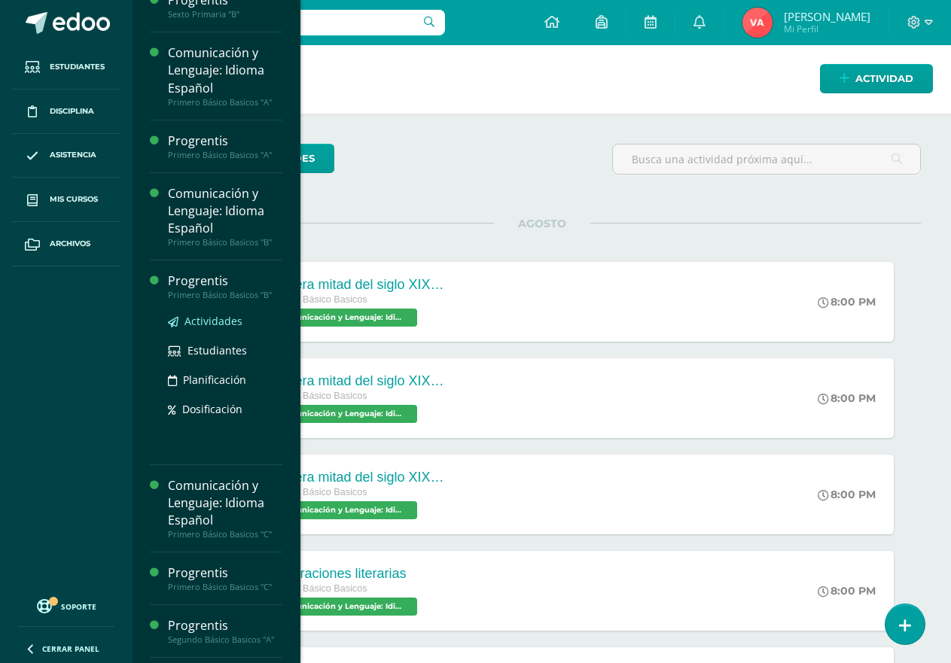
scroll to position [676, 0]
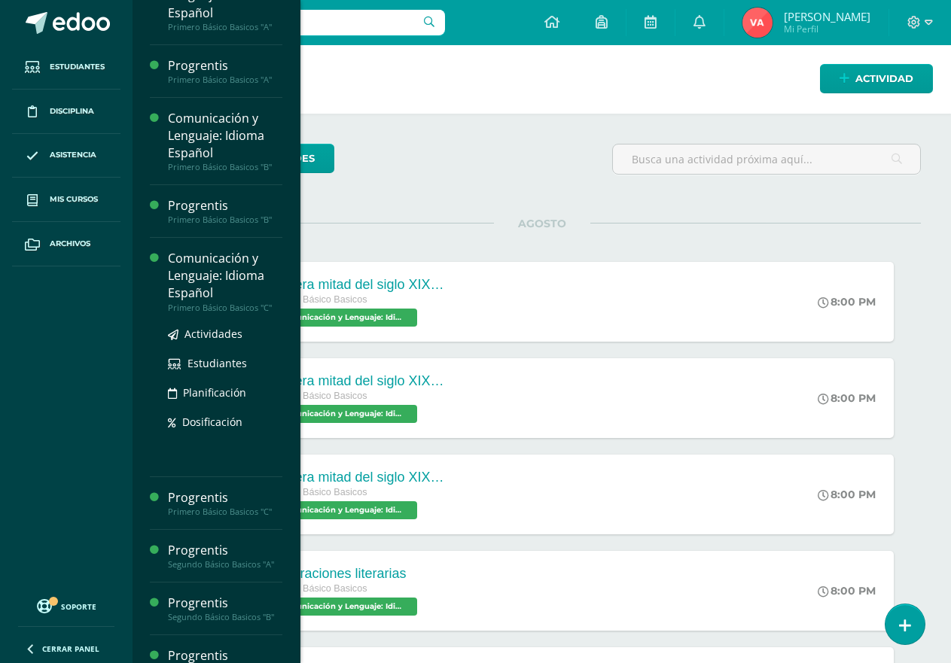
click at [228, 279] on div "Comunicación y Lenguaje: Idioma Español" at bounding box center [225, 276] width 114 height 52
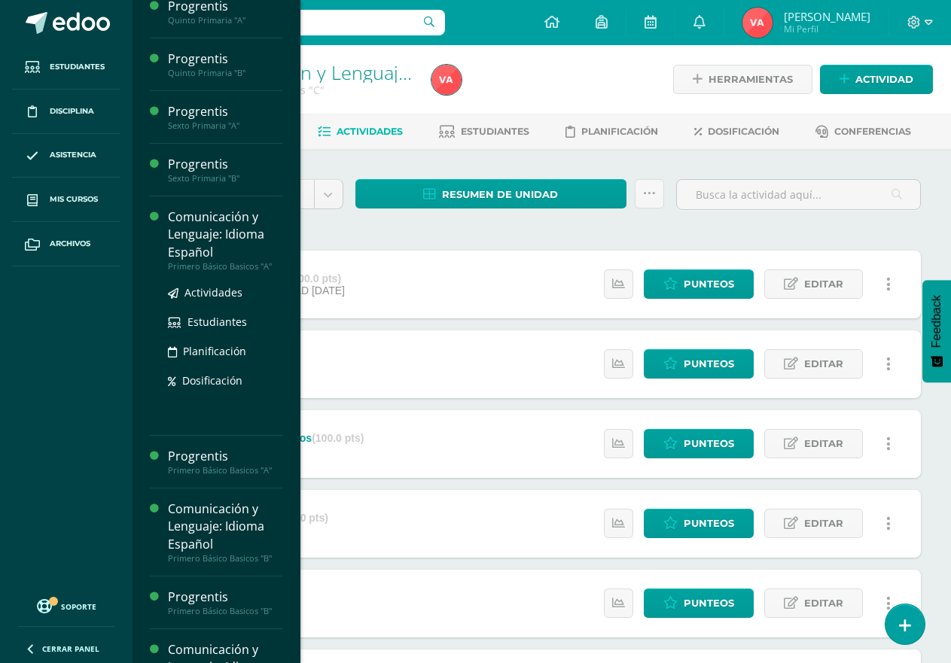
scroll to position [663, 0]
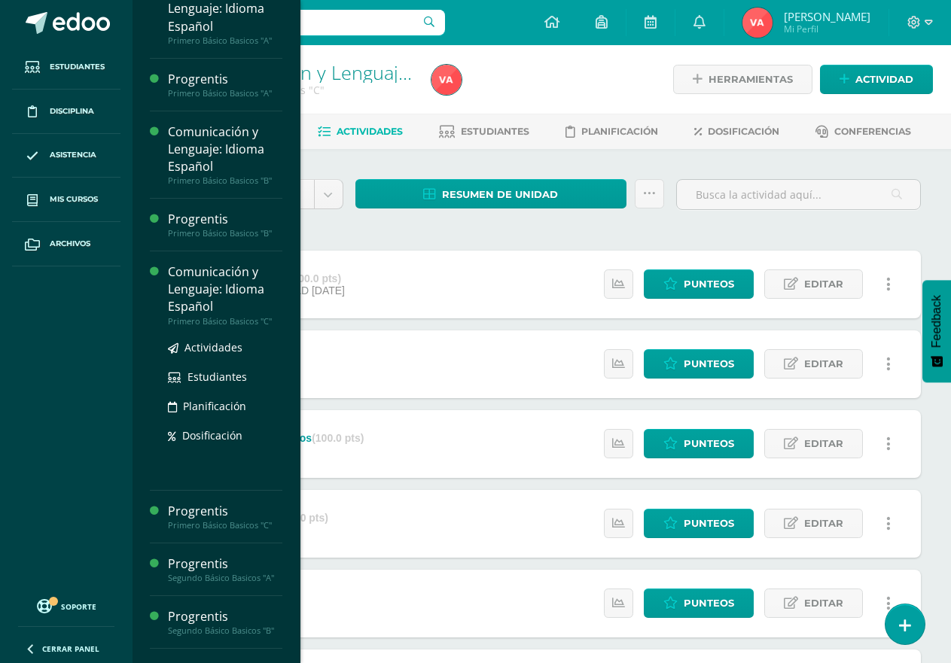
click at [246, 297] on div "Comunicación y Lenguaje: Idioma Español" at bounding box center [225, 290] width 114 height 52
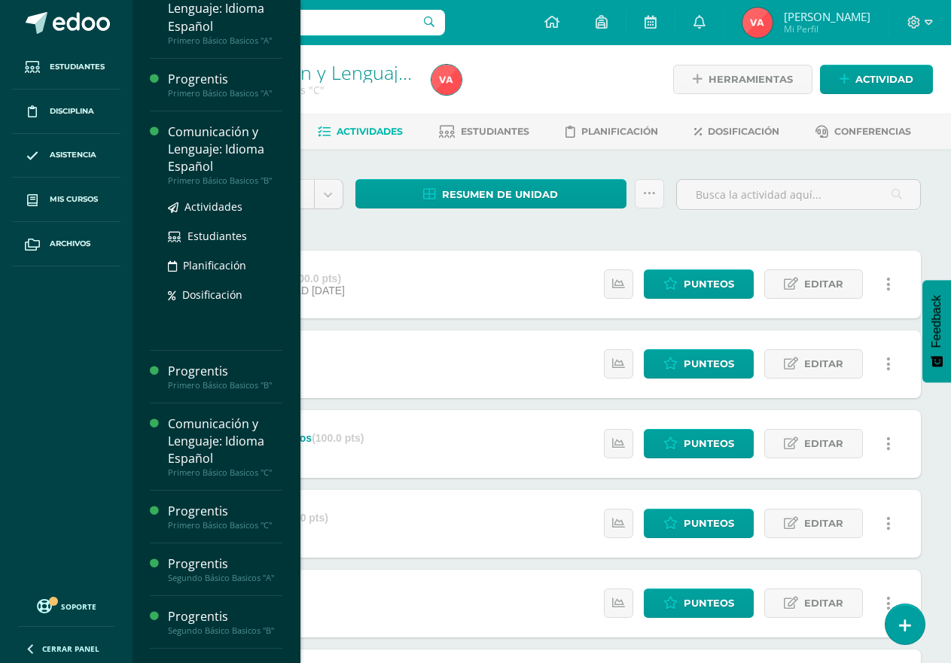
click at [247, 150] on div "Comunicación y Lenguaje: Idioma Español" at bounding box center [225, 150] width 114 height 52
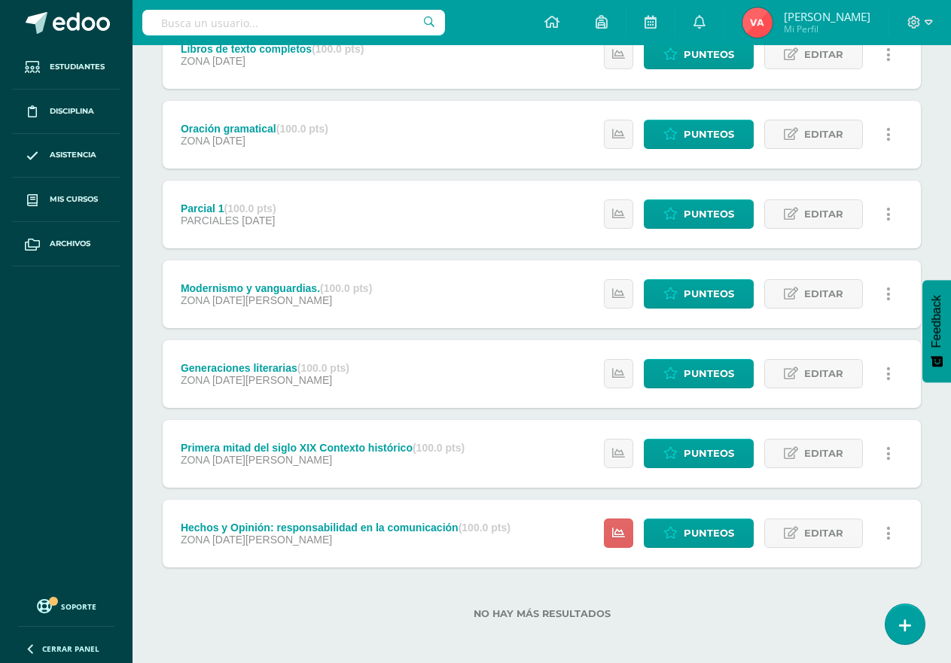
scroll to position [394, 0]
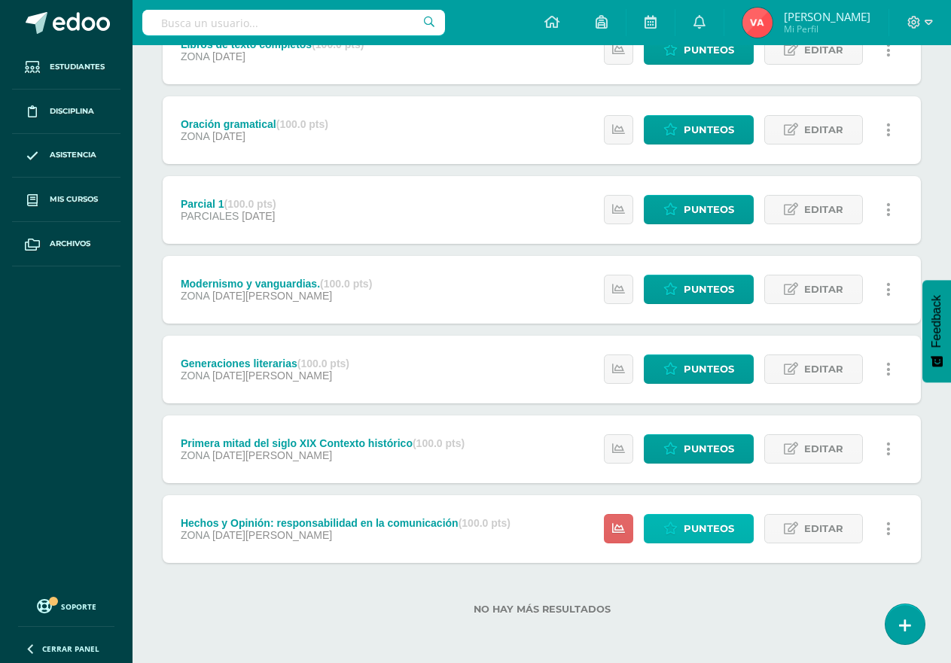
click at [708, 522] on span "Punteos" at bounding box center [709, 529] width 50 height 28
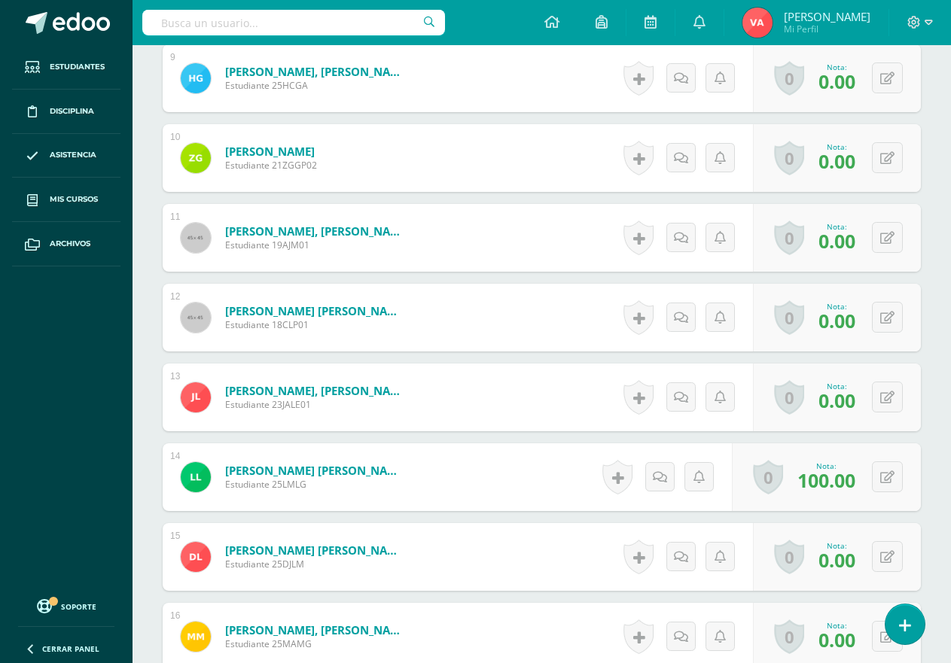
scroll to position [1113, 0]
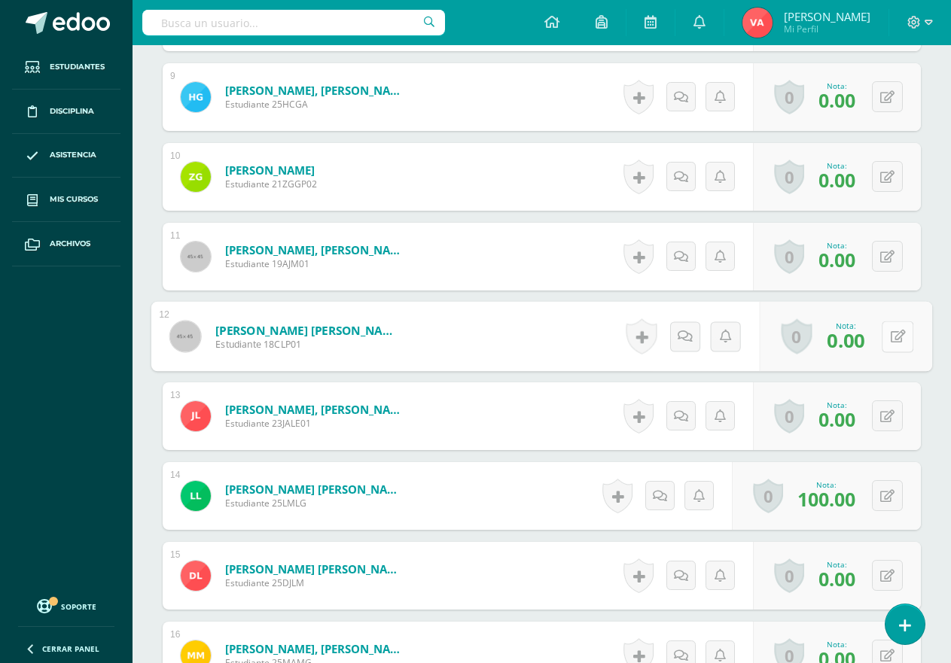
click at [891, 335] on icon at bounding box center [898, 336] width 15 height 13
type input "80"
click at [860, 339] on icon at bounding box center [858, 341] width 14 height 13
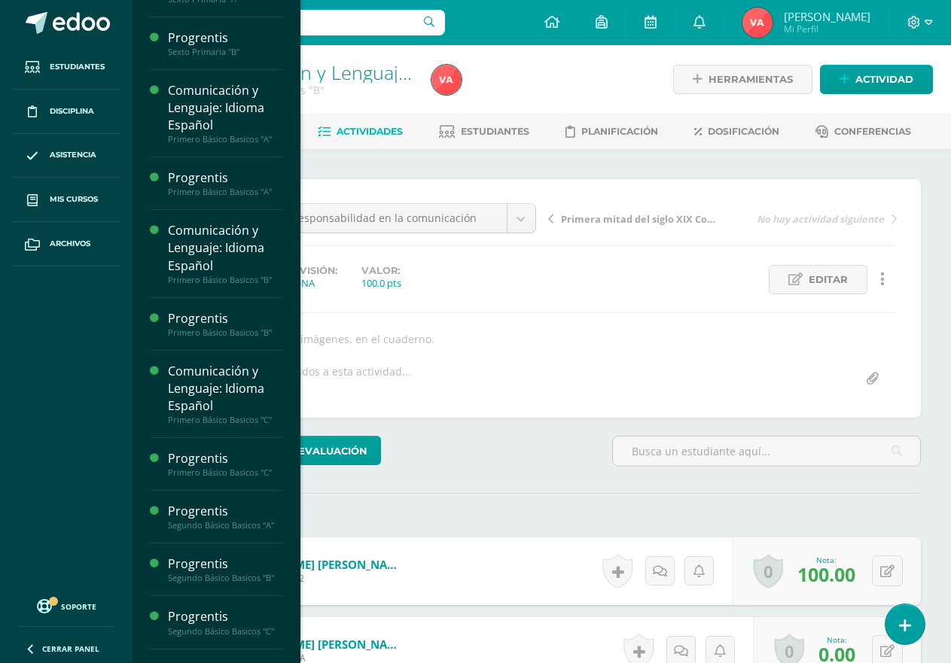
scroll to position [860, 0]
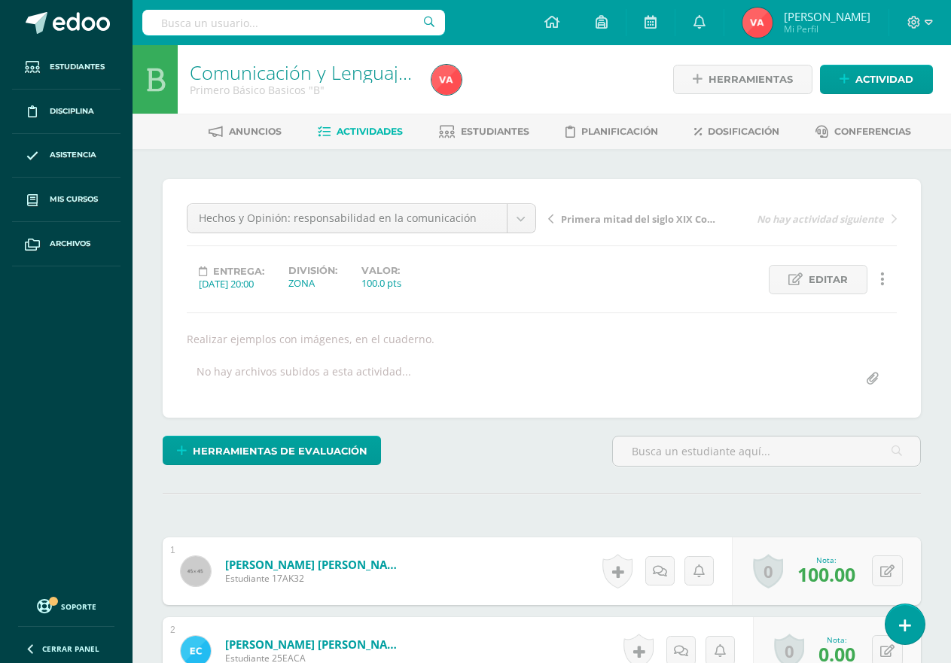
click at [567, 336] on div "Realizar ejemplos con imágenes, en el cuaderno." at bounding box center [542, 339] width 722 height 14
click at [345, 130] on span "Actividades" at bounding box center [370, 131] width 66 height 11
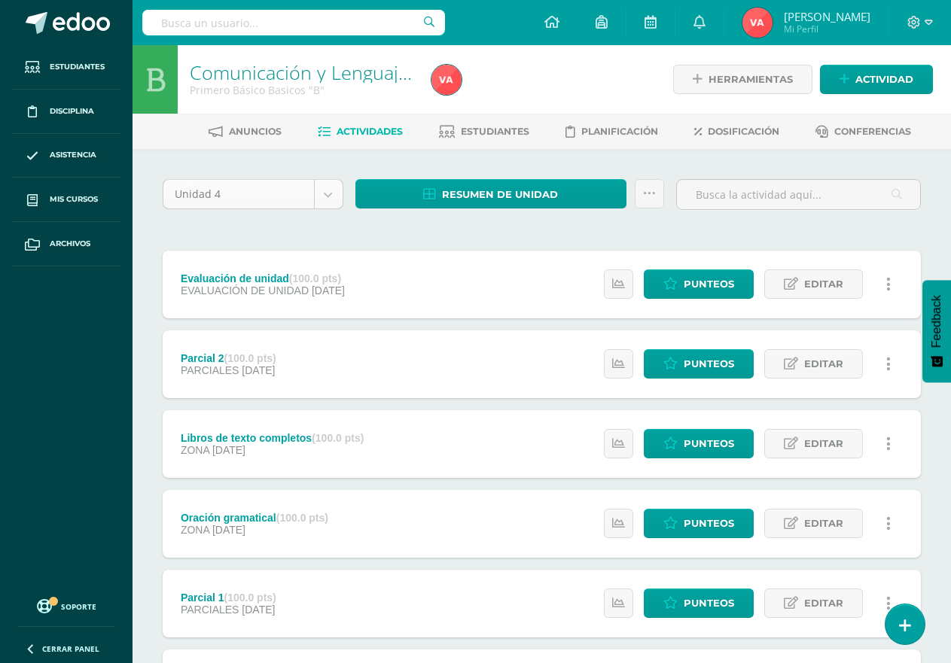
click at [320, 197] on body "Estudiantes Disciplina Asistencia Mis cursos Archivos Soporte Centro de ayuda Ú…" at bounding box center [475, 528] width 951 height 1057
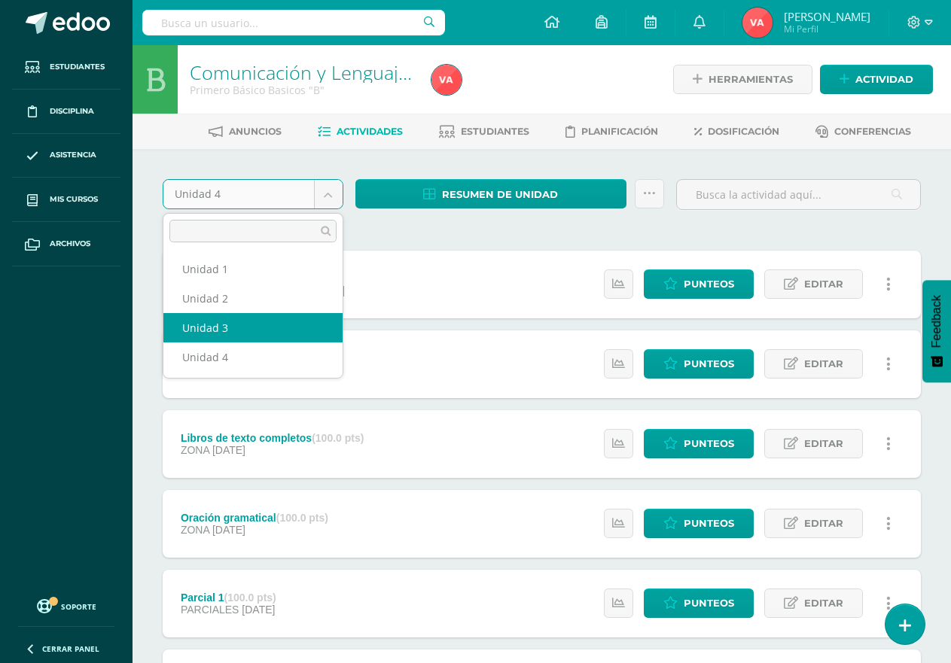
select select "Unidad 3"
click at [305, 320] on div "Evaluación de unidad (100.0 pts) EVALUACIÓN DE UNIDAD 06 de Octubre Estatus de …" at bounding box center [542, 604] width 758 height 706
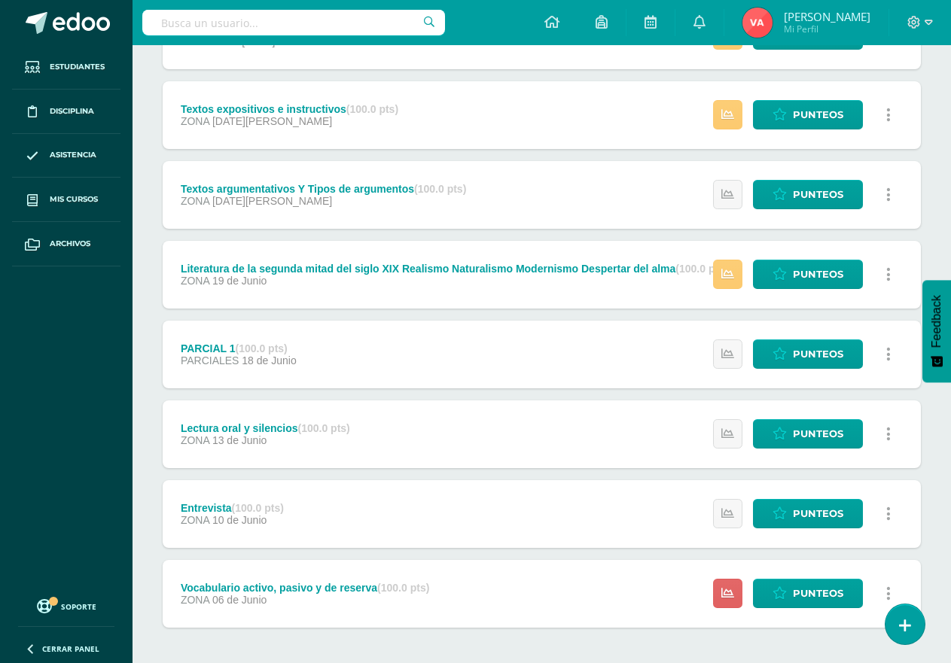
scroll to position [394, 0]
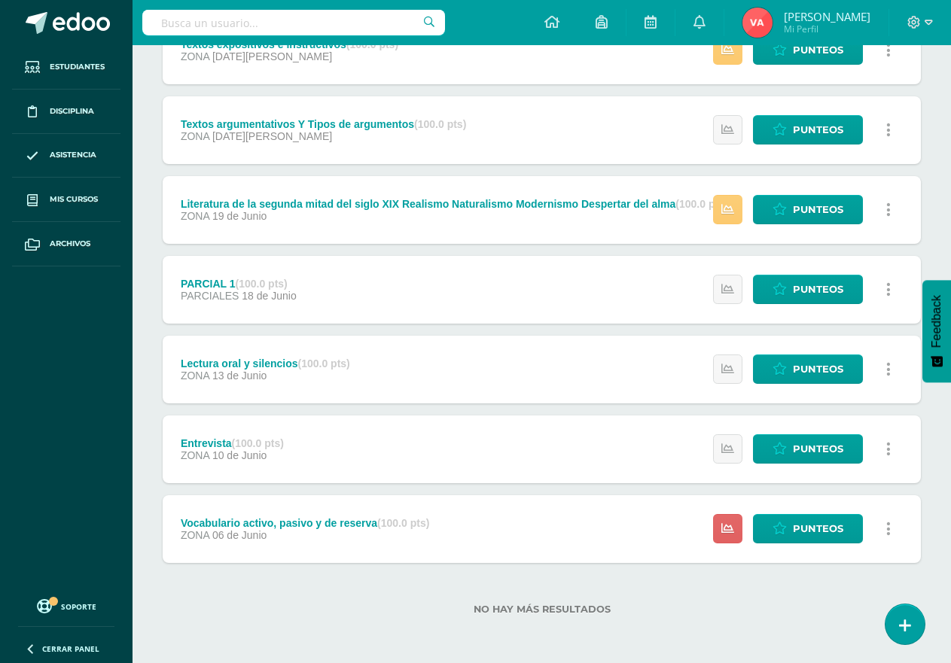
click at [381, 388] on div "Lectura oral y silencios (100.0 pts) ZONA [DATE][PERSON_NAME] Estatus de Activi…" at bounding box center [542, 370] width 758 height 68
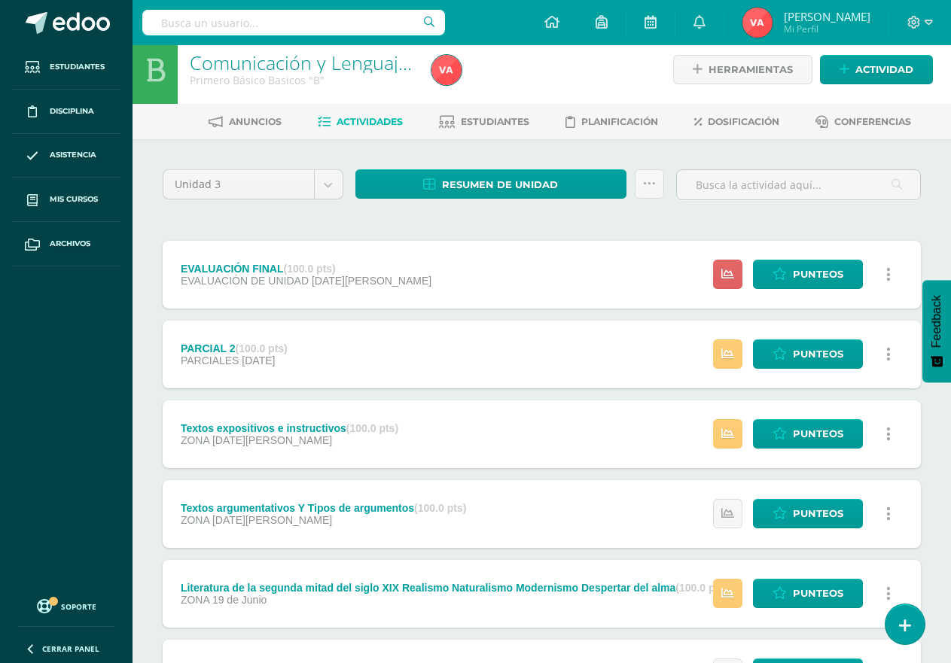
scroll to position [0, 0]
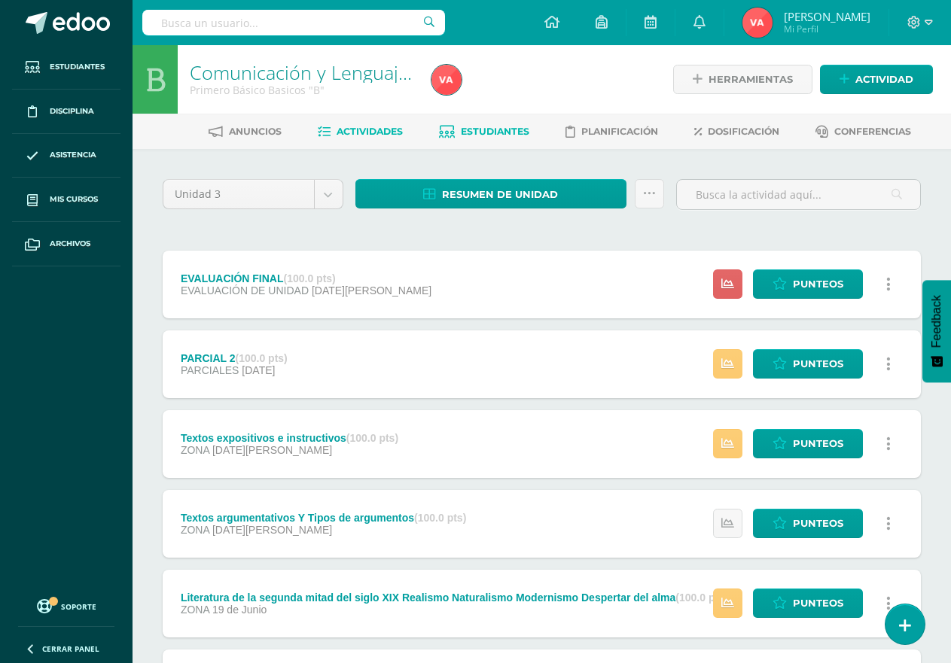
click at [512, 131] on span "Estudiantes" at bounding box center [495, 131] width 69 height 11
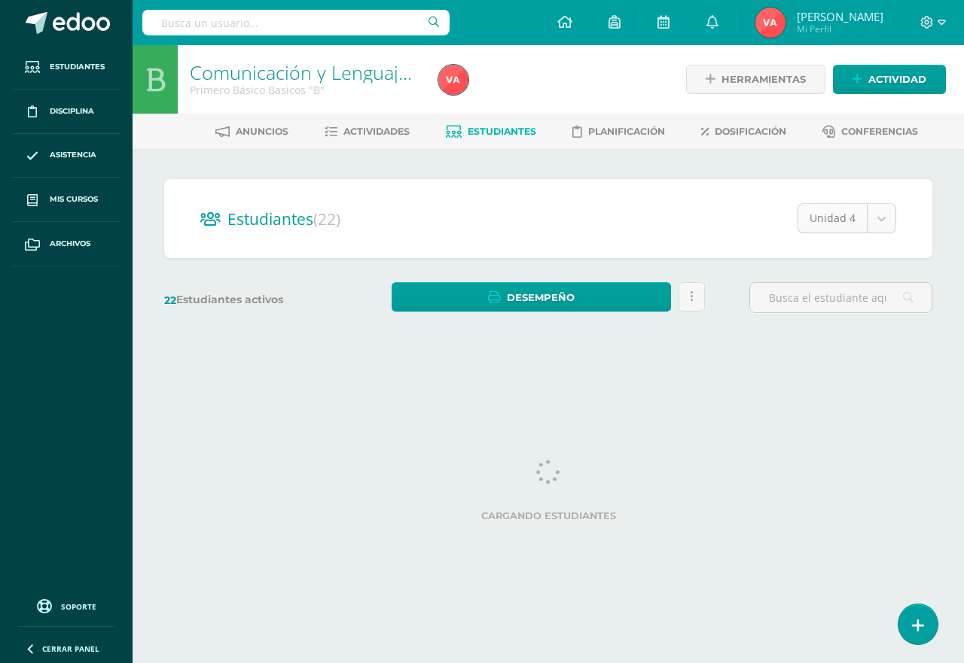
click at [886, 216] on body "Estudiantes Disciplina Asistencia Mis cursos Archivos Soporte Centro de ayuda Ú…" at bounding box center [482, 179] width 964 height 358
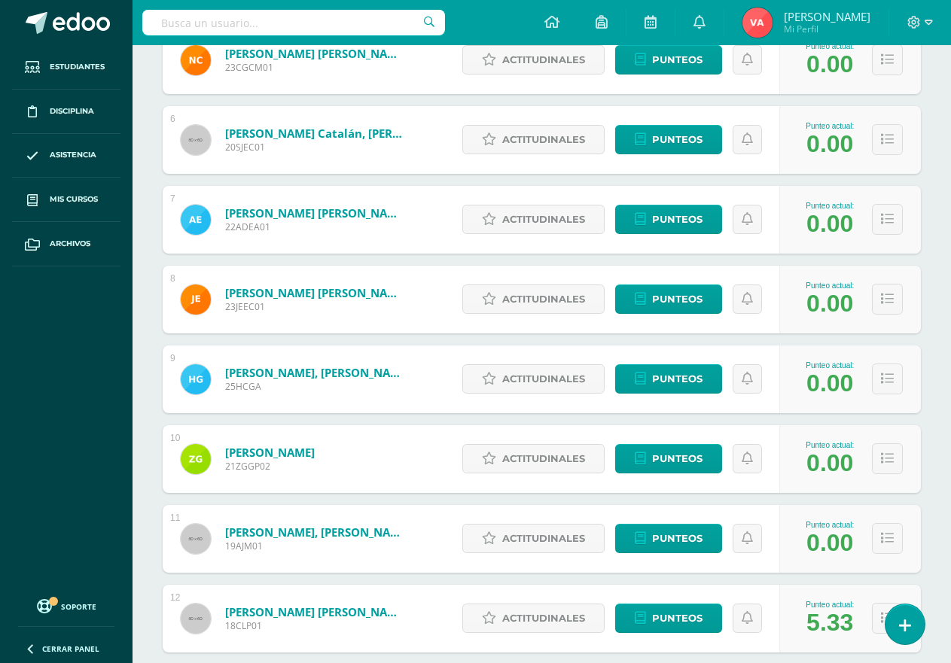
scroll to position [696, 0]
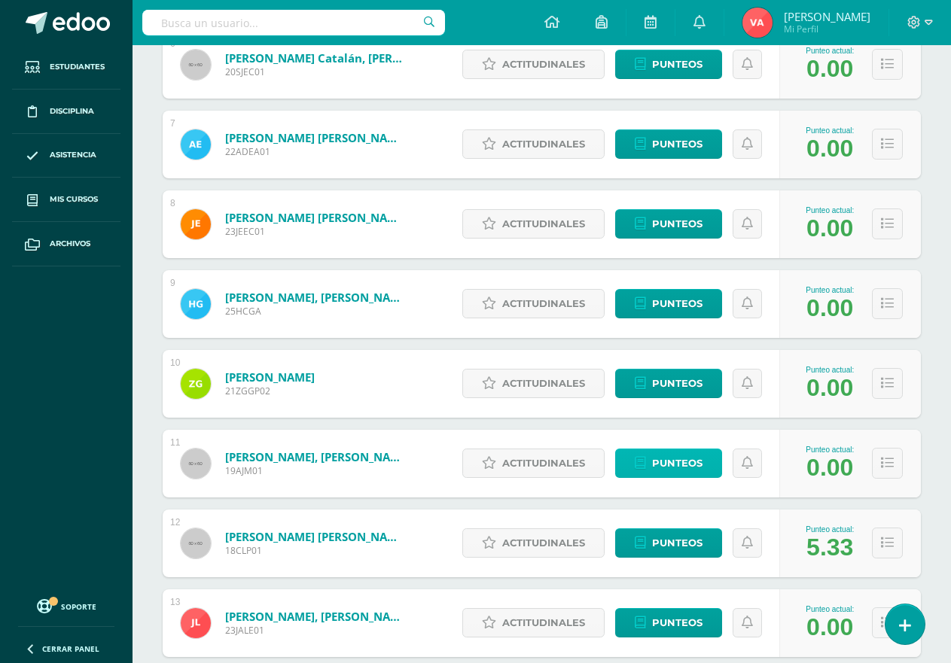
click at [682, 468] on span "Punteos" at bounding box center [677, 464] width 50 height 28
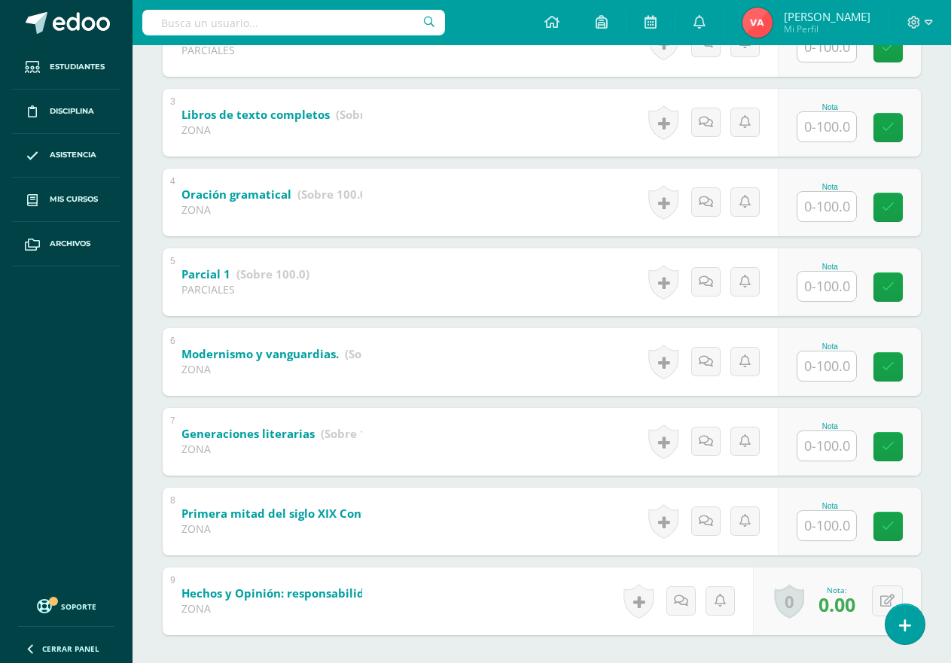
scroll to position [452, 0]
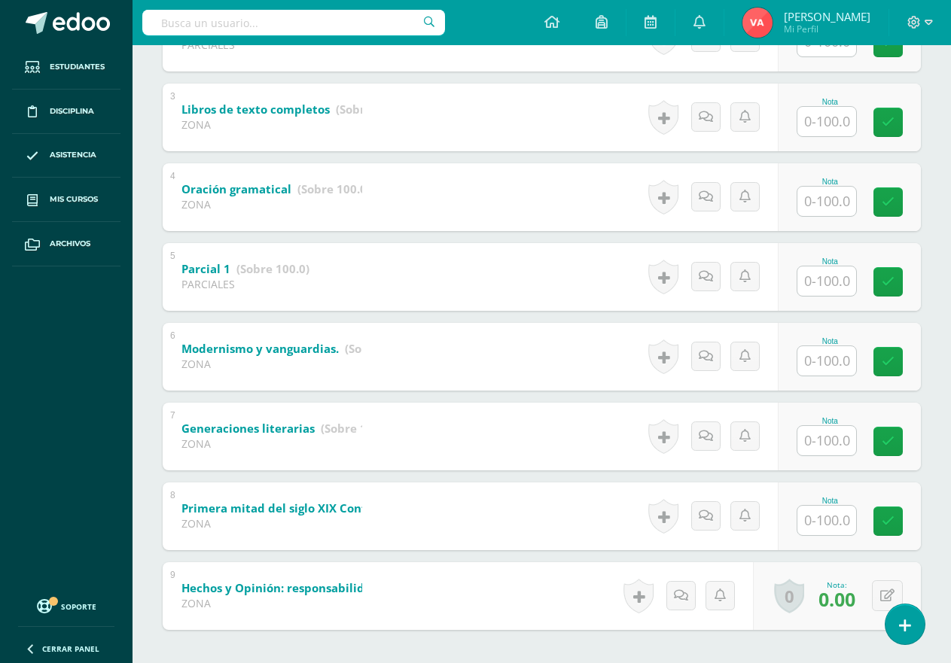
click at [401, 533] on div "8 Primera mitad del siglo XIX Contexto histórico (Sobre 100.0) ZONA Nota 0 Logr…" at bounding box center [542, 517] width 758 height 68
click at [451, 528] on div "8 Primera mitad del siglo XIX Contexto histórico (Sobre 100.0) ZONA Nota 0 Logr…" at bounding box center [542, 517] width 758 height 68
click at [394, 453] on div "7 Generaciones literarias (Sobre 100.0) ZONA Nota 0 Logros Logros obtenidos" at bounding box center [542, 437] width 758 height 68
click at [347, 530] on div "ZONA" at bounding box center [272, 524] width 181 height 14
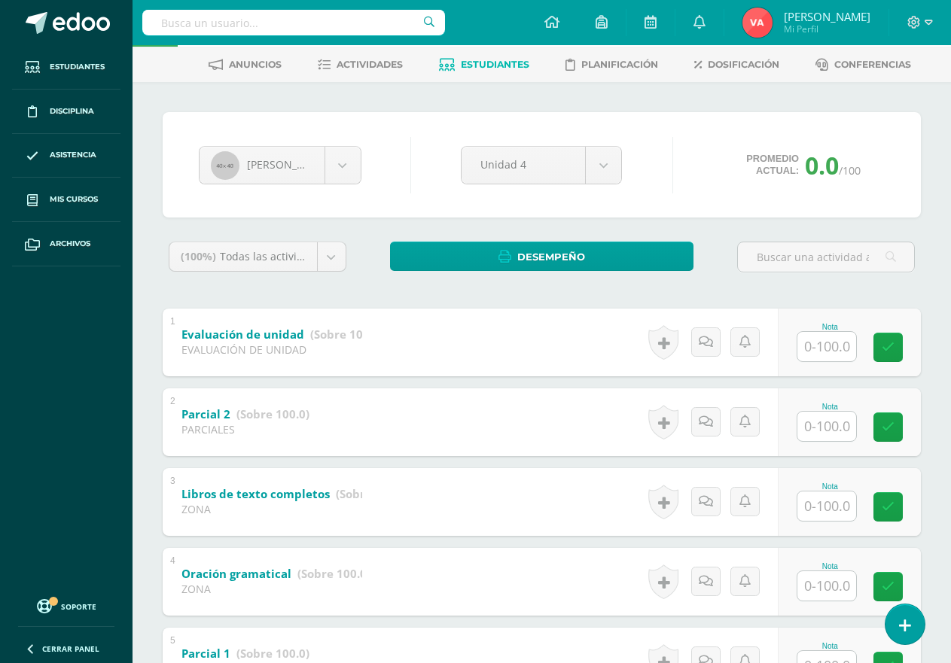
scroll to position [0, 0]
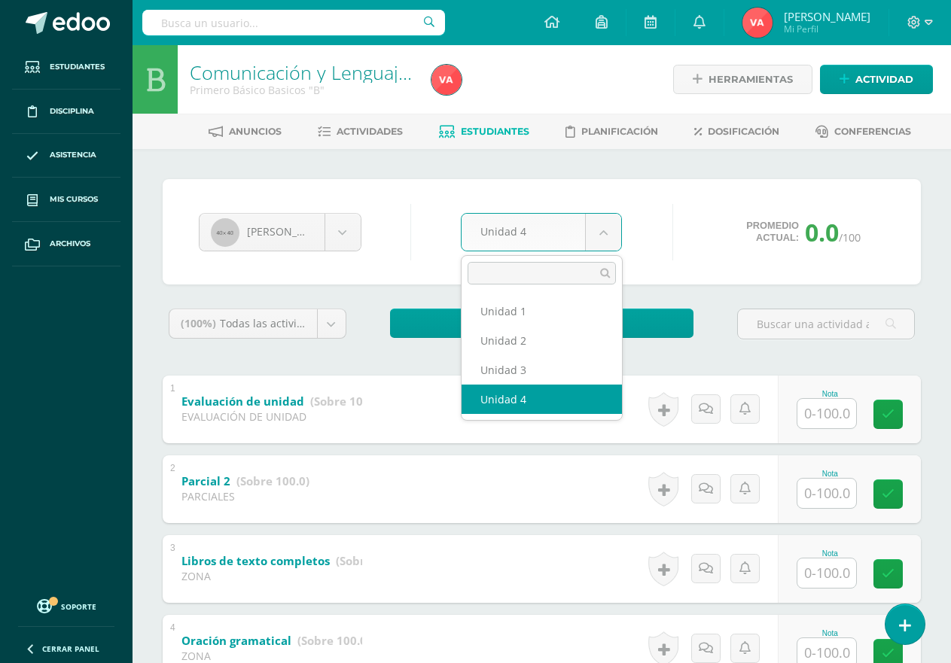
click at [604, 229] on body "Estudiantes Disciplina Asistencia Mis cursos Archivos Soporte Centro de ayuda Ú…" at bounding box center [475, 591] width 951 height 1182
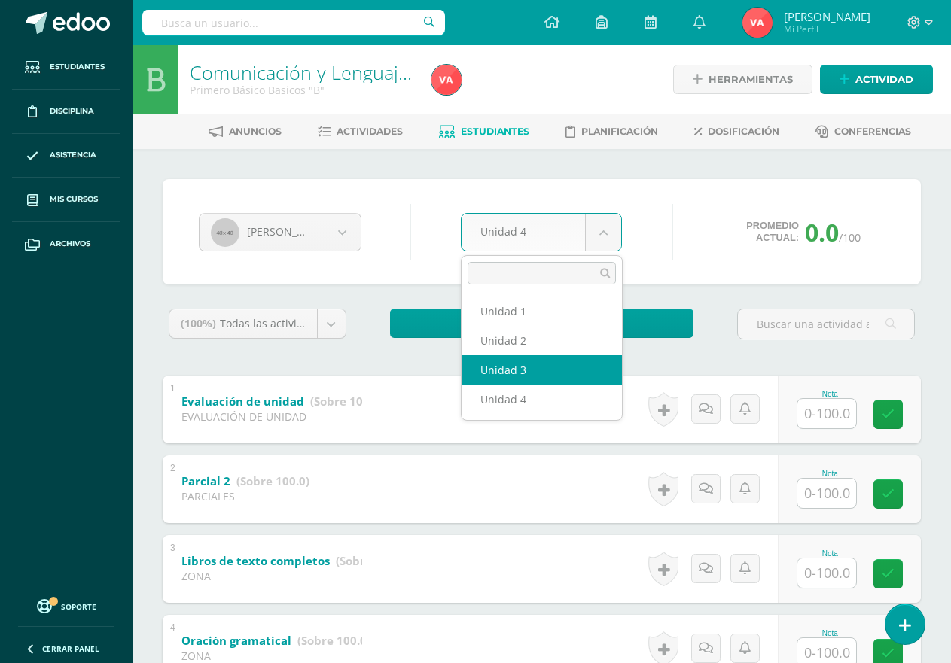
select select "Unidad 3"
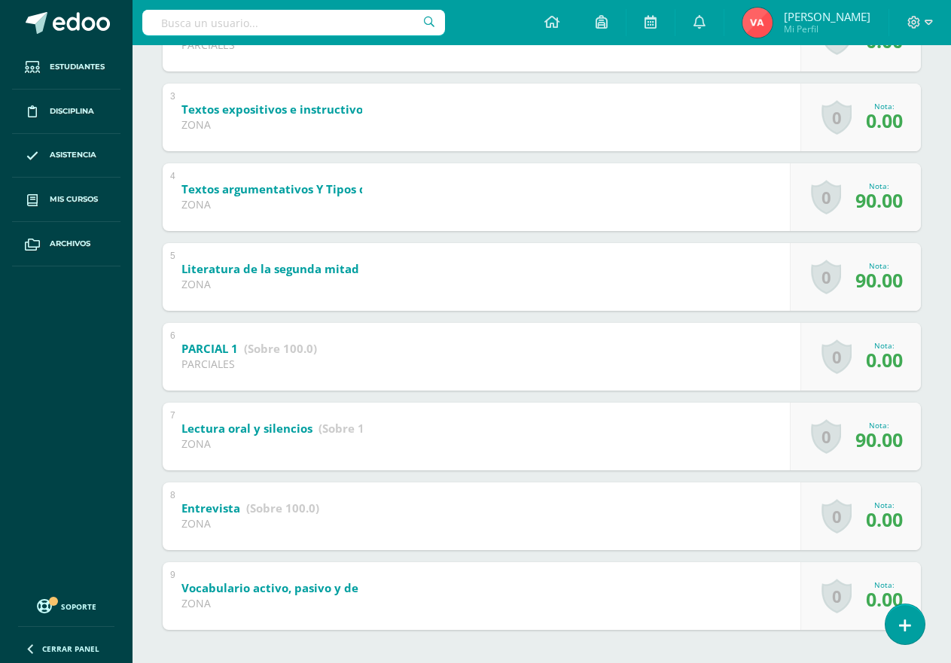
scroll to position [519, 0]
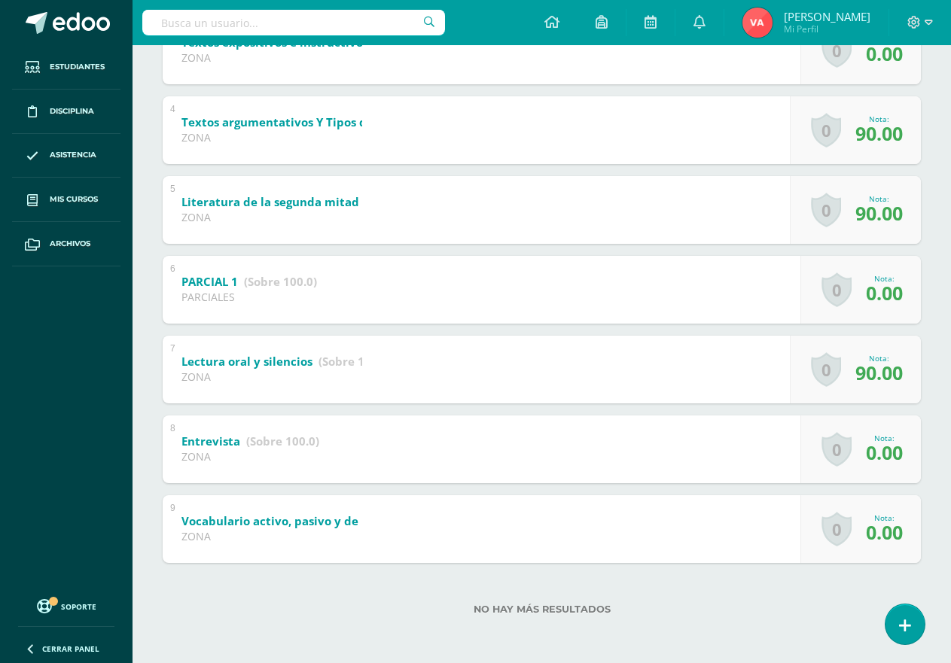
click at [874, 529] on span "0.00" at bounding box center [884, 533] width 37 height 26
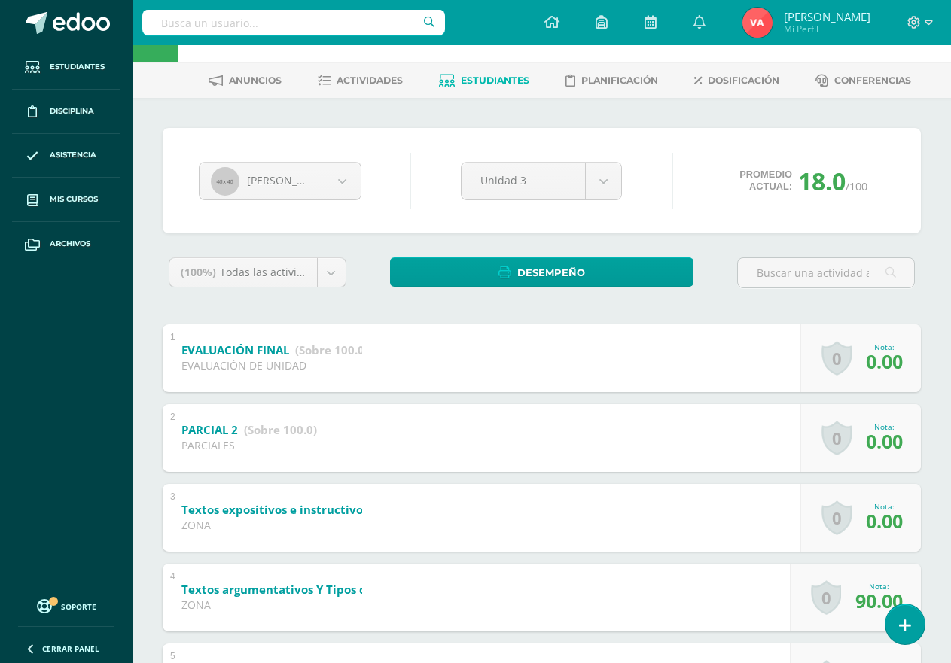
scroll to position [0, 0]
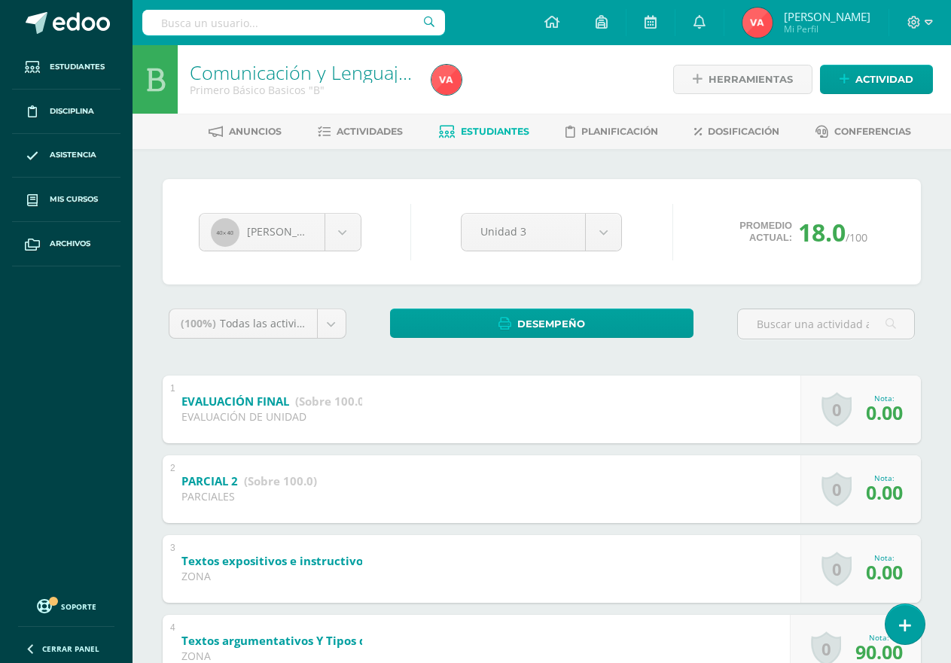
click at [477, 133] on span "Estudiantes" at bounding box center [495, 131] width 69 height 11
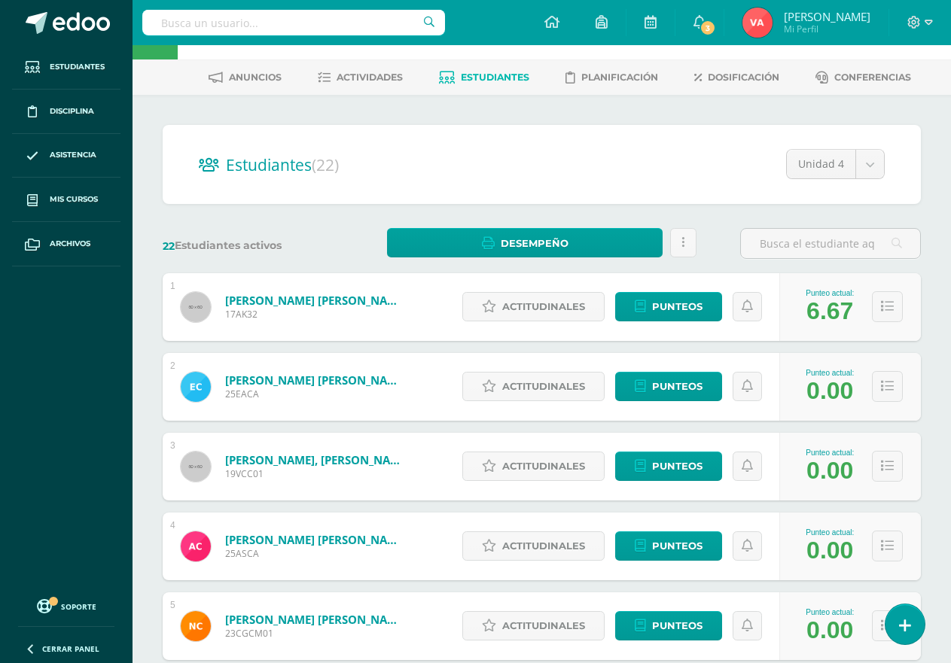
scroll to position [75, 0]
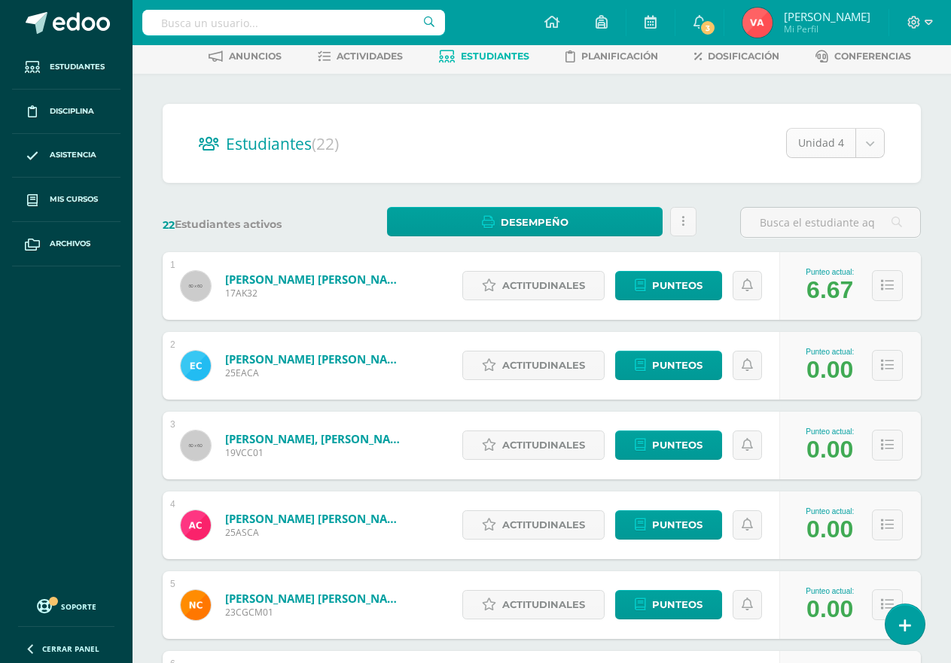
click at [874, 141] on body "Estudiantes Disciplina Asistencia Mis cursos Archivos Soporte Centro de ayuda Ú…" at bounding box center [475, 529] width 951 height 1209
click at [873, 142] on body "Estudiantes Disciplina Asistencia Mis cursos Archivos Soporte Centro de ayuda Ú…" at bounding box center [475, 529] width 951 height 1209
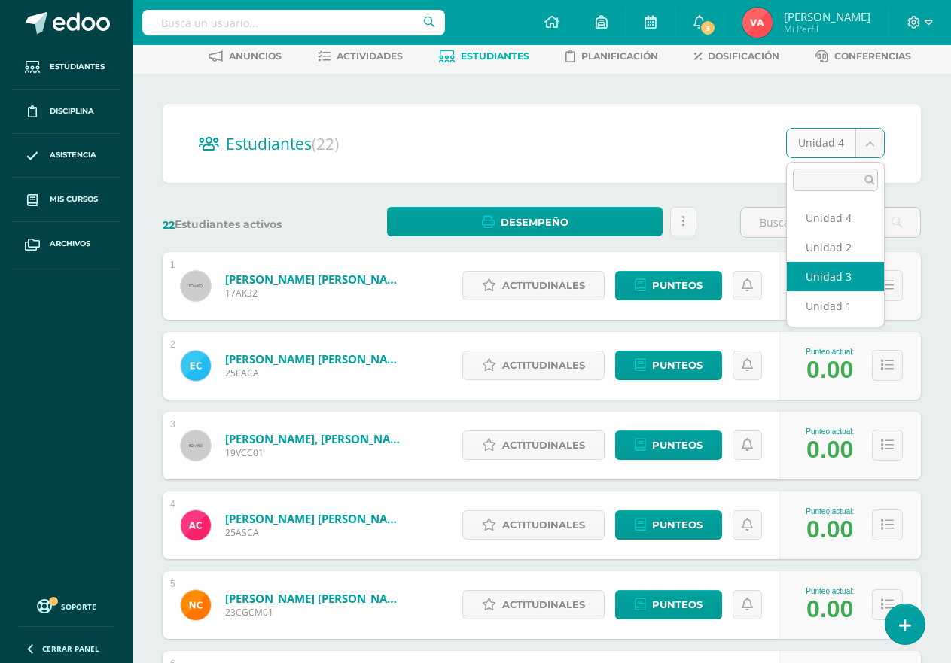
select select "/dashboard/teacher/section/4574/students/?unit=168213"
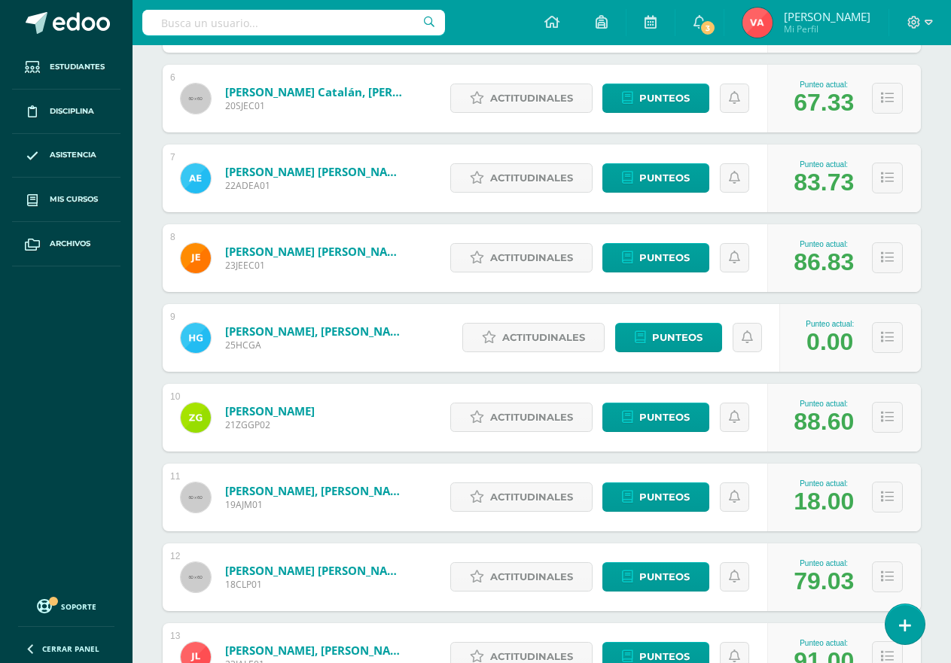
scroll to position [696, 0]
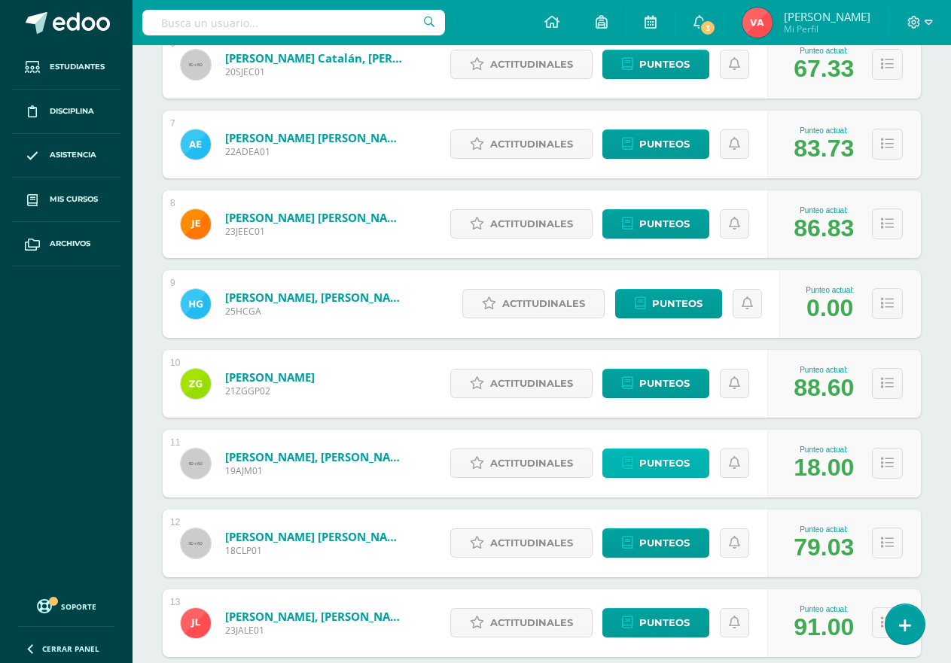
click at [673, 462] on span "Punteos" at bounding box center [664, 464] width 50 height 28
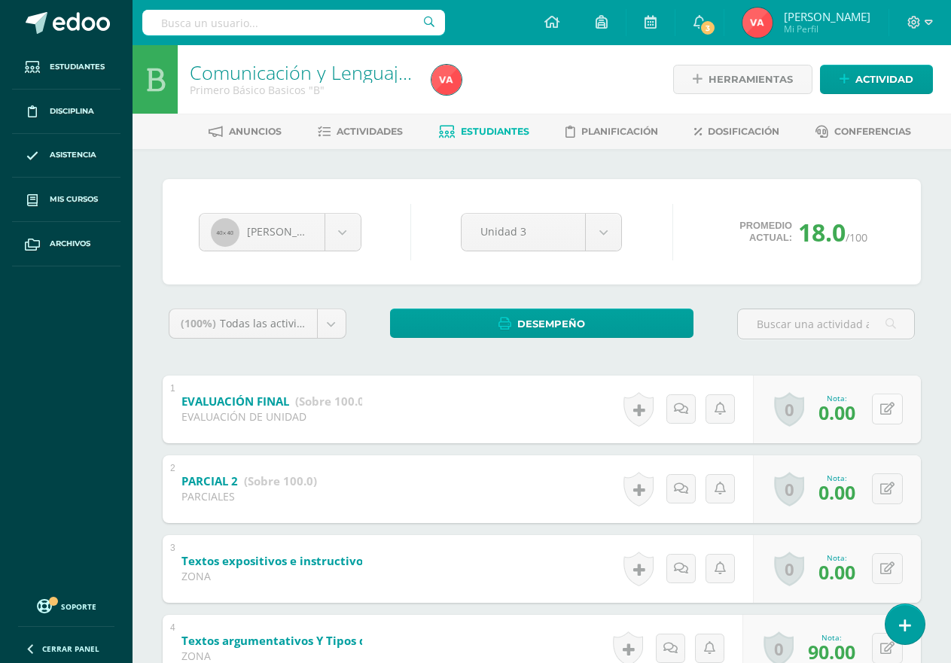
click at [890, 410] on icon at bounding box center [887, 409] width 14 height 13
type input "27"
click at [861, 414] on icon at bounding box center [858, 414] width 14 height 13
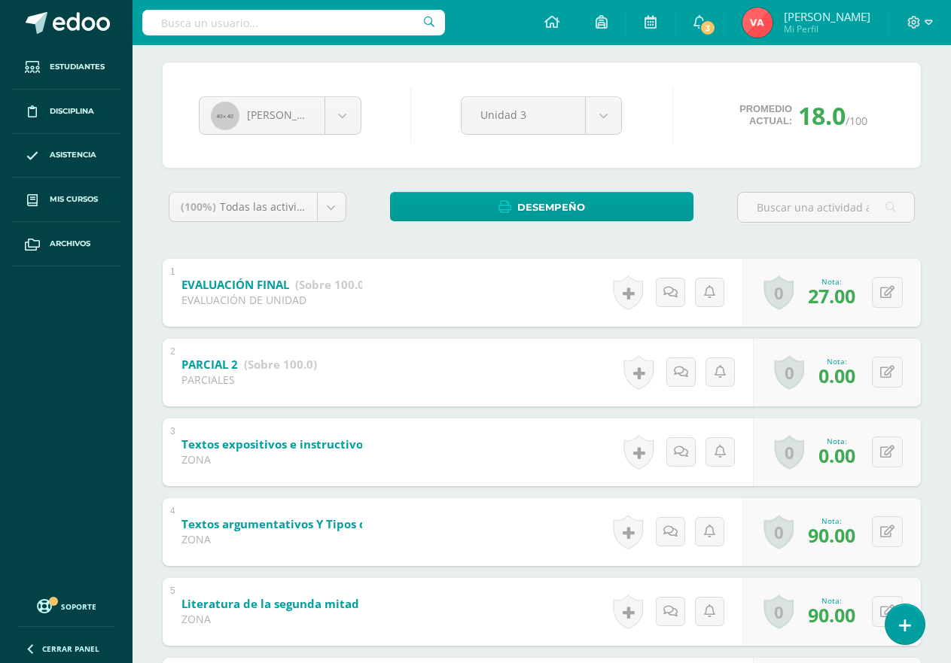
scroll to position [151, 0]
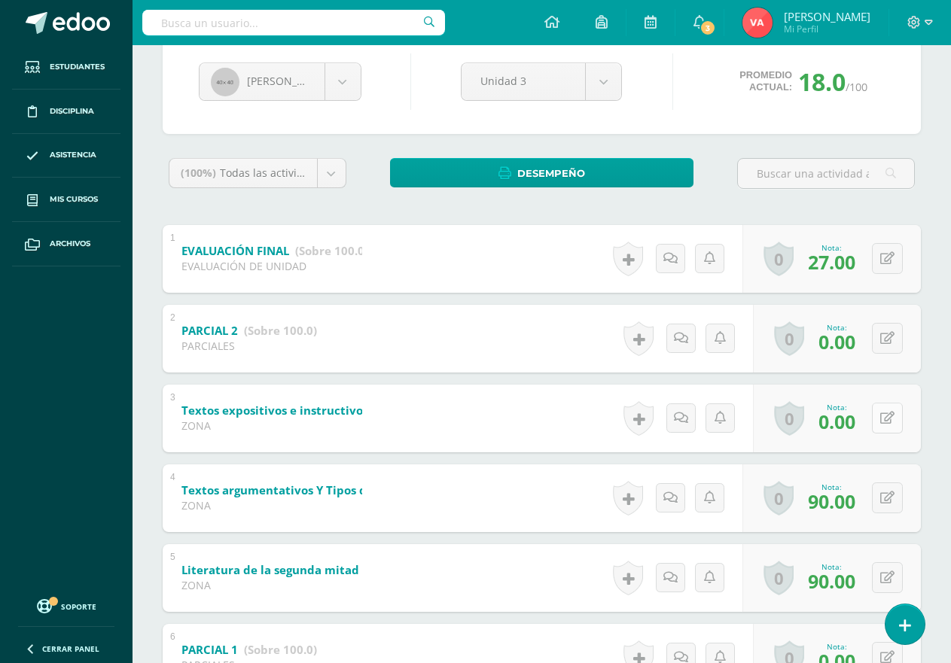
click at [883, 416] on icon at bounding box center [887, 418] width 14 height 13
type input "70"
click at [853, 426] on icon at bounding box center [858, 423] width 14 height 13
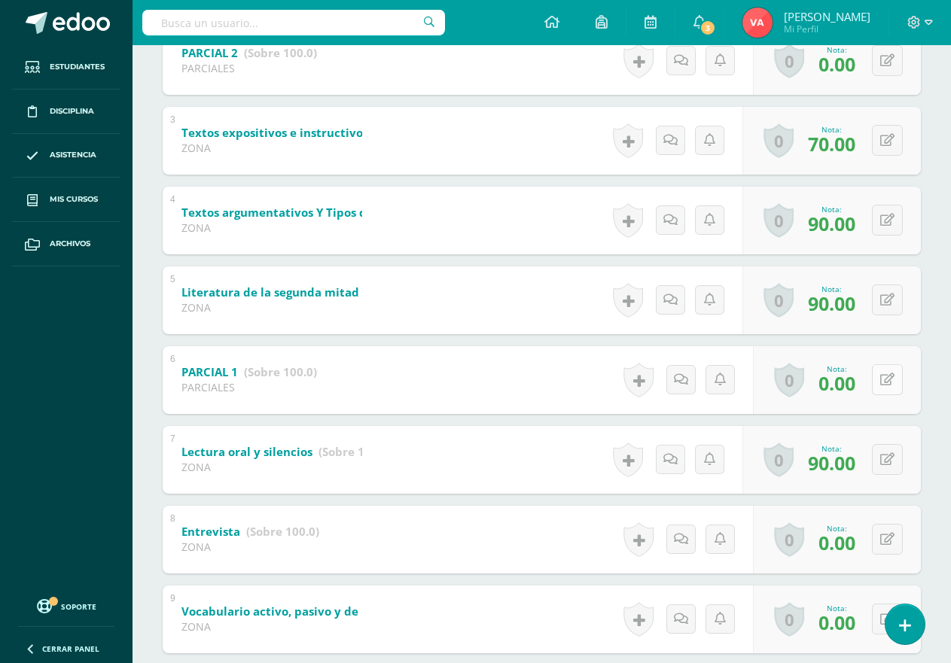
scroll to position [293, 0]
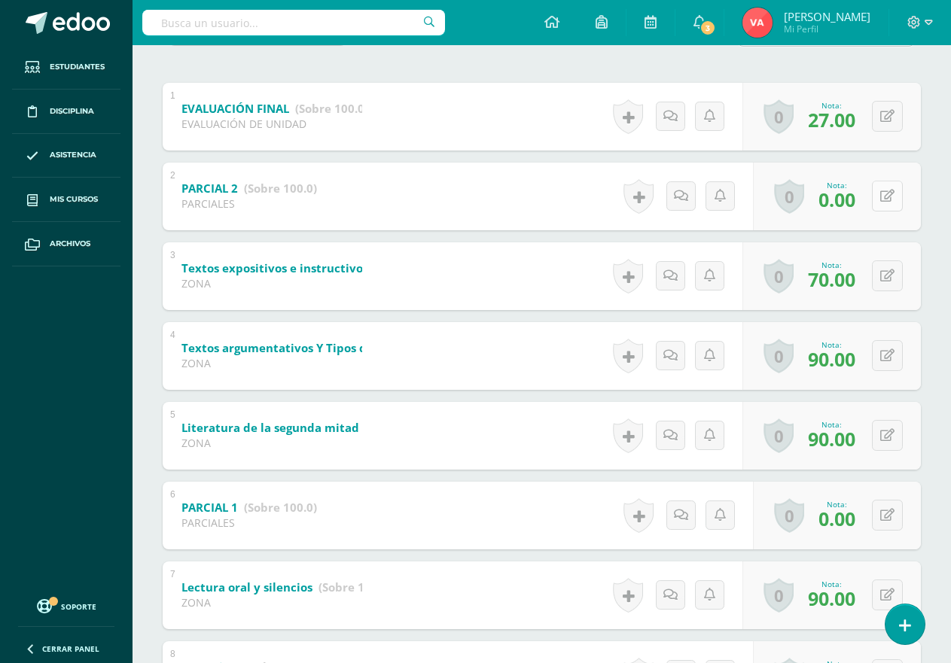
click at [889, 198] on icon at bounding box center [887, 196] width 14 height 13
type input "70"
drag, startPoint x: 859, startPoint y: 206, endPoint x: 865, endPoint y: 217, distance: 13.2
click at [859, 205] on icon at bounding box center [858, 201] width 14 height 13
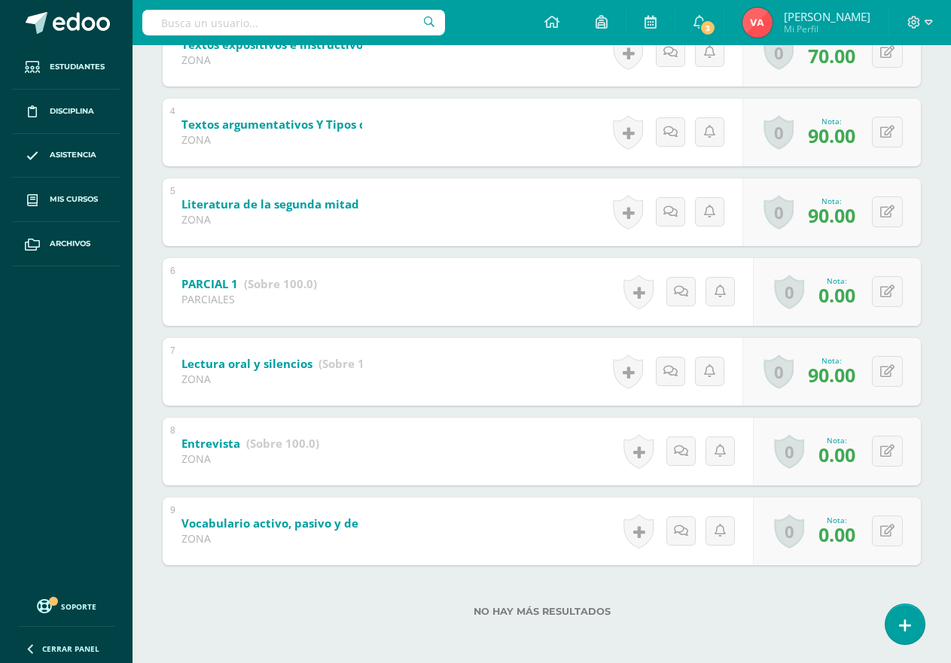
scroll to position [519, 0]
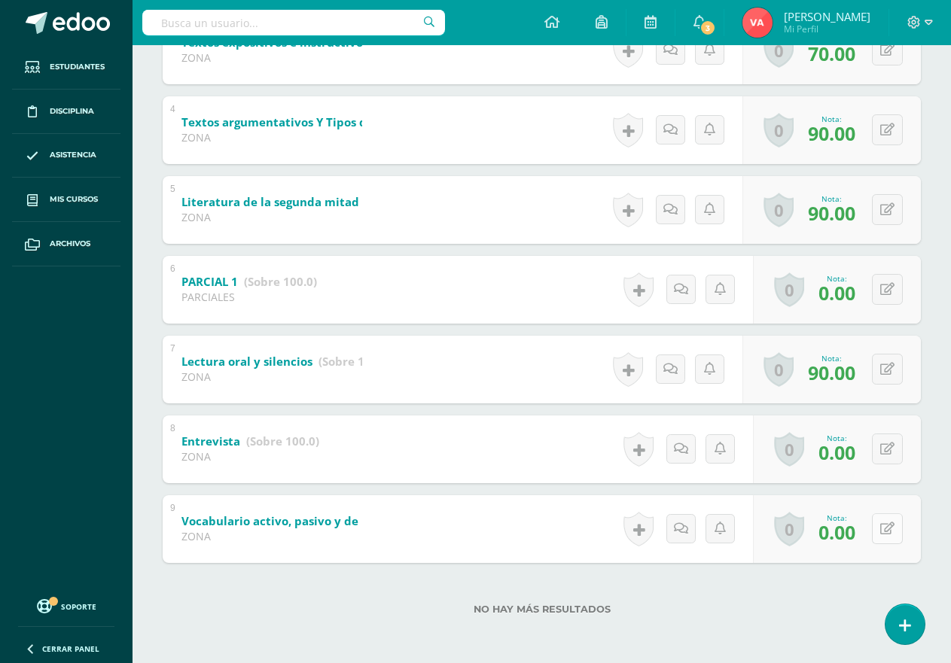
click at [891, 528] on icon at bounding box center [887, 529] width 14 height 13
click at [856, 528] on icon at bounding box center [858, 534] width 14 height 13
click at [892, 529] on icon at bounding box center [887, 529] width 14 height 13
type input "40"
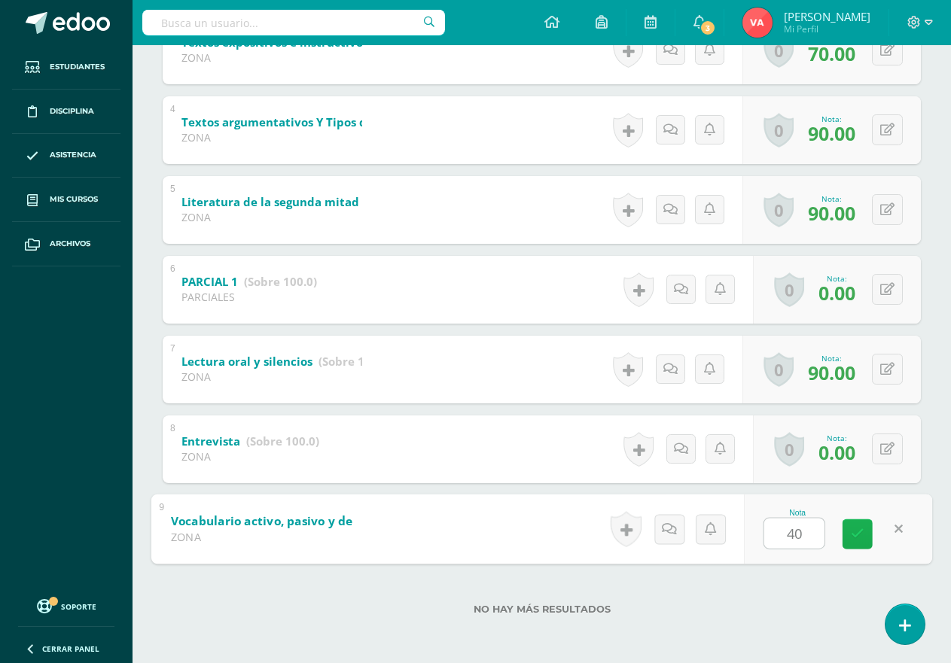
click at [850, 528] on link at bounding box center [858, 534] width 30 height 30
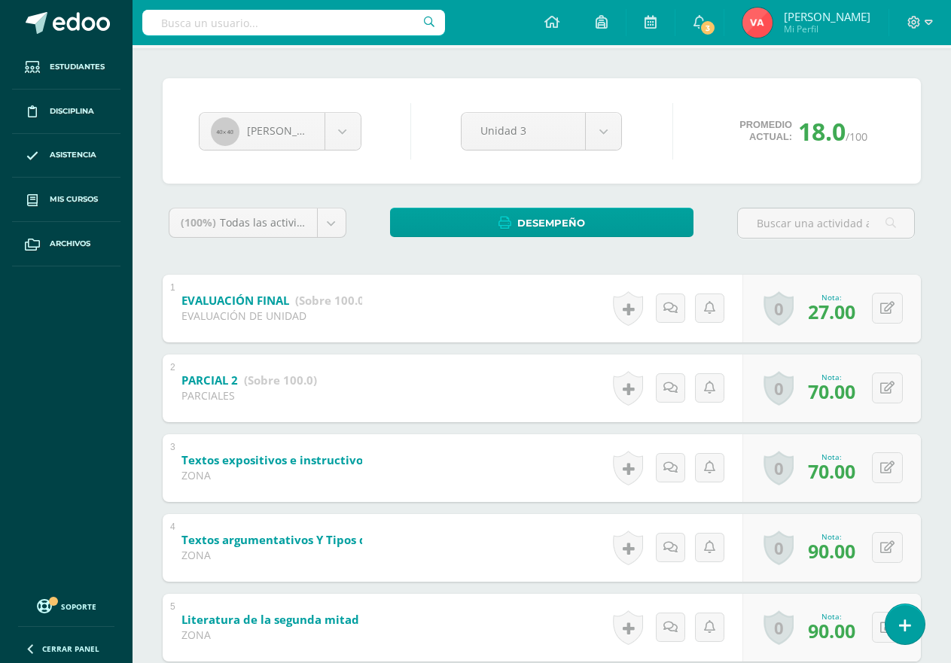
scroll to position [67, 0]
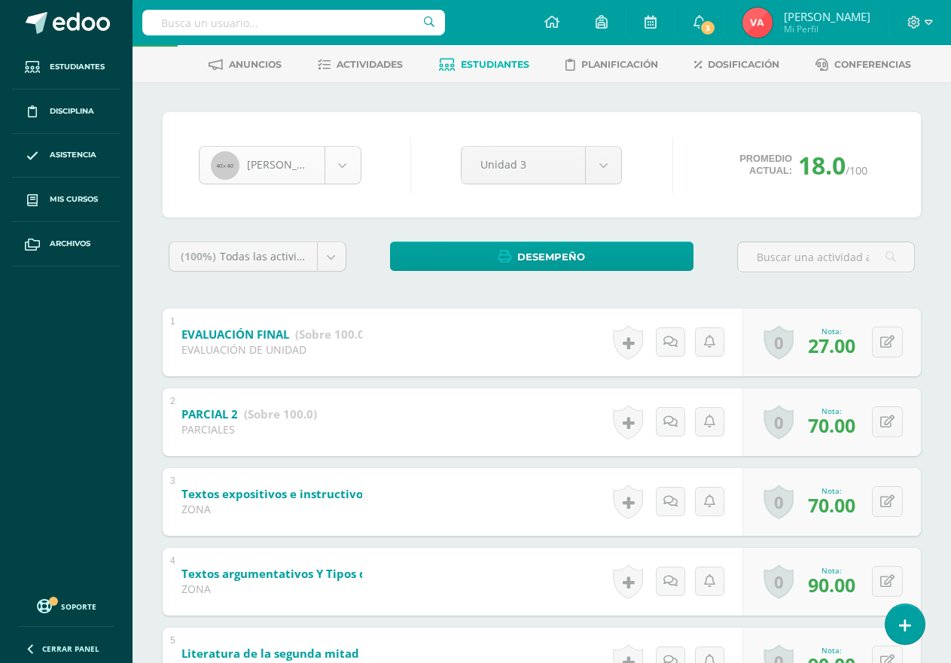
click at [340, 165] on body "Estudiantes Disciplina Asistencia Mis cursos Archivos Soporte Centro de ayuda Ú…" at bounding box center [475, 524] width 951 height 1182
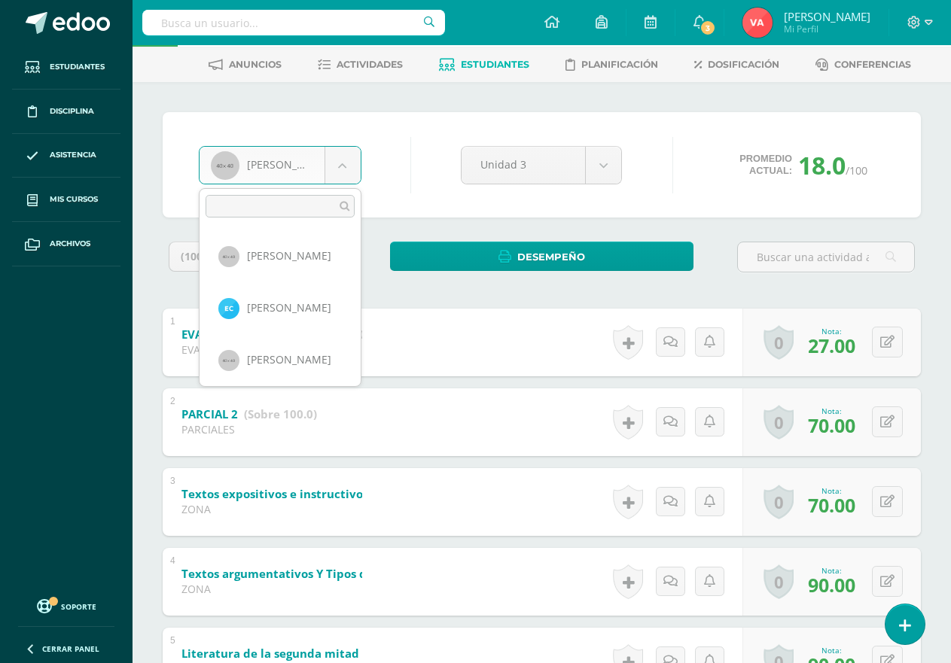
scroll to position [415, 0]
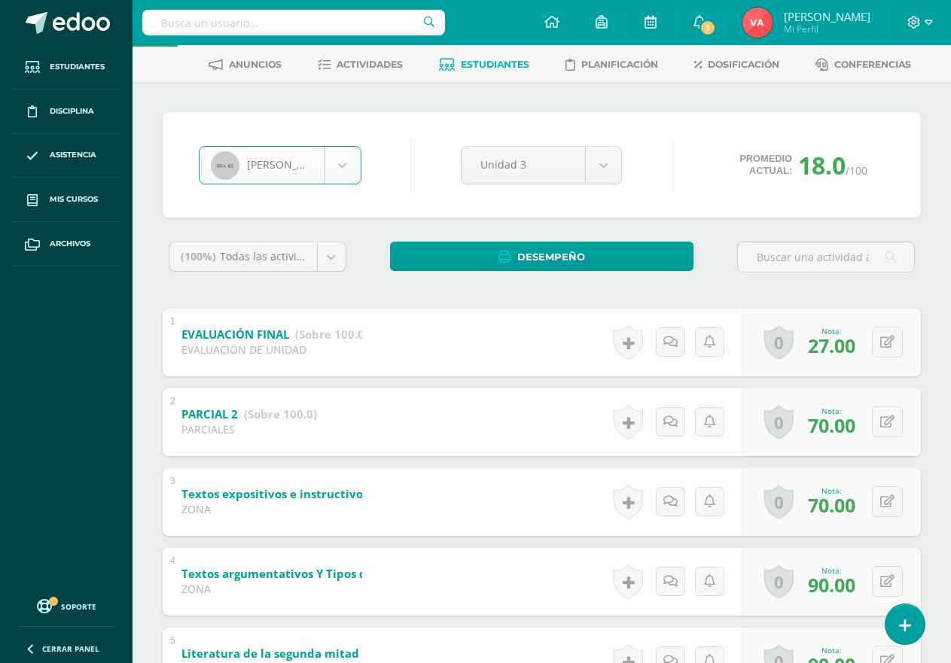
click at [339, 163] on body "Estudiantes Disciplina Asistencia Mis cursos Archivos Soporte Centro de ayuda Ú…" at bounding box center [475, 524] width 951 height 1182
click at [337, 169] on body "Estudiantes Disciplina Asistencia Mis cursos Archivos Soporte Centro de ayuda Ú…" at bounding box center [475, 524] width 951 height 1182
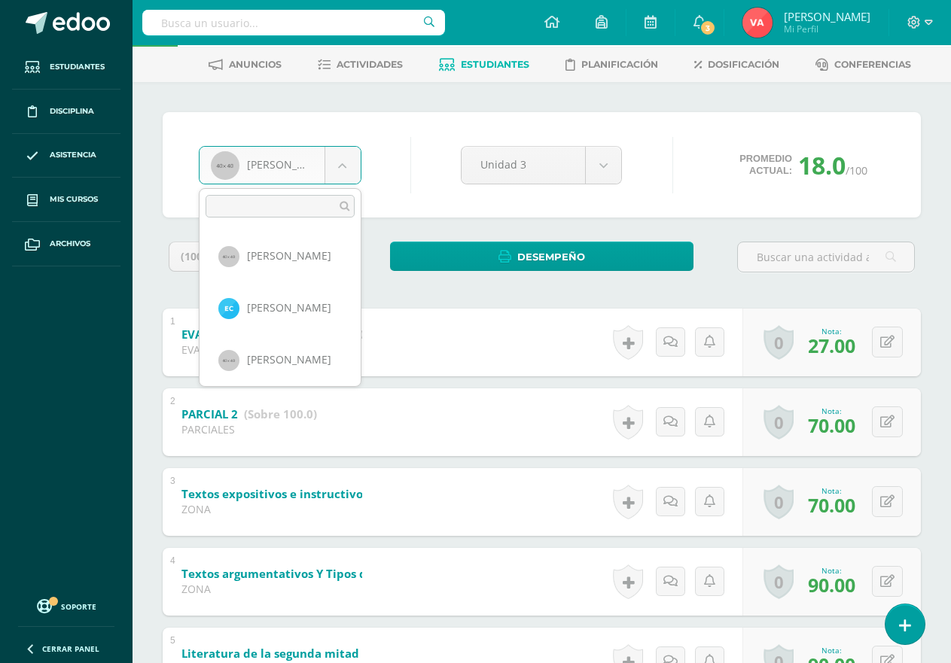
scroll to position [415, 0]
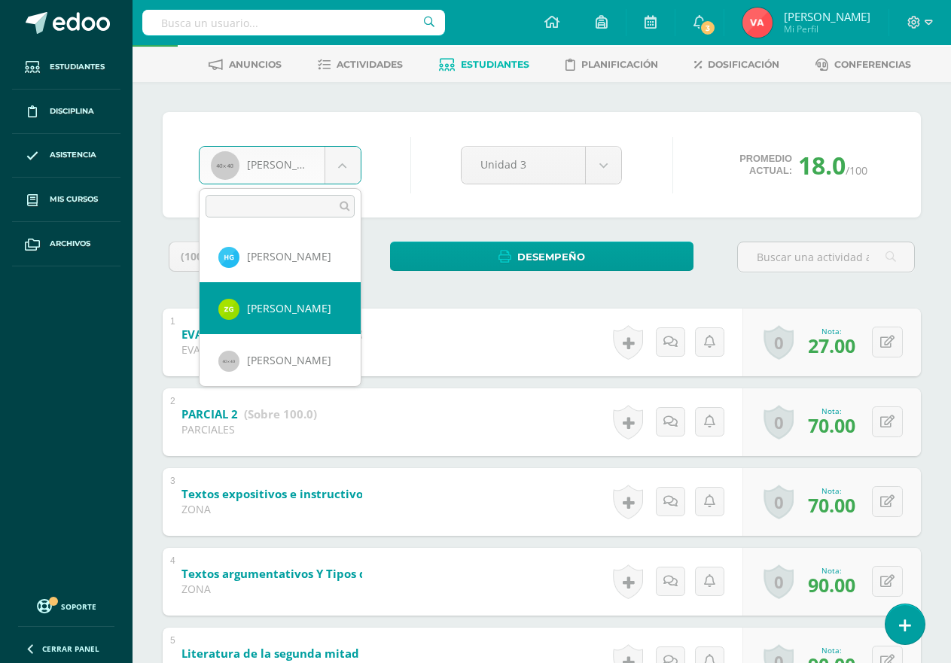
select select "1902"
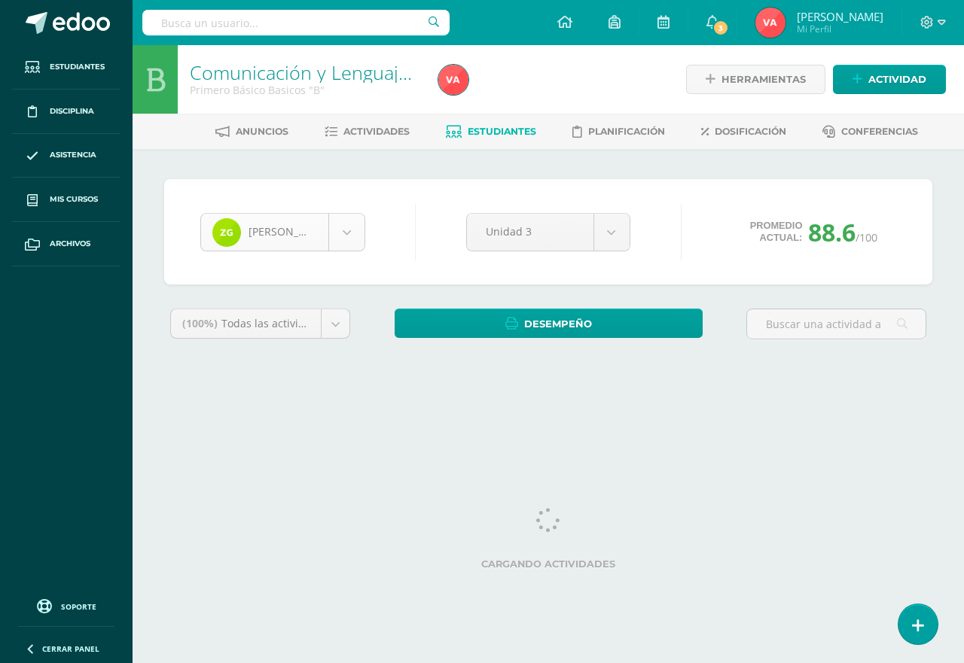
click at [341, 228] on body "Estudiantes Disciplina Asistencia Mis cursos Archivos Soporte Centro de ayuda Ú…" at bounding box center [482, 203] width 964 height 406
click at [349, 233] on body "Estudiantes Disciplina Asistencia Mis cursos Archivos Soporte Centro de ayuda Ú…" at bounding box center [482, 203] width 964 height 406
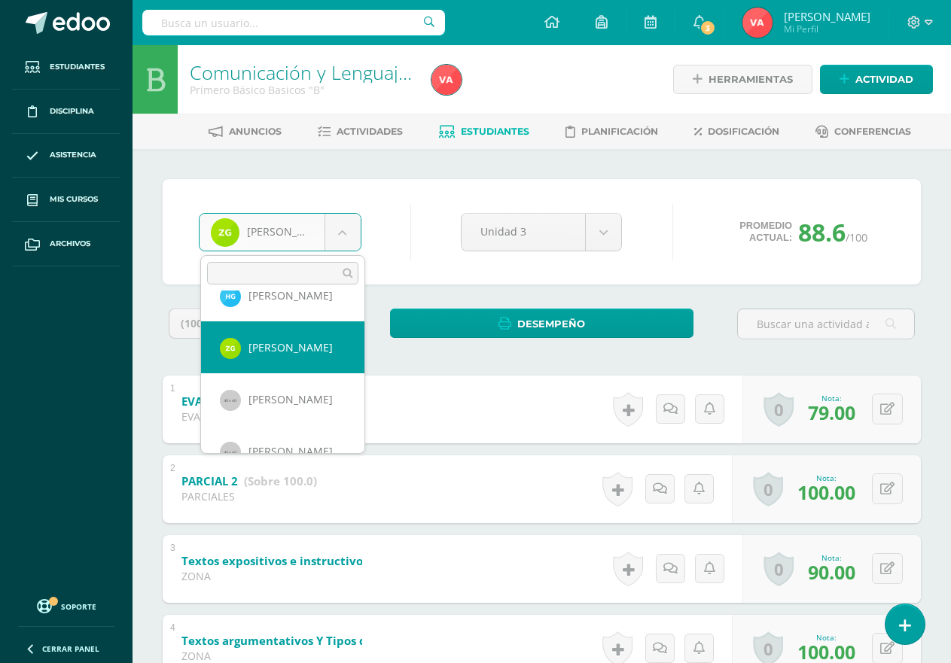
scroll to position [468, 0]
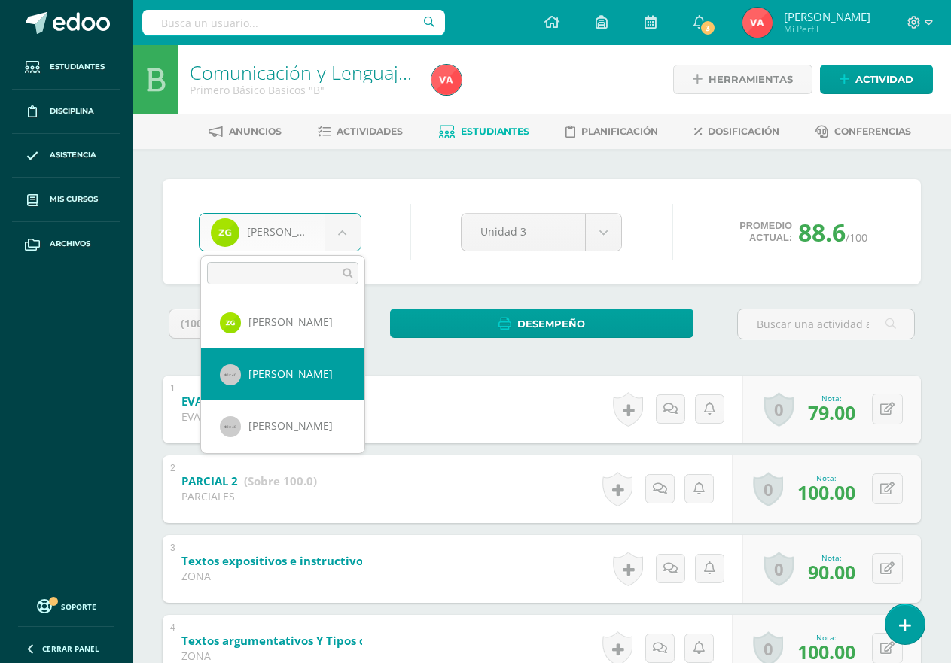
select select "908"
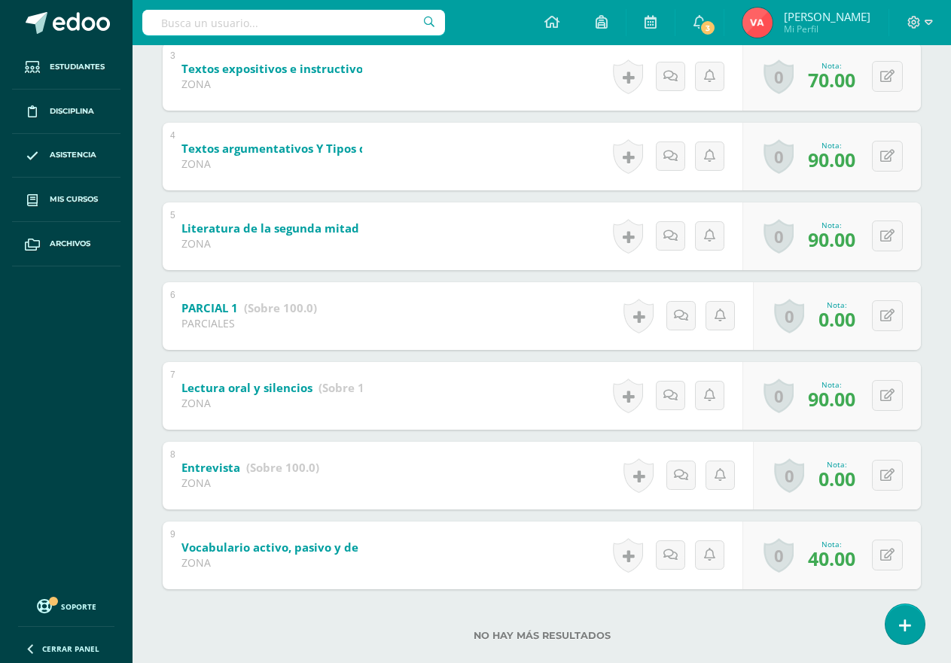
scroll to position [519, 0]
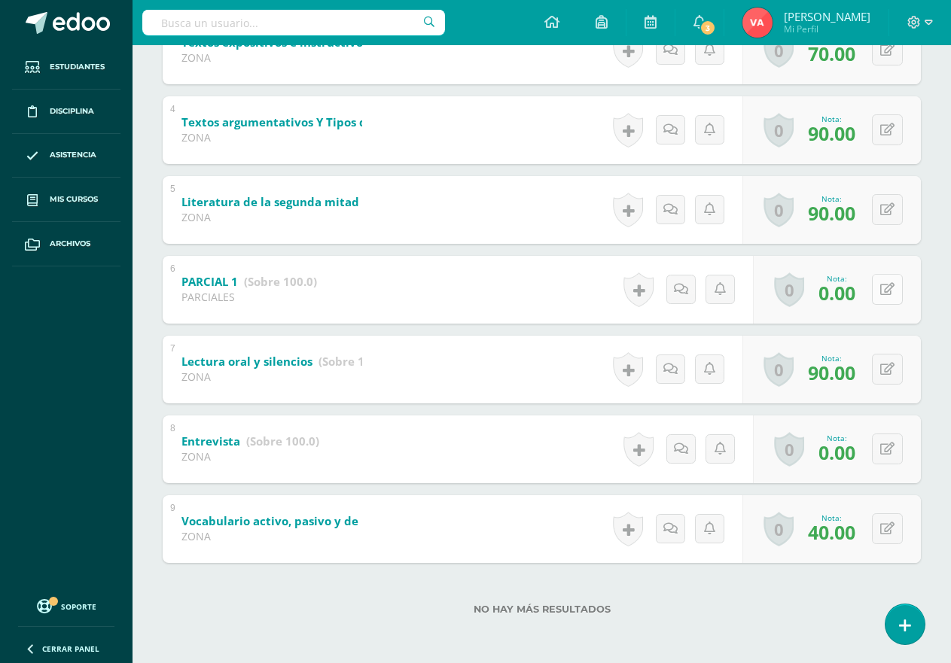
click at [890, 288] on icon at bounding box center [887, 289] width 14 height 13
type input "70"
click at [862, 296] on icon at bounding box center [858, 294] width 14 height 13
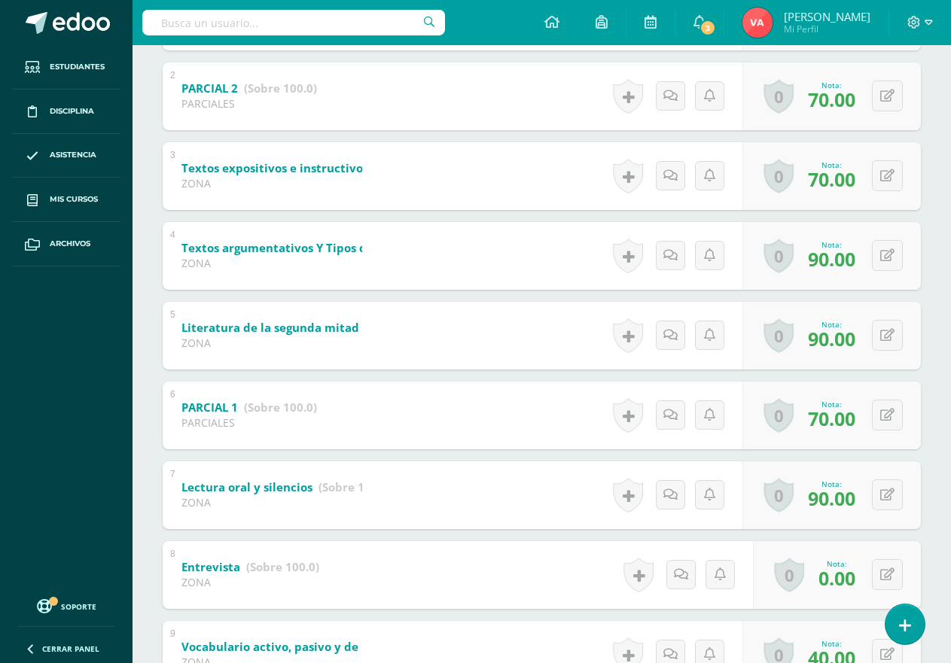
scroll to position [368, 0]
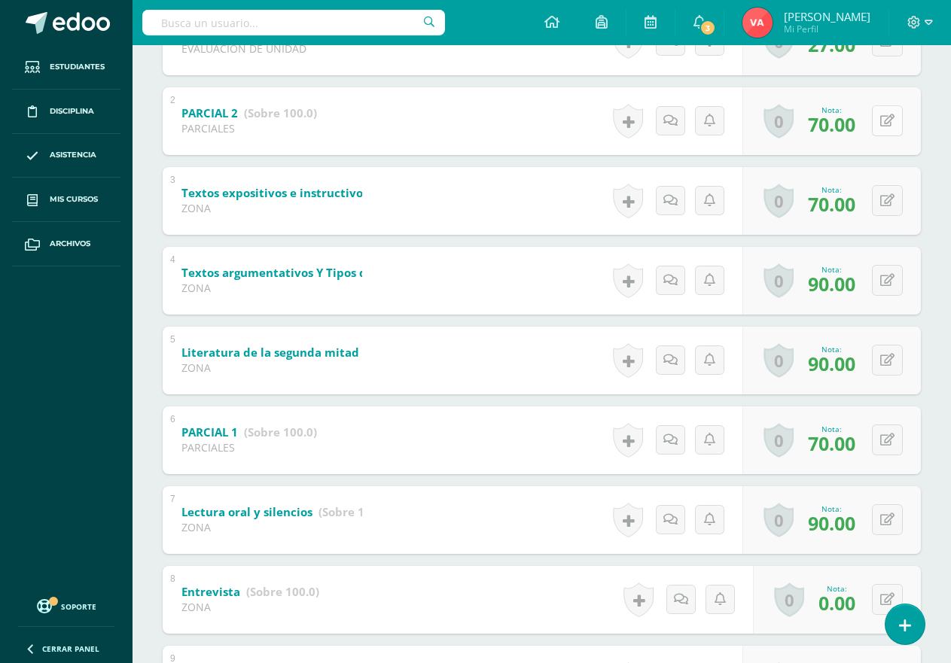
click at [891, 117] on icon at bounding box center [887, 120] width 14 height 13
type input "0"
drag, startPoint x: 861, startPoint y: 119, endPoint x: 855, endPoint y: 113, distance: 8.5
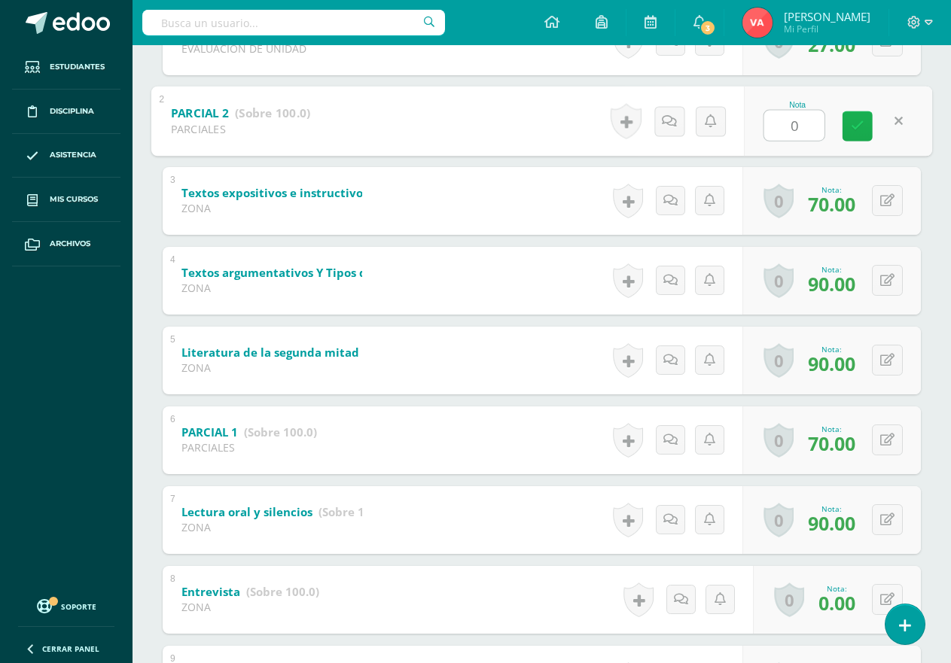
click at [861, 108] on div "Nota 0" at bounding box center [838, 121] width 188 height 70
click at [853, 120] on icon at bounding box center [858, 126] width 14 height 13
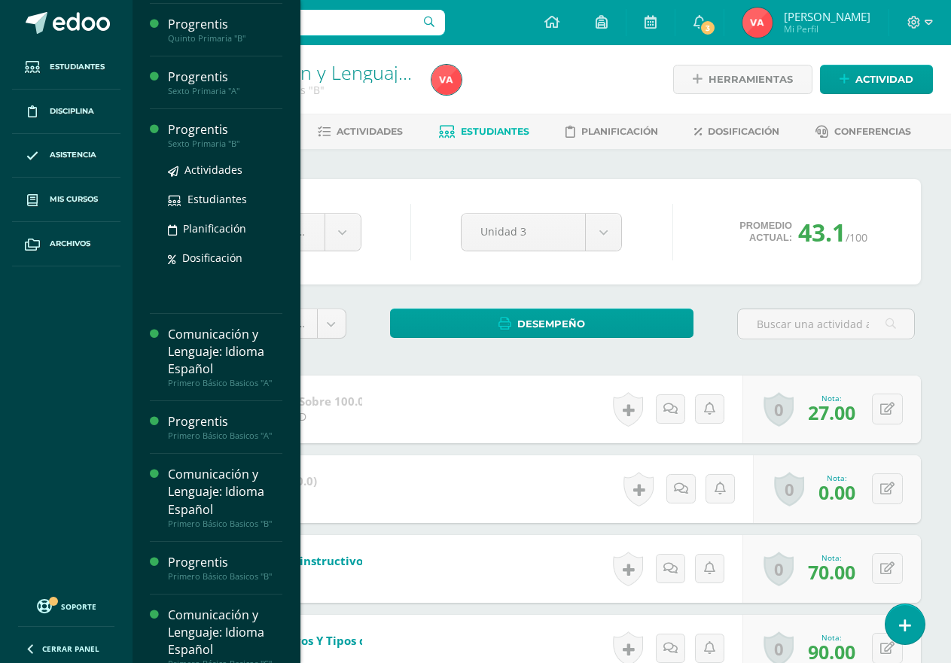
scroll to position [527, 0]
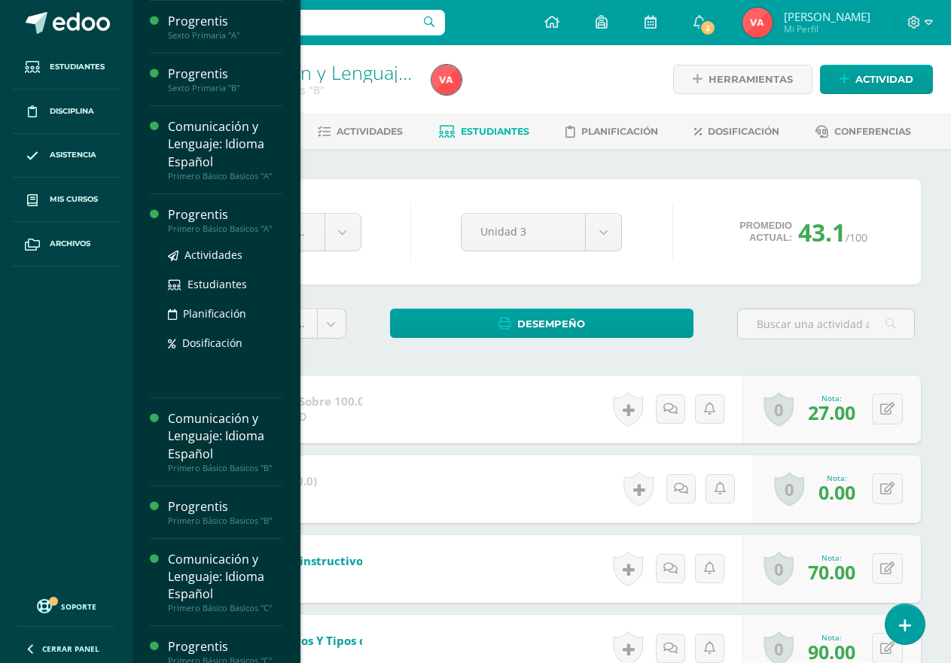
click at [228, 227] on div "Primero Básico Basicos "A"" at bounding box center [225, 229] width 114 height 11
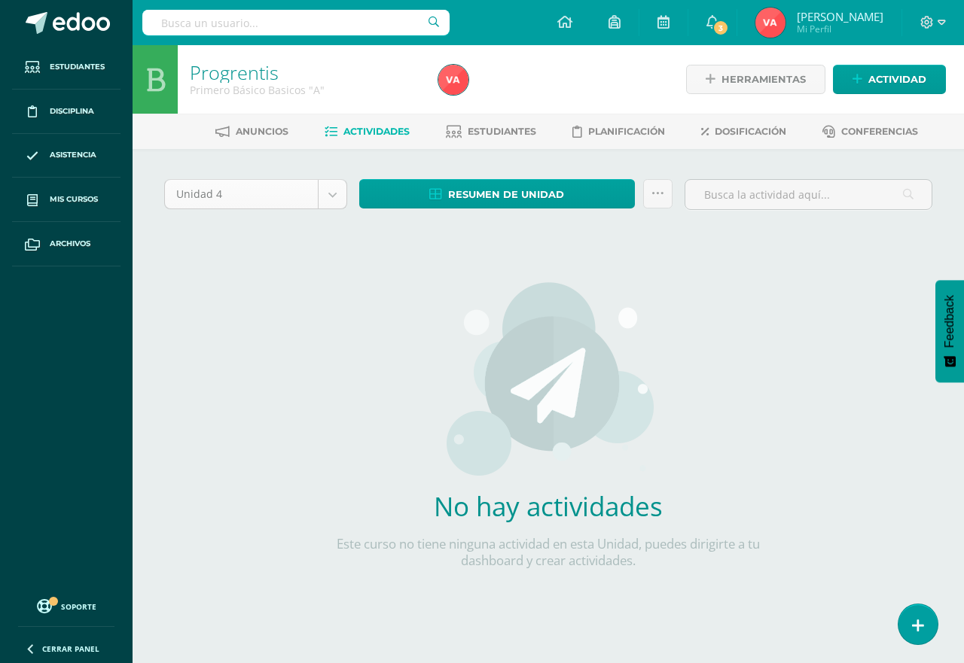
click at [328, 196] on body "Estudiantes Disciplina Asistencia Mis cursos Archivos Soporte Centro de ayuda Ú…" at bounding box center [482, 323] width 964 height 647
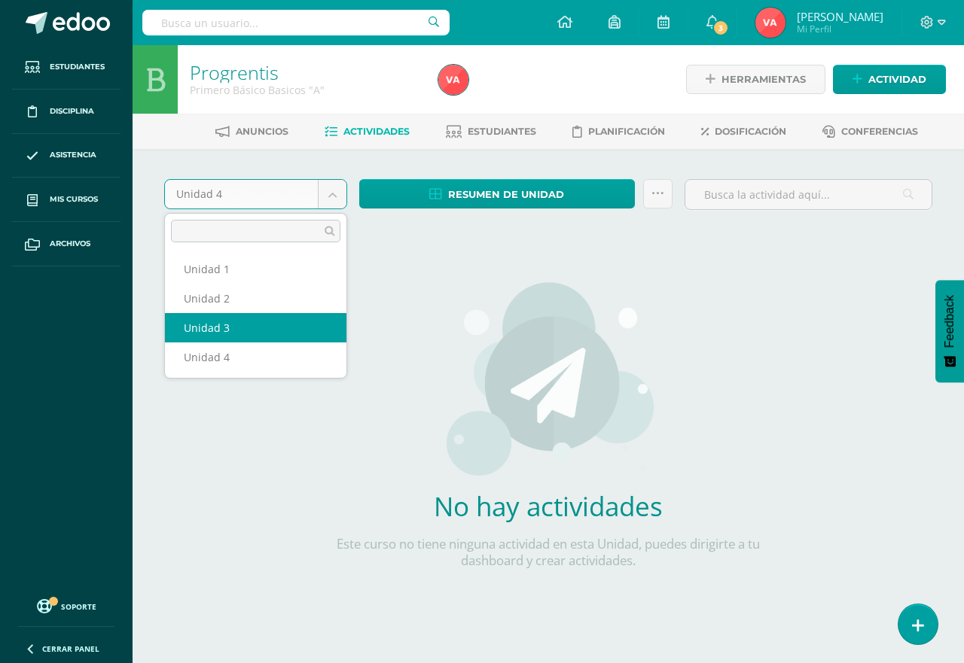
select select "Unidad 3"
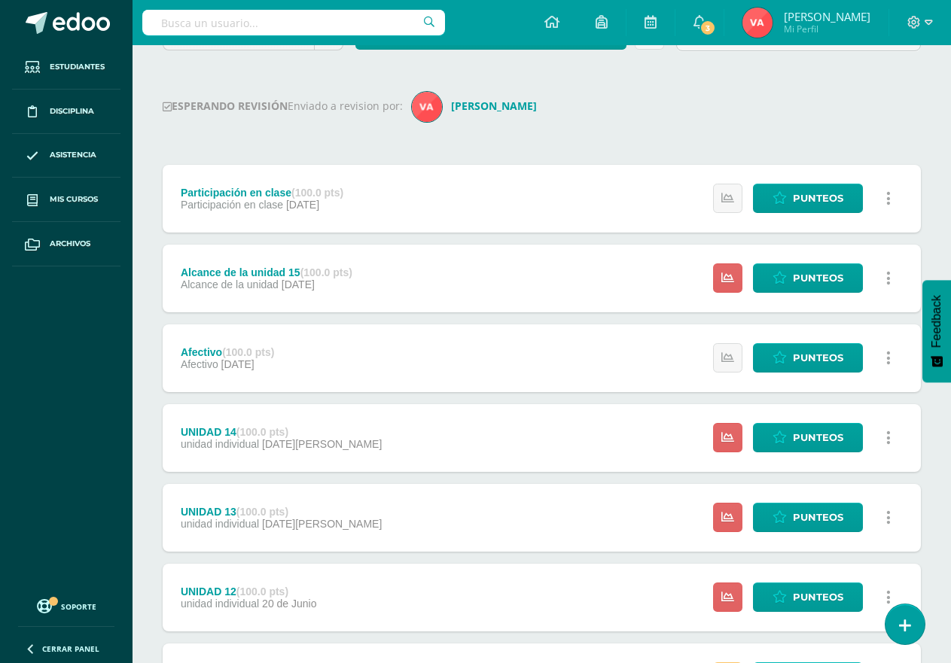
scroll to position [11, 0]
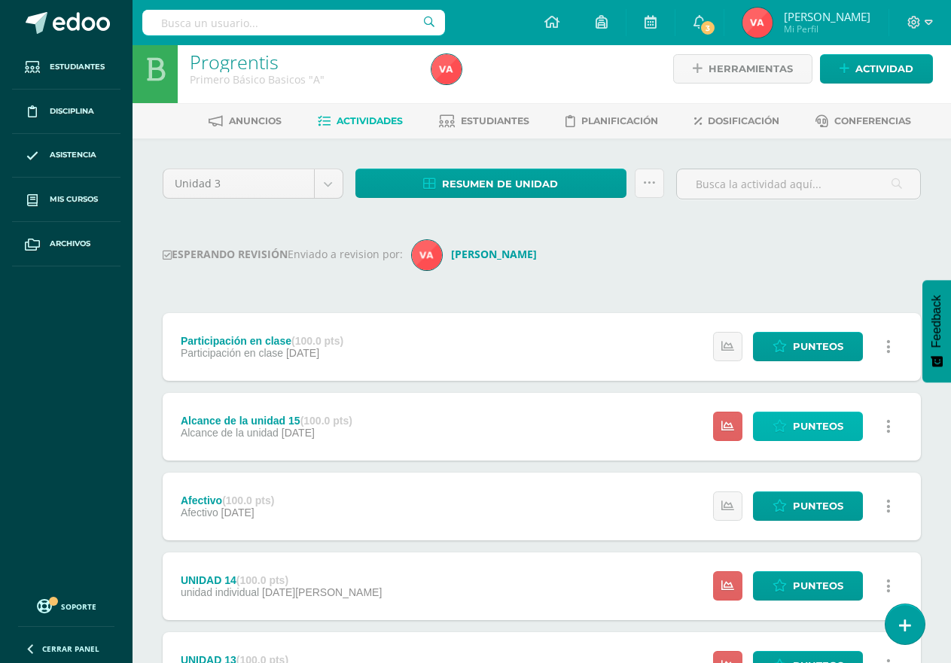
click at [813, 423] on span "Punteos" at bounding box center [818, 427] width 50 height 28
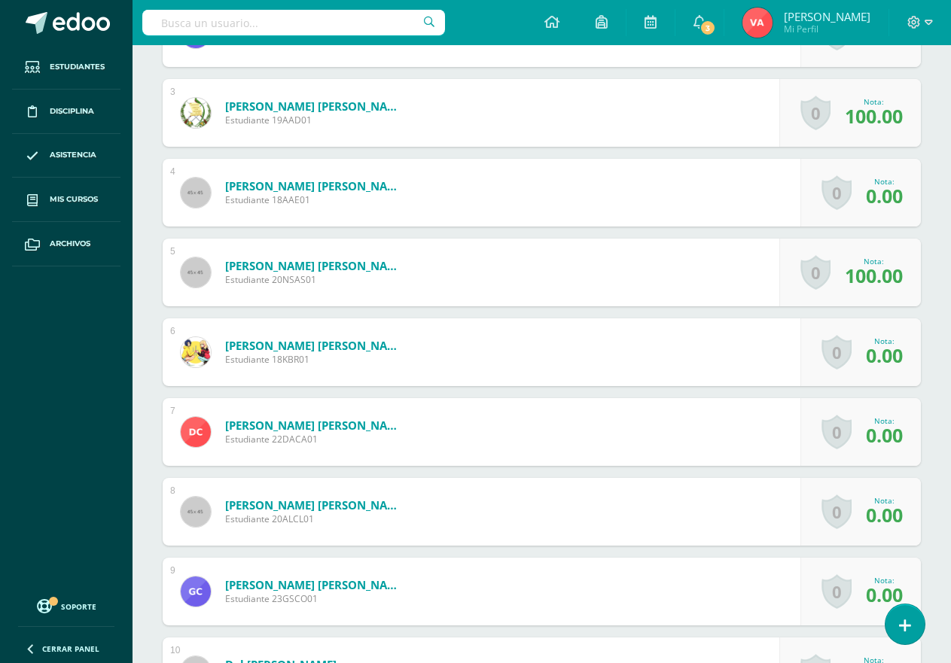
scroll to position [604, 0]
click at [542, 495] on form "Chávez Larias, Adriana Leticia Estudiante 20ALCL01 Nota 0.00 0 Logros Logros ob…" at bounding box center [542, 511] width 758 height 68
click at [865, 513] on div "Nota: 0.00" at bounding box center [881, 511] width 43 height 32
click at [868, 513] on span "0.00" at bounding box center [884, 515] width 37 height 26
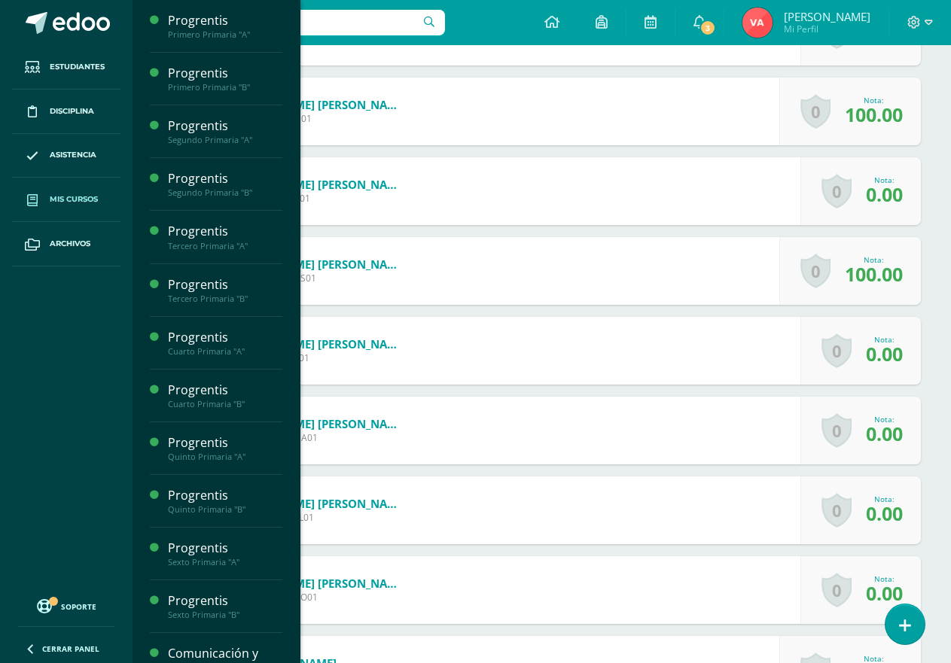
click at [81, 199] on span "Mis cursos" at bounding box center [74, 200] width 48 height 12
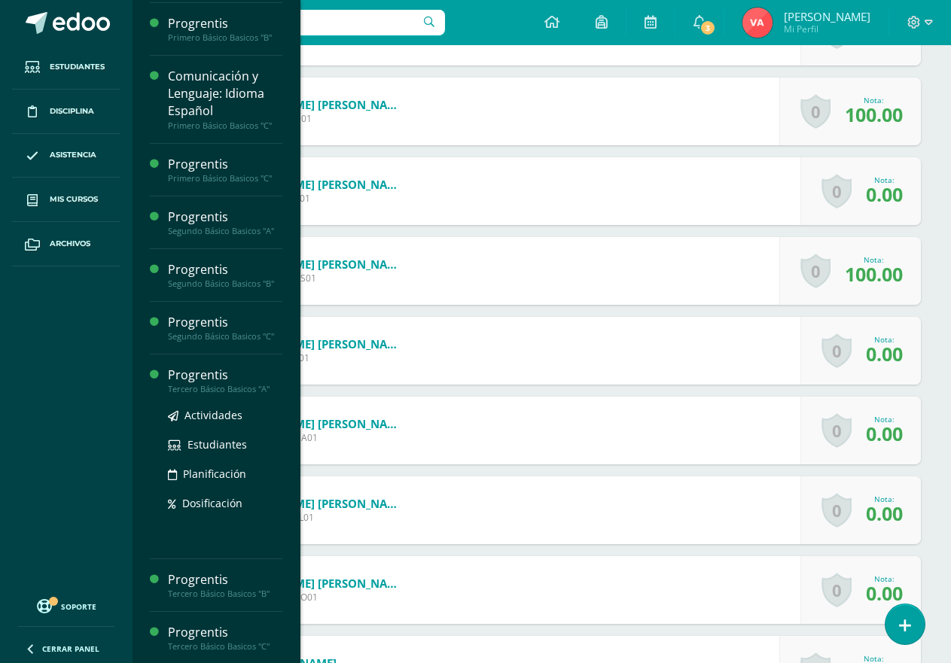
scroll to position [860, 0]
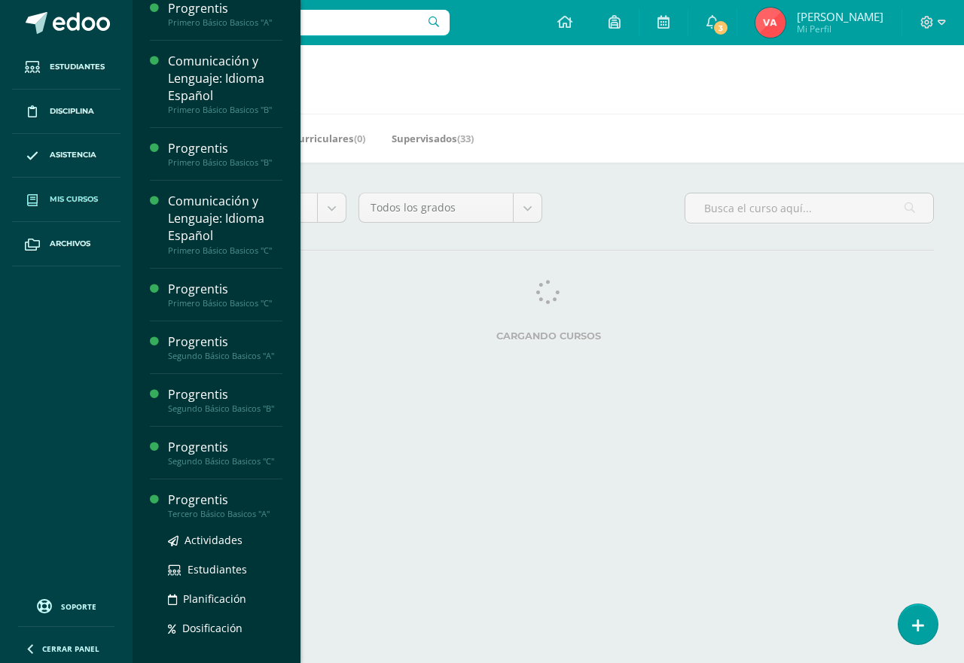
scroll to position [708, 0]
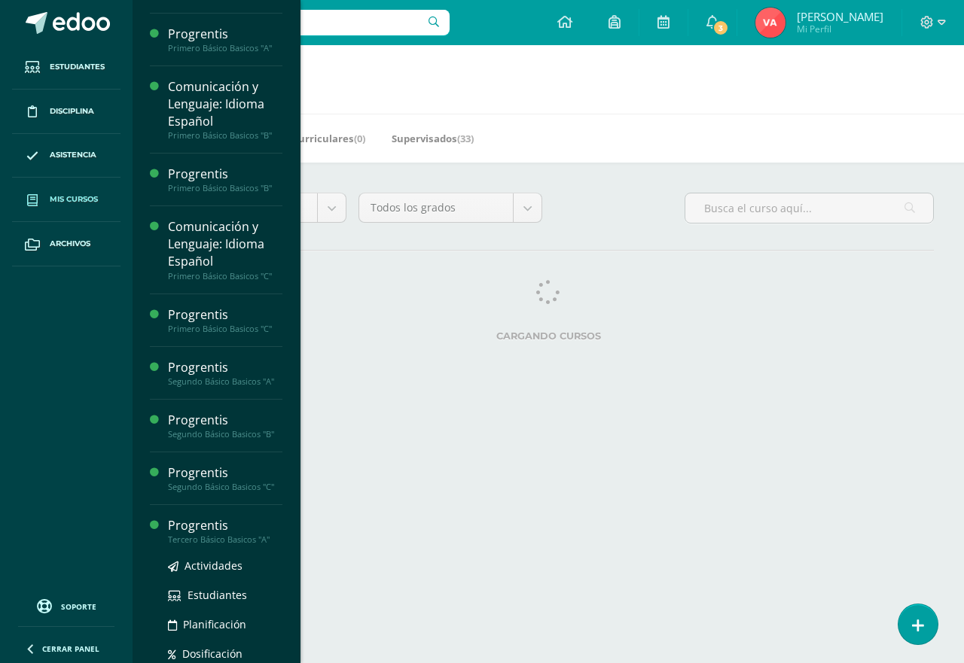
click at [223, 537] on div "Tercero Básico Basicos "A"" at bounding box center [225, 540] width 114 height 11
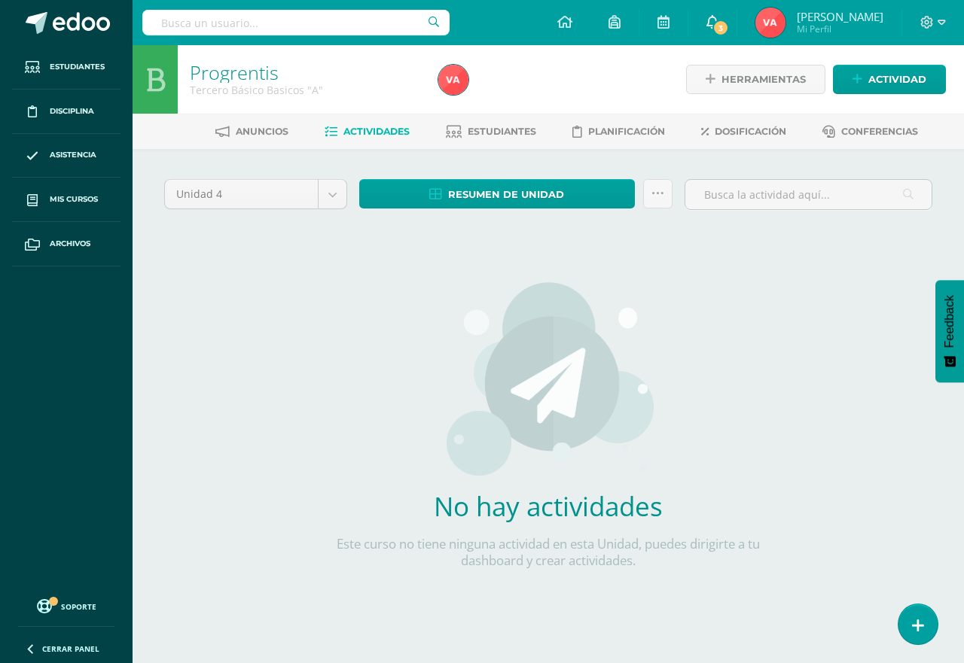
click at [718, 17] on icon at bounding box center [712, 22] width 12 height 14
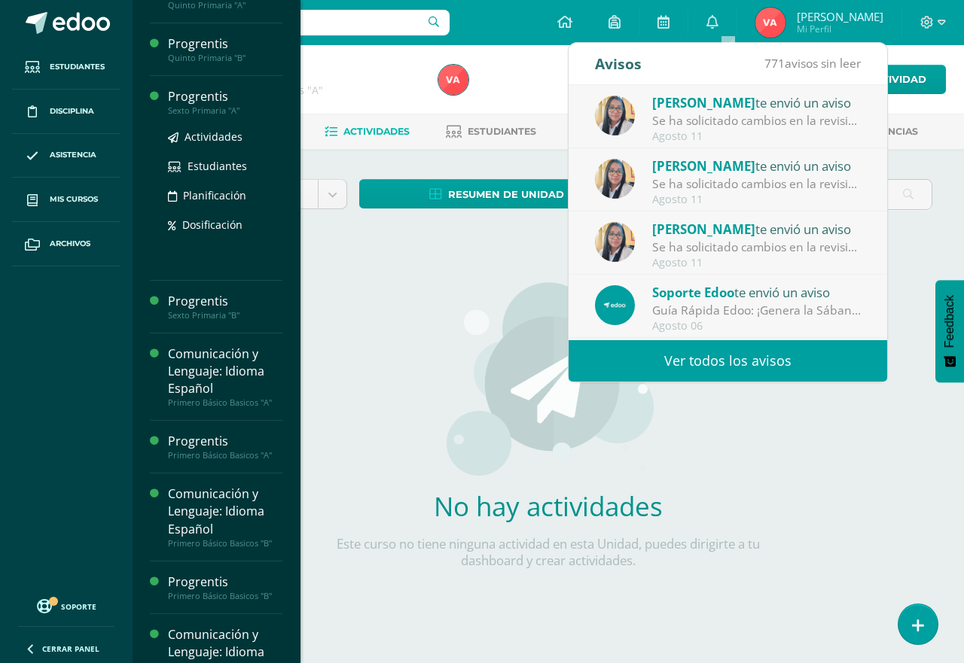
scroll to position [527, 0]
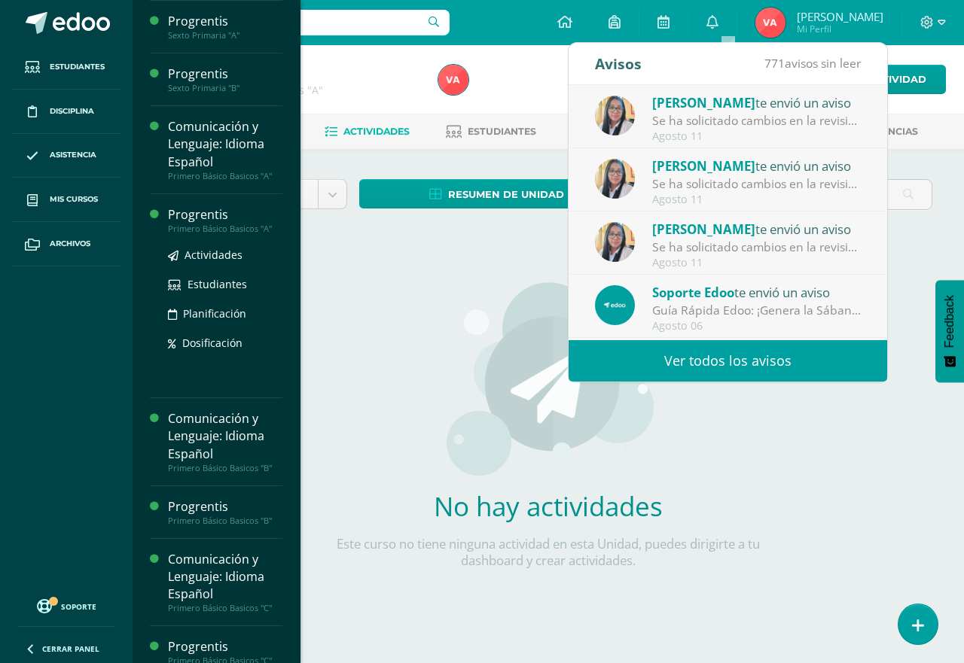
click at [220, 220] on div "Progrentis" at bounding box center [225, 214] width 114 height 17
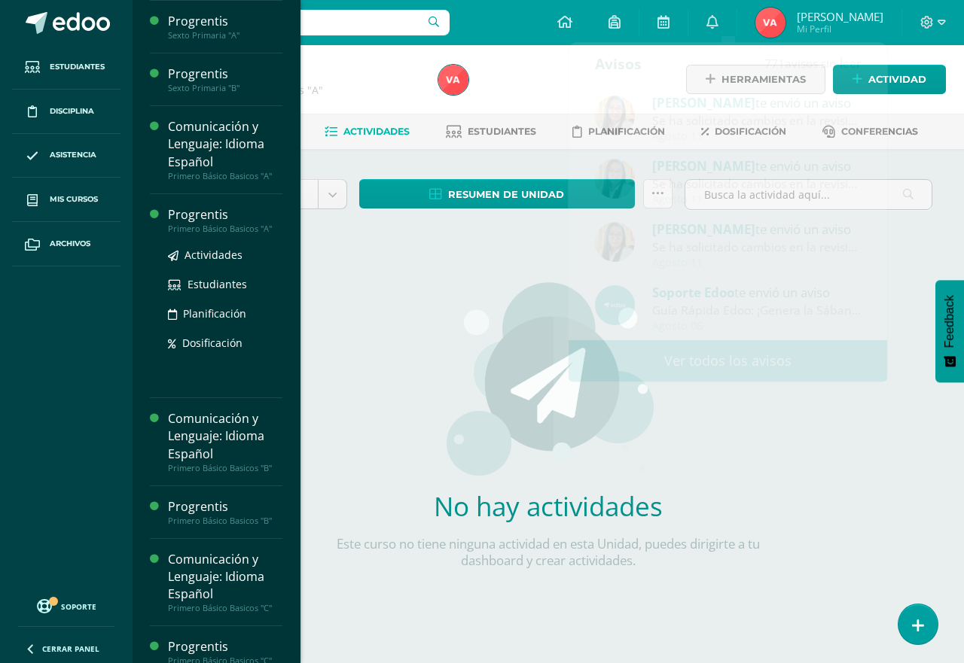
click at [220, 220] on div "Progrentis" at bounding box center [225, 214] width 114 height 17
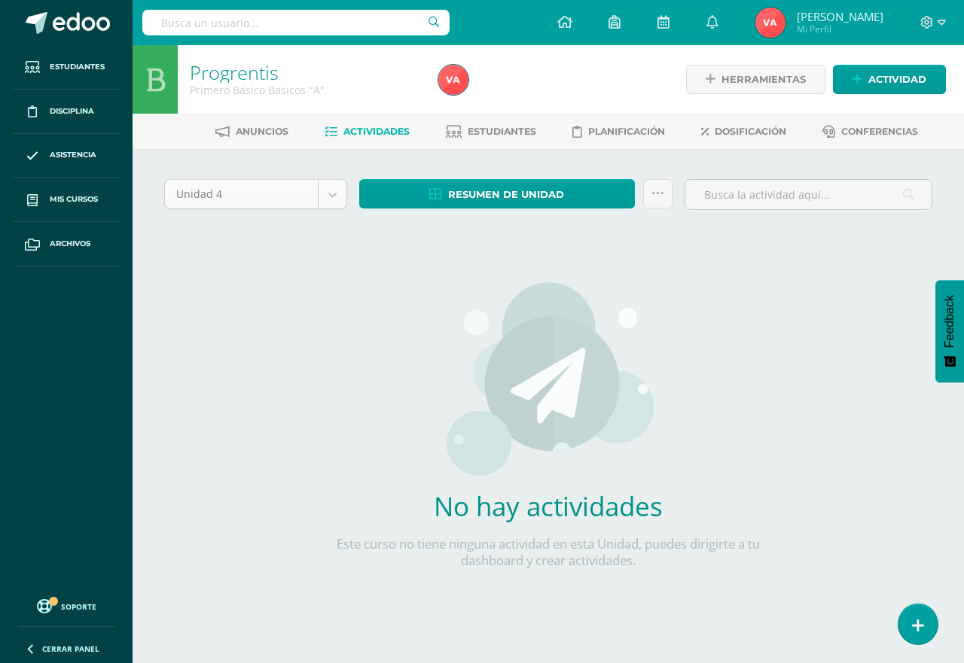
click at [334, 190] on body "Estudiantes Disciplina Asistencia Mis cursos Archivos Soporte Centro de ayuda Ú…" at bounding box center [482, 323] width 964 height 647
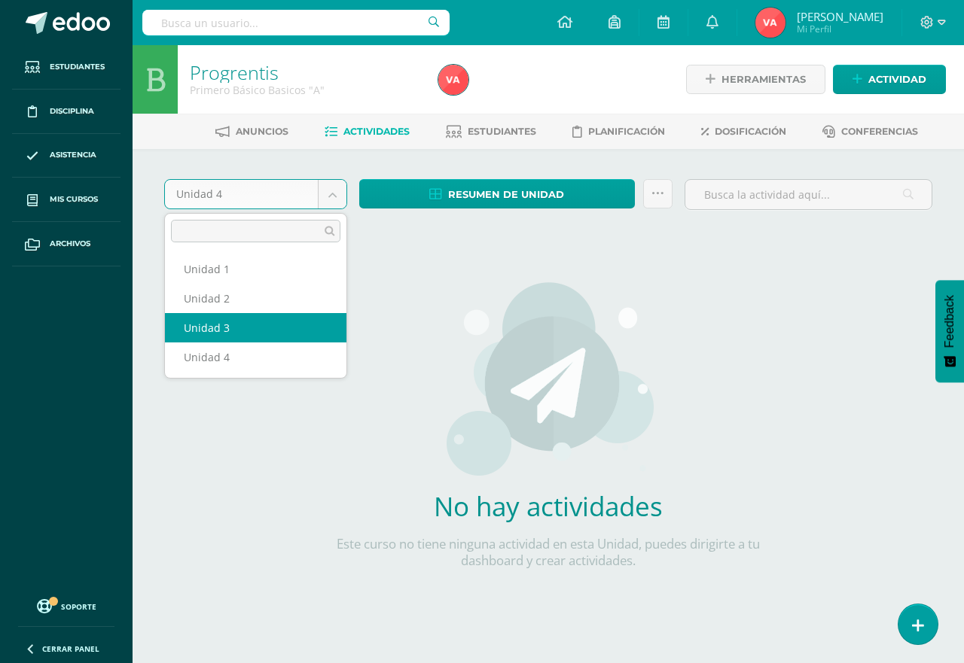
select select "Unidad 3"
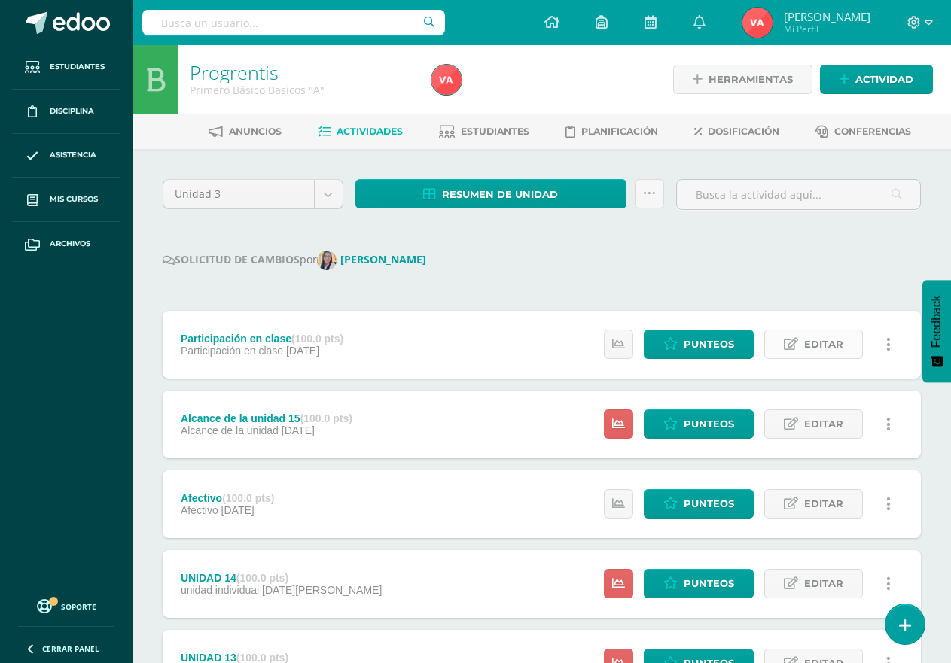
click at [825, 346] on span "Editar" at bounding box center [823, 345] width 39 height 28
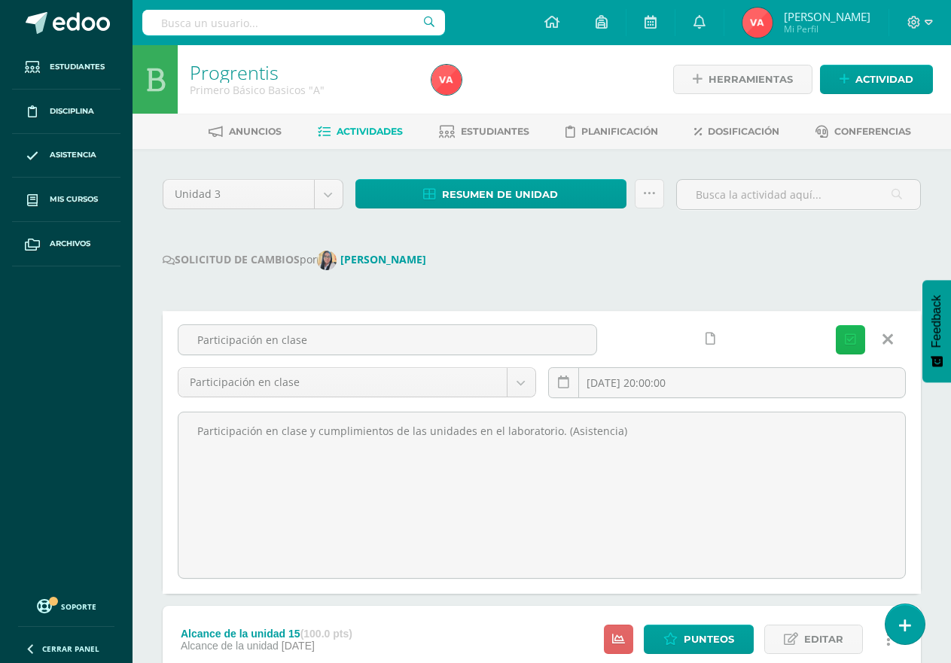
click at [856, 343] on button "Guardar" at bounding box center [850, 339] width 29 height 29
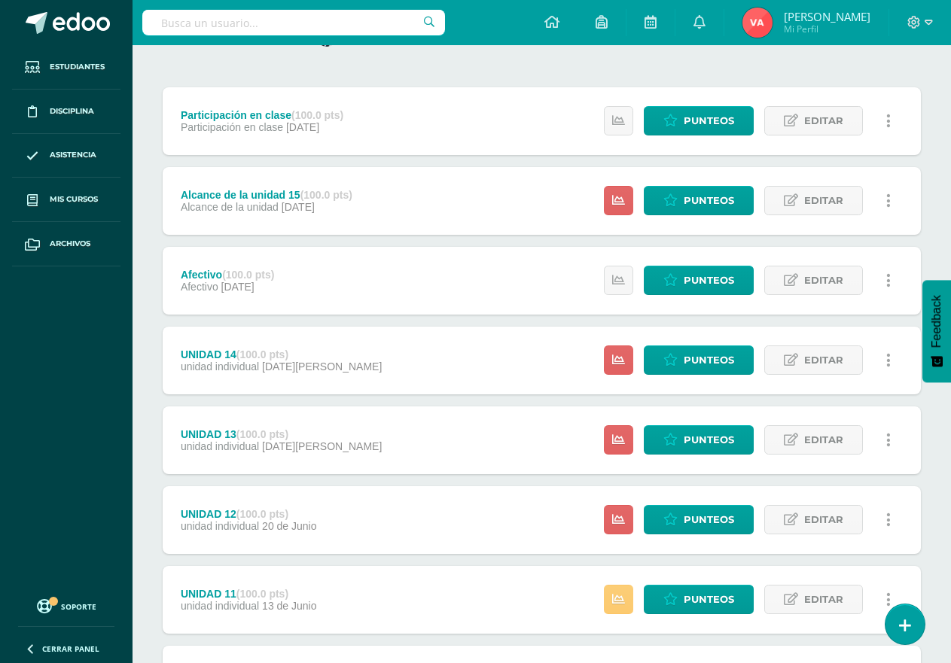
scroll to position [226, 0]
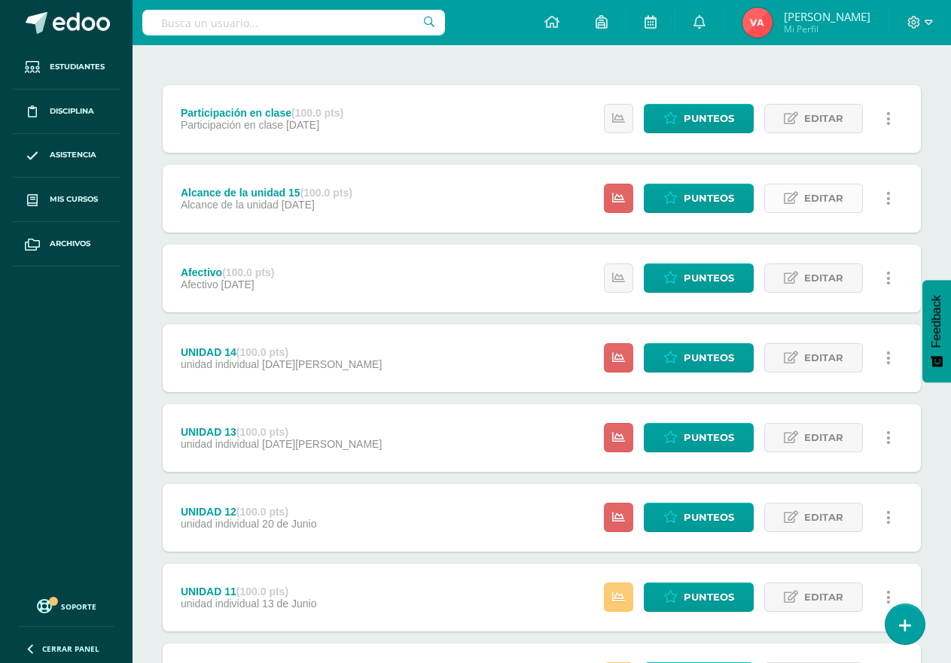
click at [821, 196] on span "Editar" at bounding box center [823, 199] width 39 height 28
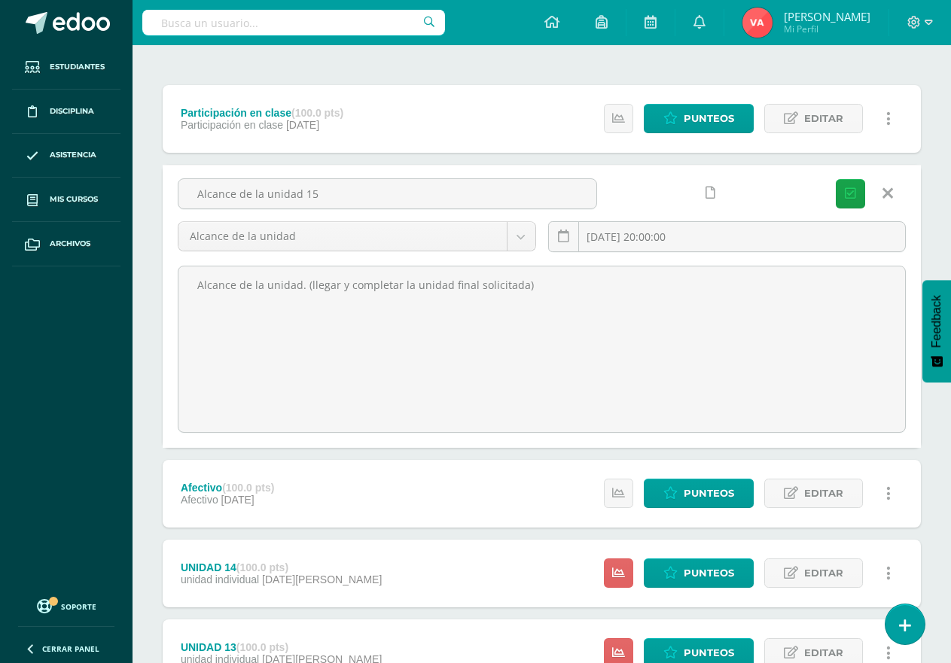
click at [871, 75] on div "Unidad 3 Unidad 1 Unidad 2 Unidad 3 Unidad 4 Resumen de unidad Descargar como H…" at bounding box center [542, 475] width 770 height 1044
click at [922, 246] on div "Unidad 3 Unidad 1 Unidad 2 Unidad 3 Unidad 4 Resumen de unidad Descargar como H…" at bounding box center [542, 475] width 770 height 1044
click at [853, 193] on icon "submit" at bounding box center [850, 194] width 11 height 13
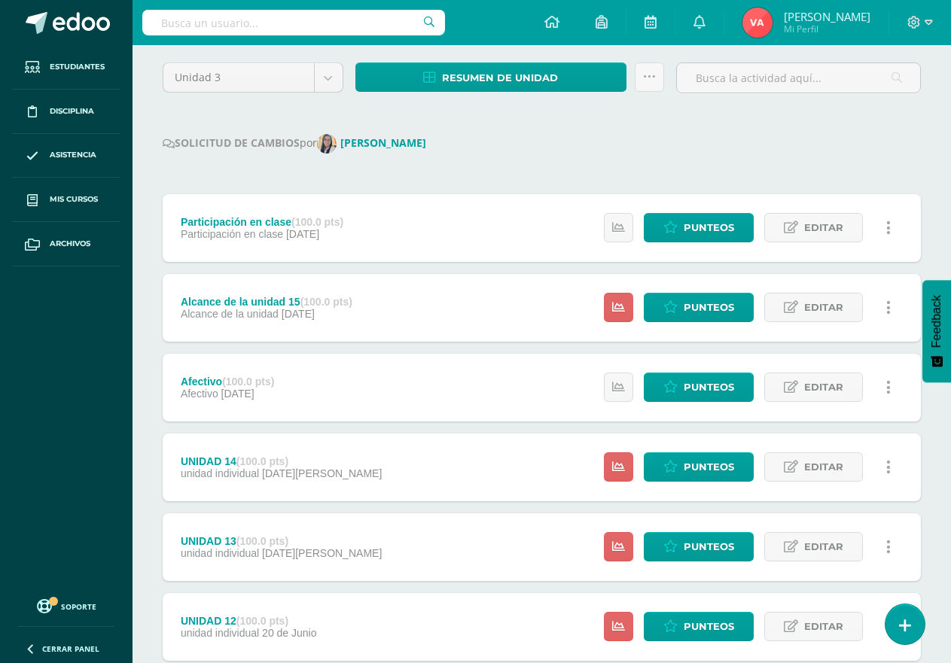
scroll to position [151, 0]
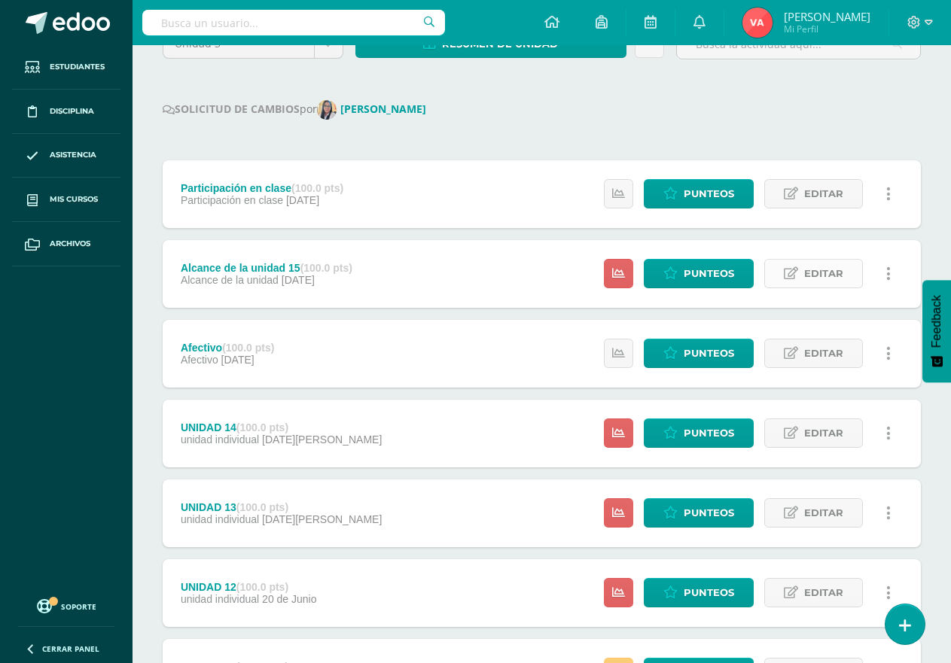
click at [825, 274] on span "Editar" at bounding box center [823, 274] width 39 height 28
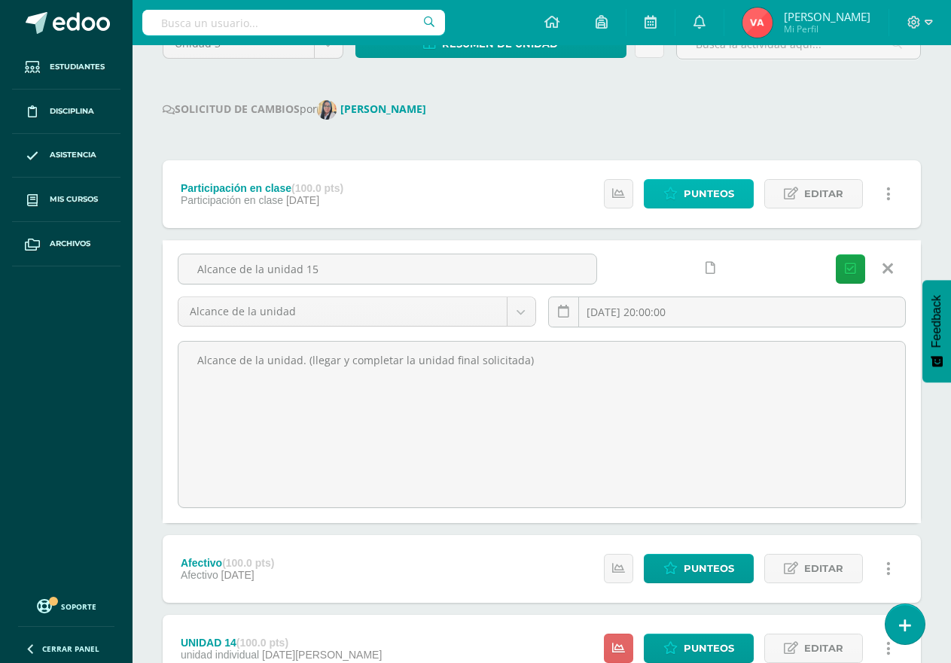
click at [707, 196] on span "Punteos" at bounding box center [709, 194] width 50 height 28
click at [819, 124] on div "Unidad 3 Unidad 1 Unidad 2 Unidad 3 Unidad 4 Resumen de unidad Descargar como H…" at bounding box center [542, 551] width 770 height 1044
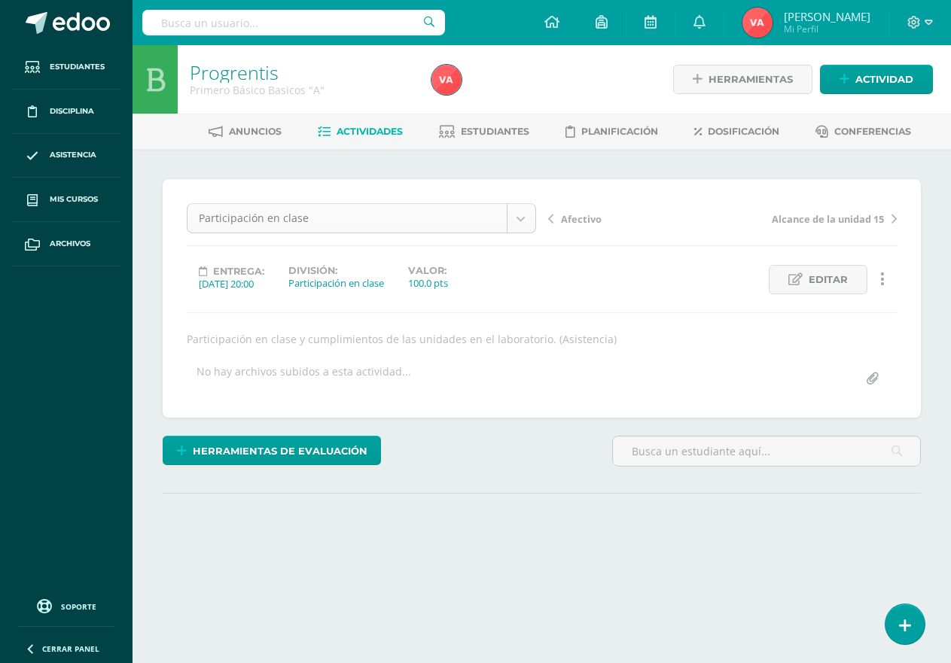
click at [522, 213] on body "Estudiantes Disciplina Asistencia Mis cursos Archivos Soporte Centro de ayuda Ú…" at bounding box center [475, 305] width 951 height 611
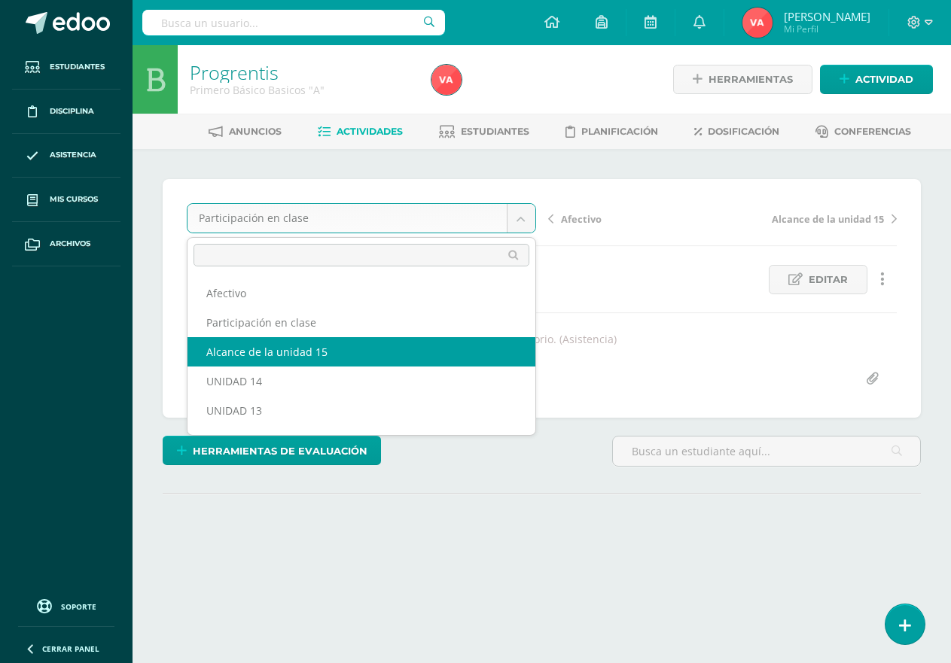
select select "/dashboard/teacher/grade-activity/187578/"
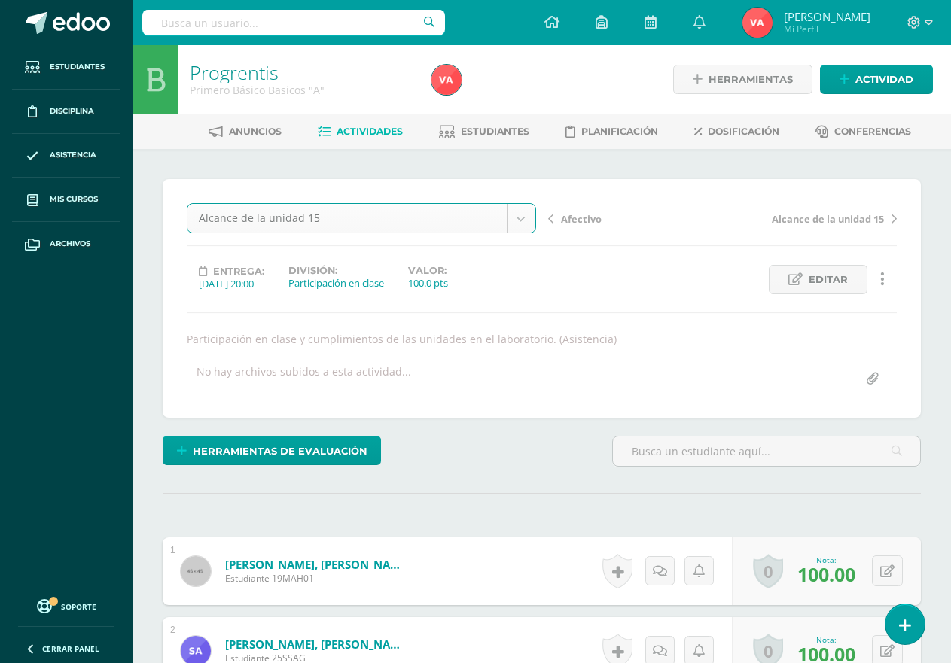
scroll to position [1, 0]
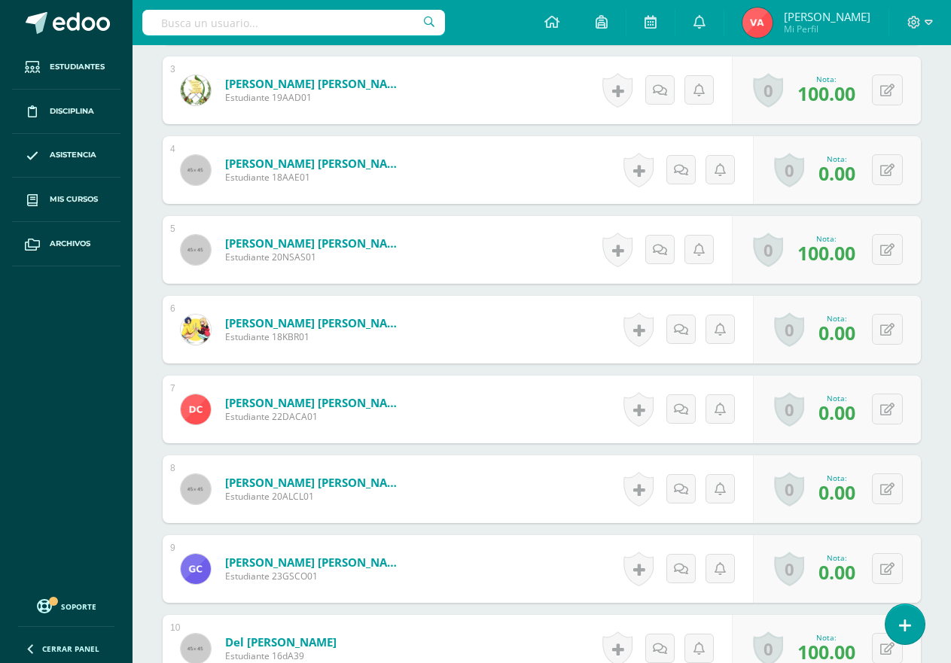
scroll to position [665, 0]
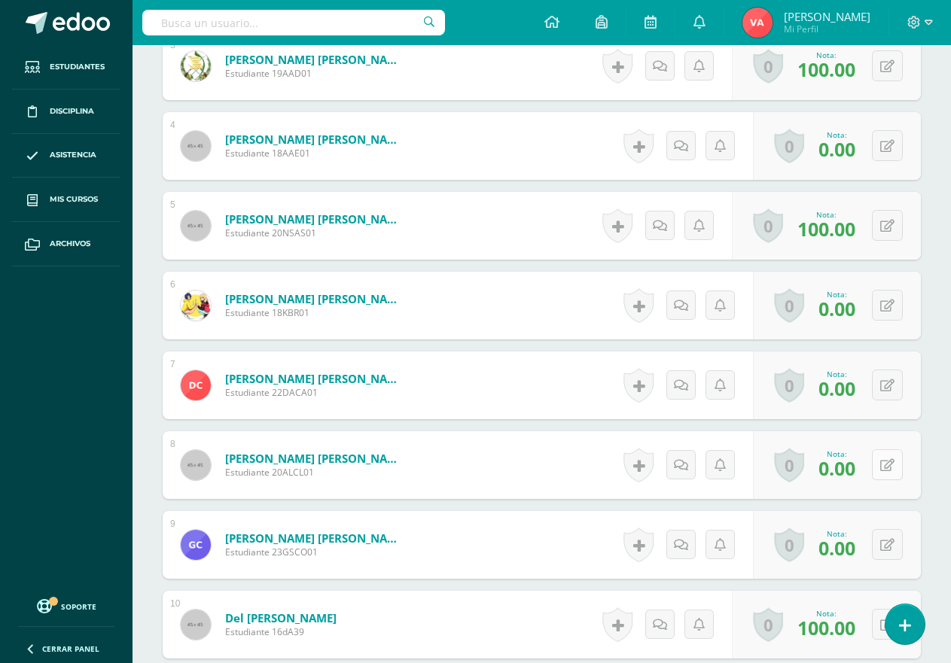
click at [885, 466] on icon at bounding box center [887, 465] width 14 height 13
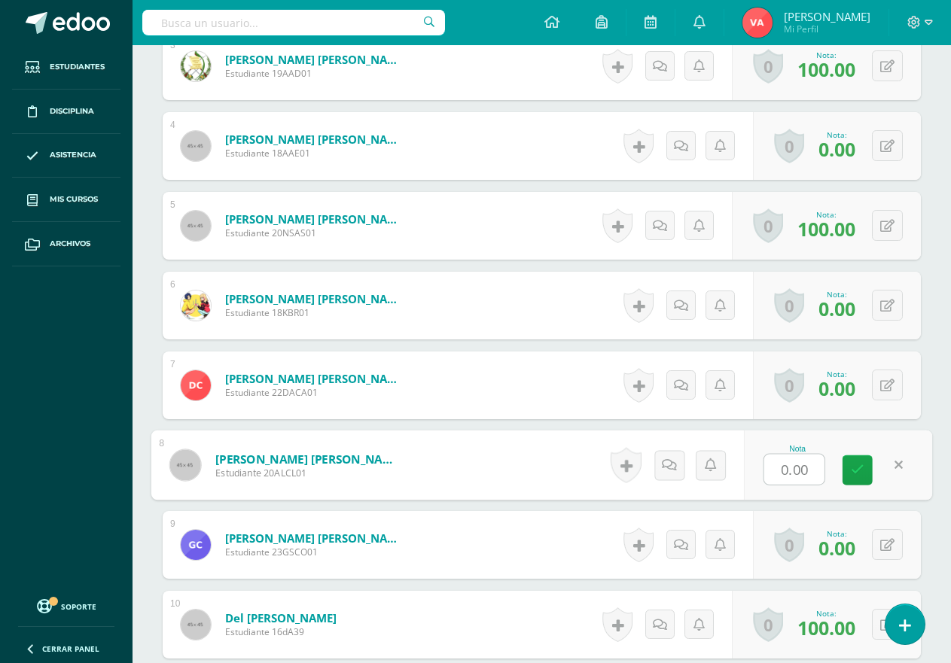
scroll to position [666, 0]
type input "80"
click at [857, 466] on icon at bounding box center [858, 469] width 14 height 13
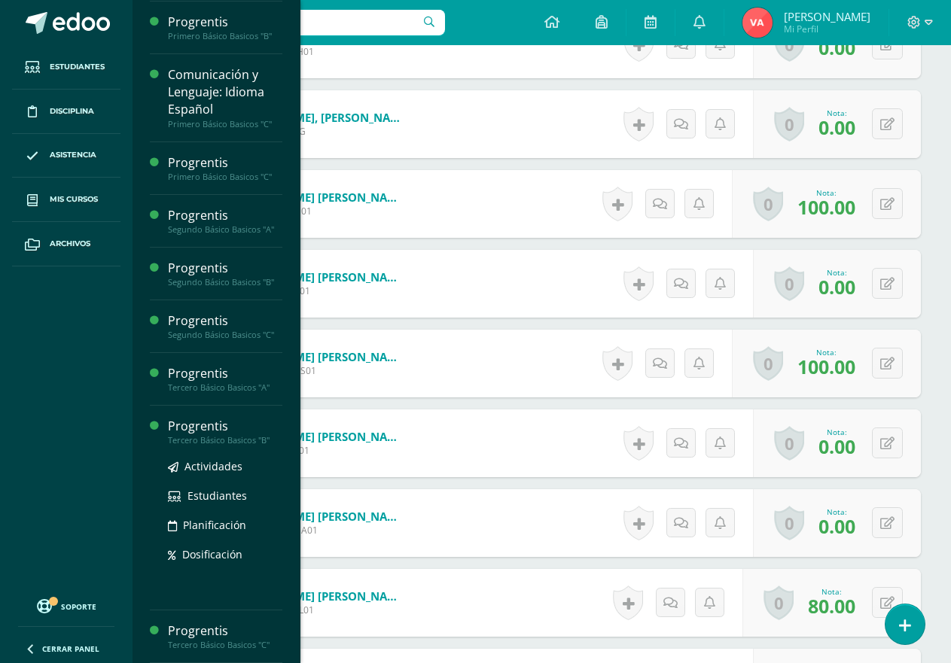
scroll to position [860, 0]
click at [231, 435] on div "Tercero Básico Basicos "B"" at bounding box center [225, 440] width 114 height 11
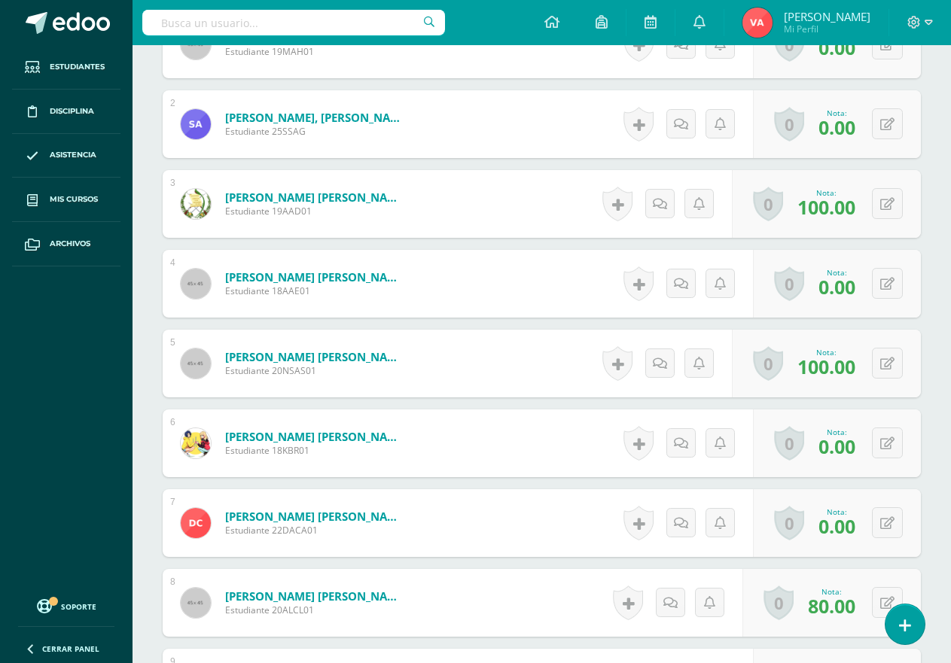
scroll to position [708, 0]
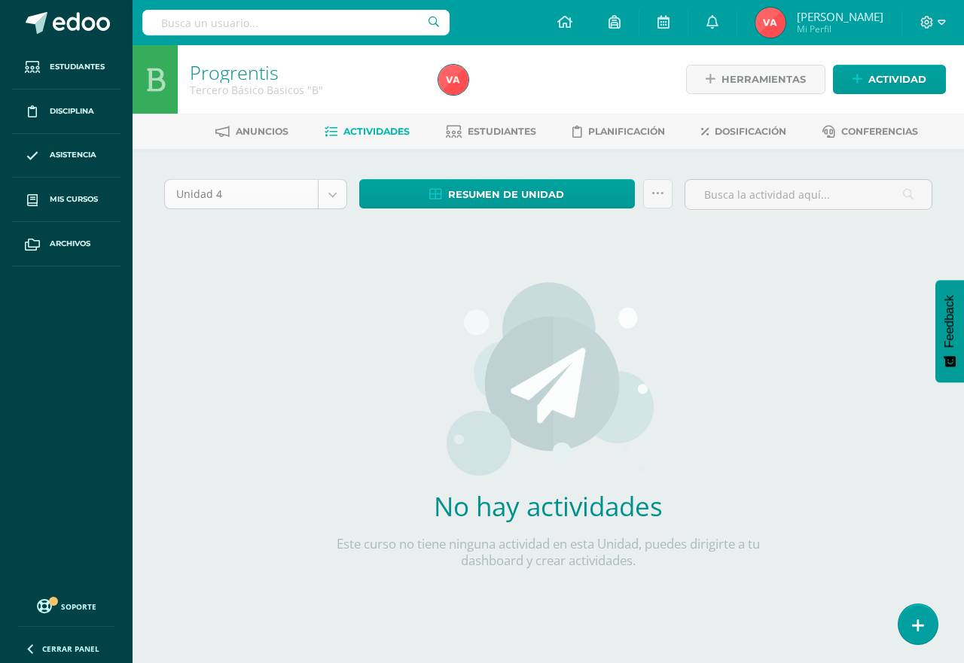
click at [337, 195] on body "Estudiantes Disciplina Asistencia Mis cursos Archivos Soporte Centro de ayuda Ú…" at bounding box center [482, 323] width 964 height 647
select select "Unidad 3"
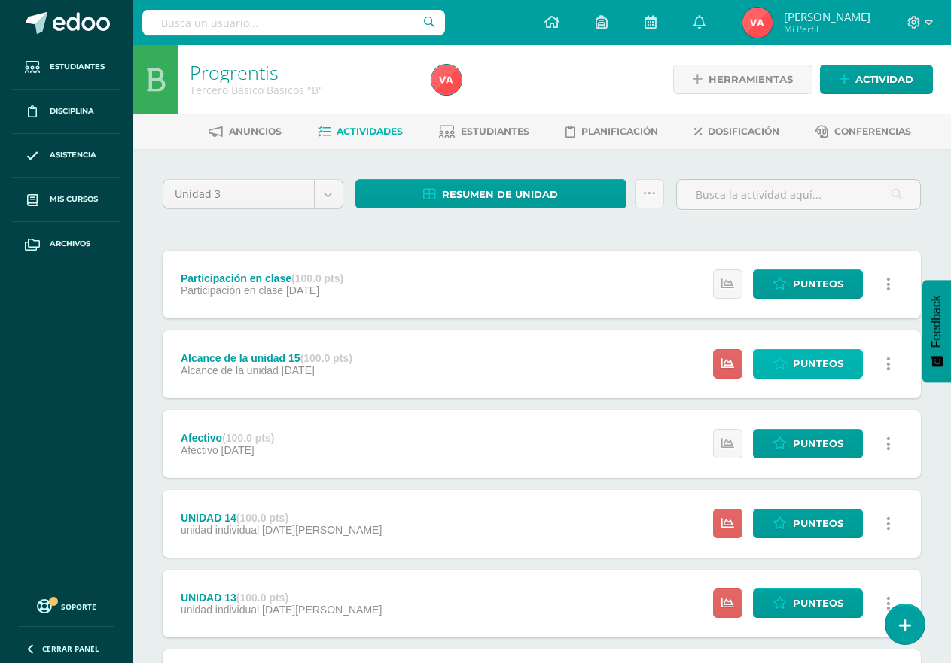
click at [821, 368] on span "Punteos" at bounding box center [818, 364] width 50 height 28
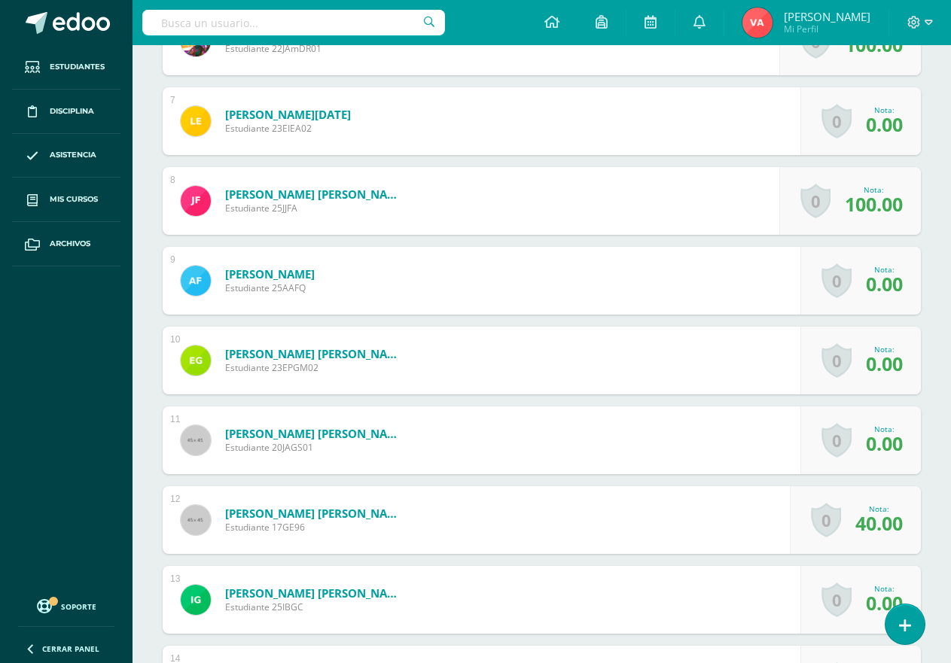
scroll to position [980, 0]
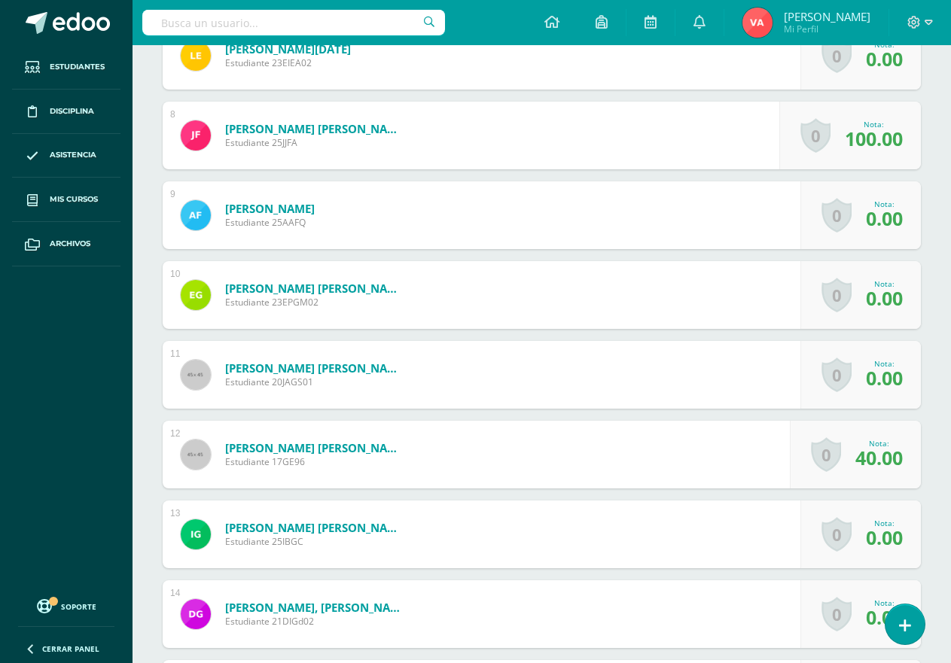
click at [865, 295] on div "Nota: 0.00" at bounding box center [881, 295] width 43 height 32
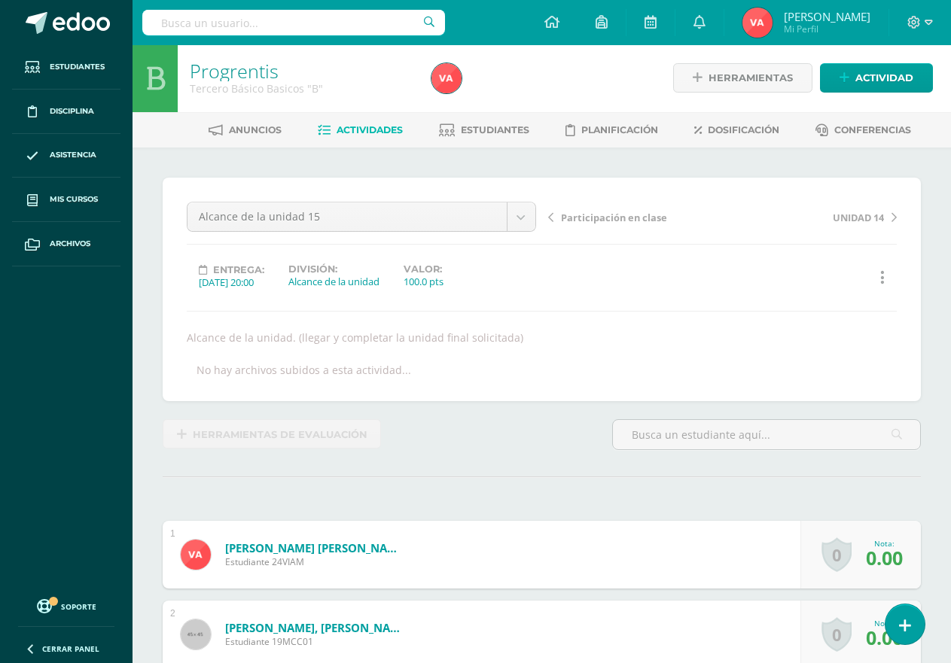
scroll to position [0, 0]
click at [491, 129] on span "Estudiantes" at bounding box center [495, 131] width 69 height 11
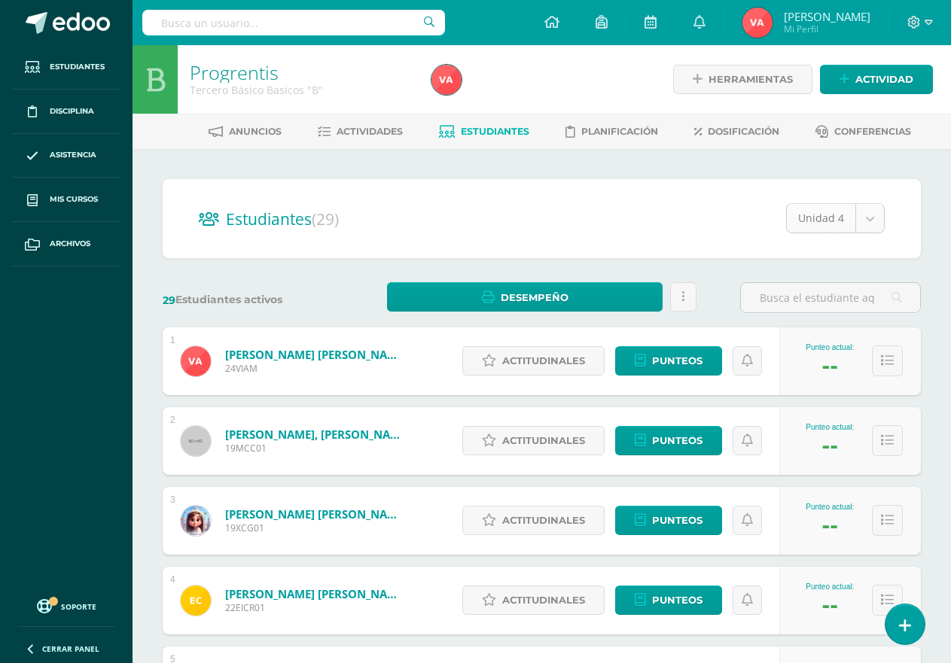
click at [879, 218] on body "Estudiantes Disciplina Asistencia Mis cursos Archivos Soporte Centro de ayuda Ú…" at bounding box center [475, 604] width 951 height 1209
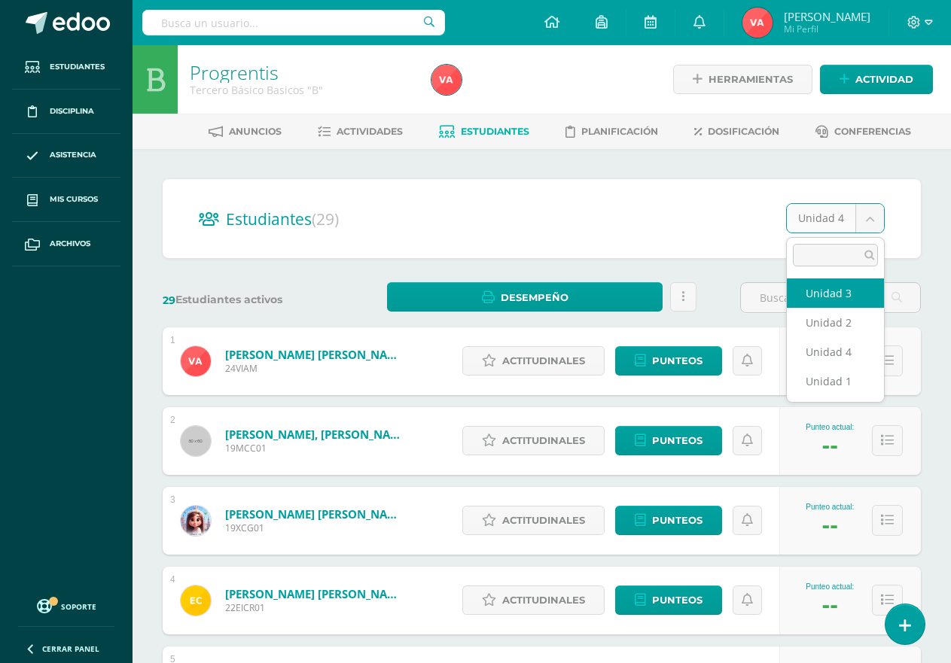
select select "/dashboard/teacher/section/4924/students/?unit=174696"
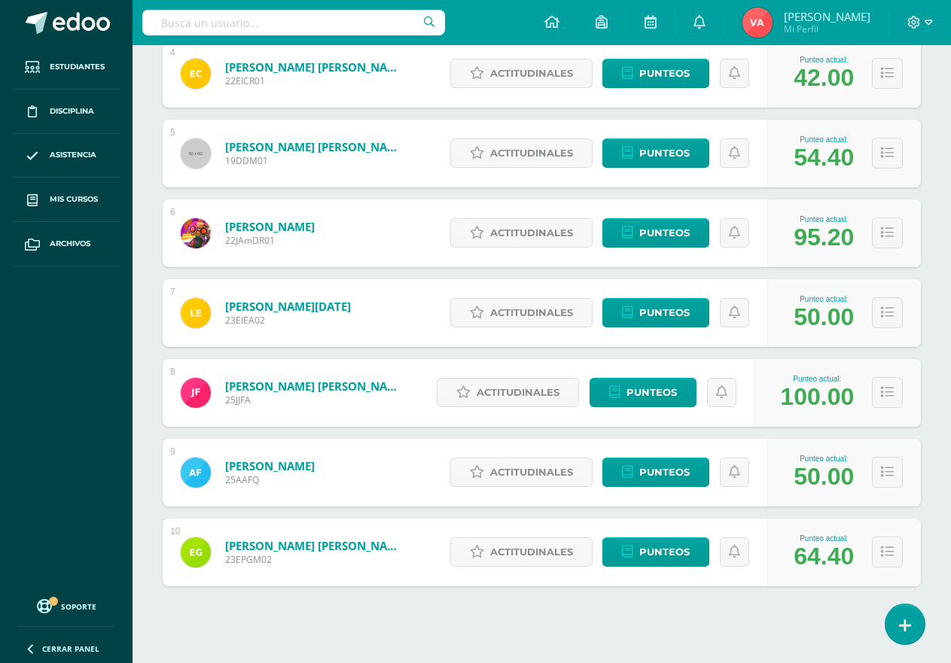
scroll to position [545, 0]
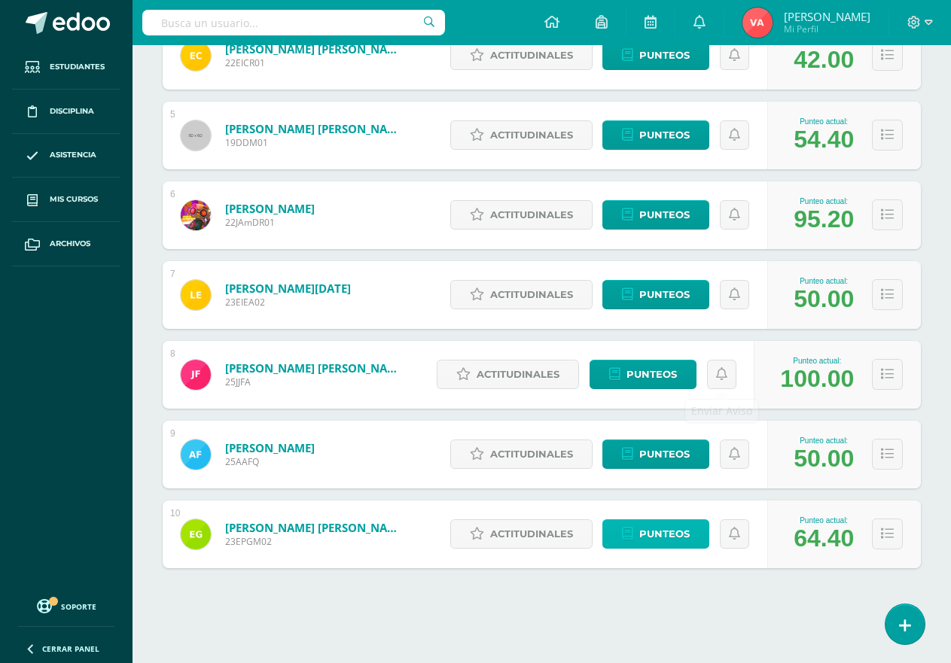
click at [668, 535] on span "Punteos" at bounding box center [664, 534] width 50 height 28
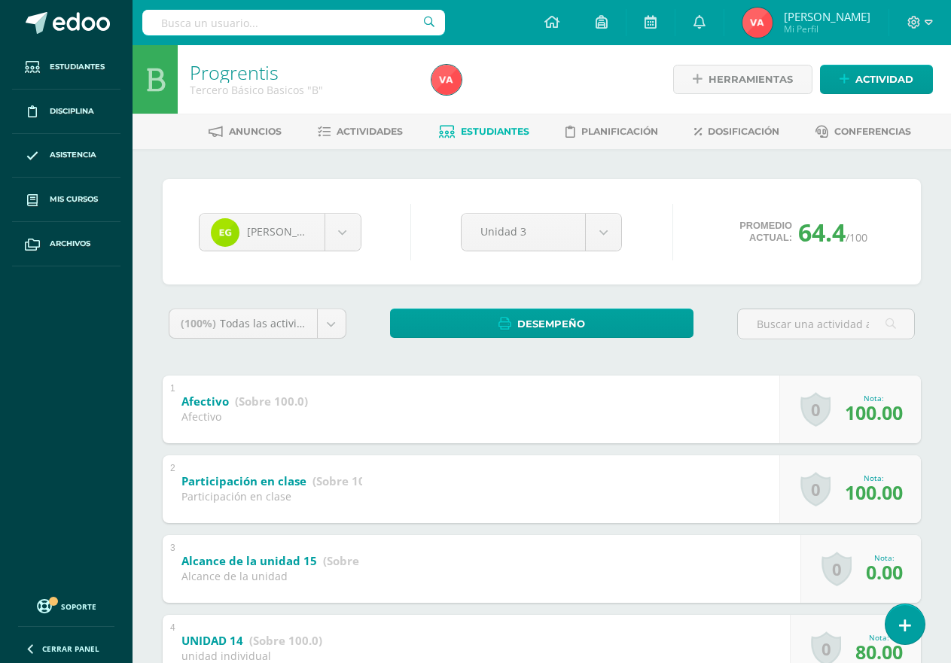
click at [472, 133] on span "Estudiantes" at bounding box center [495, 131] width 69 height 11
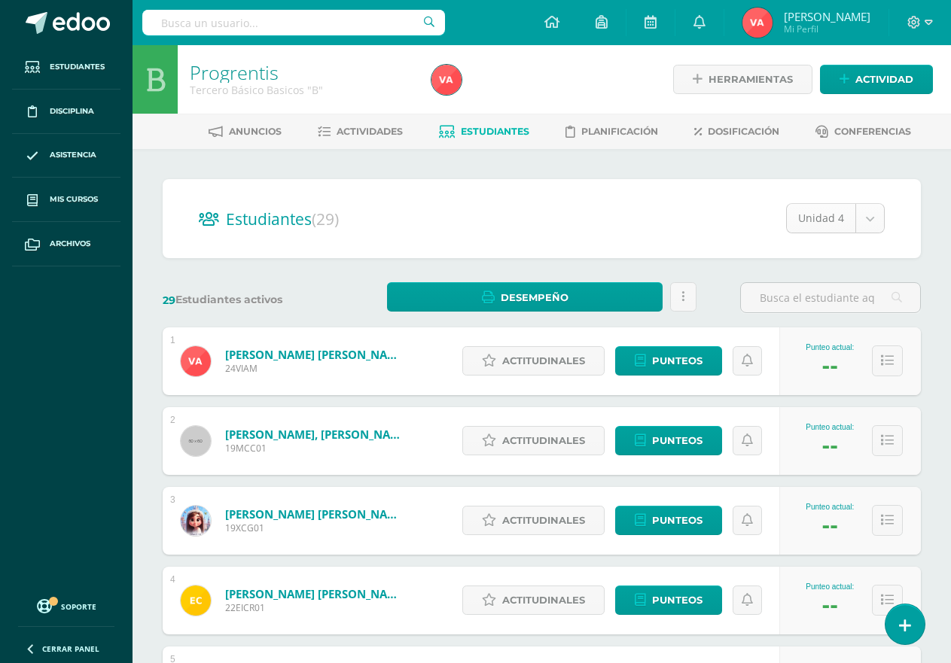
click at [870, 223] on body "Estudiantes Disciplina Asistencia Mis cursos Archivos Soporte Centro de ayuda Ú…" at bounding box center [475, 604] width 951 height 1209
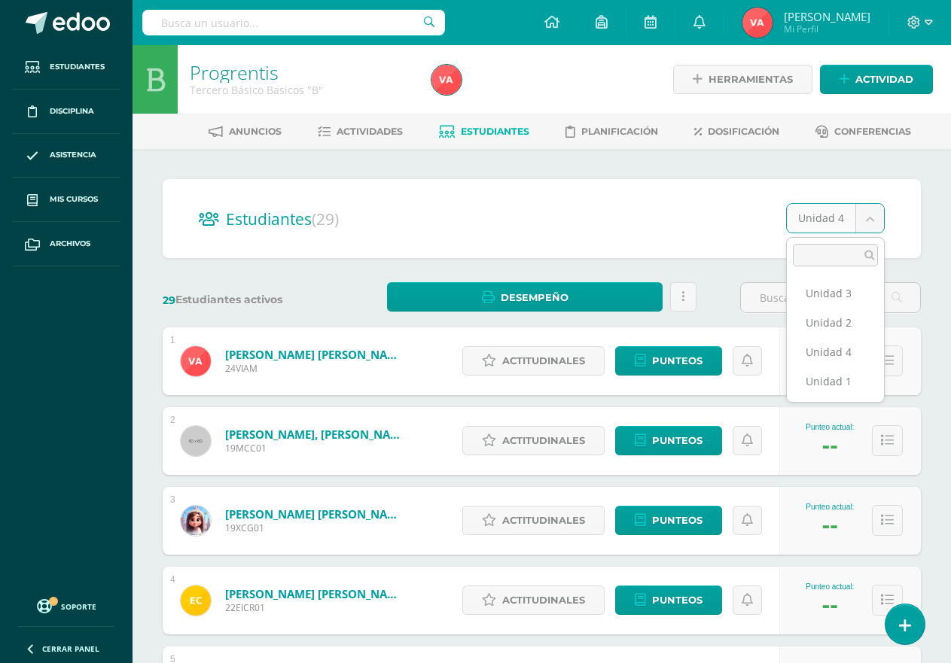
click at [652, 220] on body "Estudiantes Disciplina Asistencia Mis cursos Archivos Soporte Centro de ayuda Ú…" at bounding box center [475, 604] width 951 height 1209
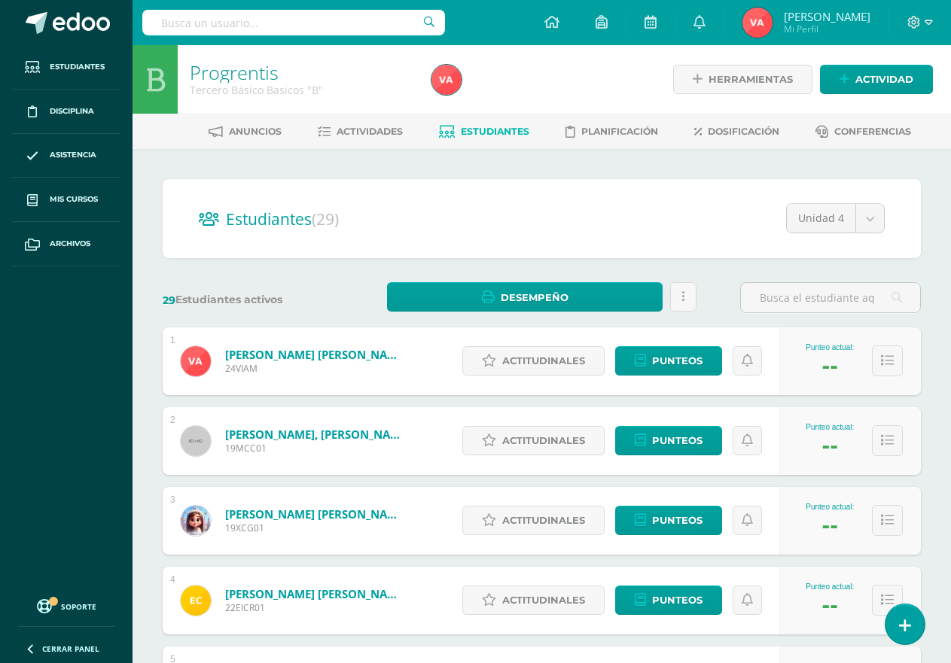
click at [452, 179] on div "Estudiantes (29) Unidad 4 Unidad 3 Unidad 2 Unidad 4 Unidad 1" at bounding box center [542, 218] width 758 height 79
click at [866, 212] on body "Estudiantes Disciplina Asistencia Mis cursos Archivos Soporte Centro de ayuda Ú…" at bounding box center [475, 604] width 951 height 1209
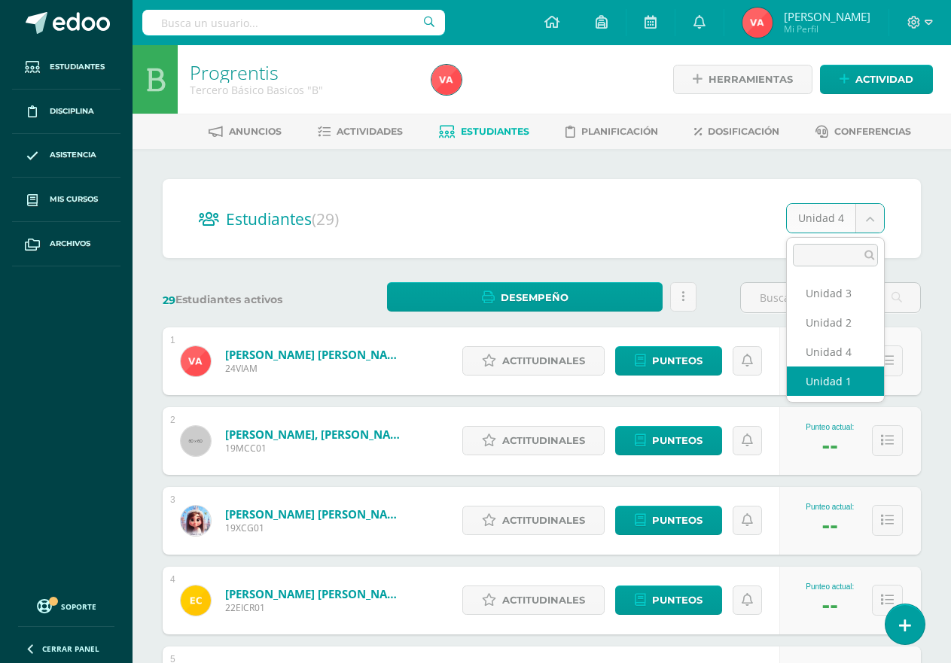
select select "/dashboard/teacher/section/4924/students/?unit=174692"
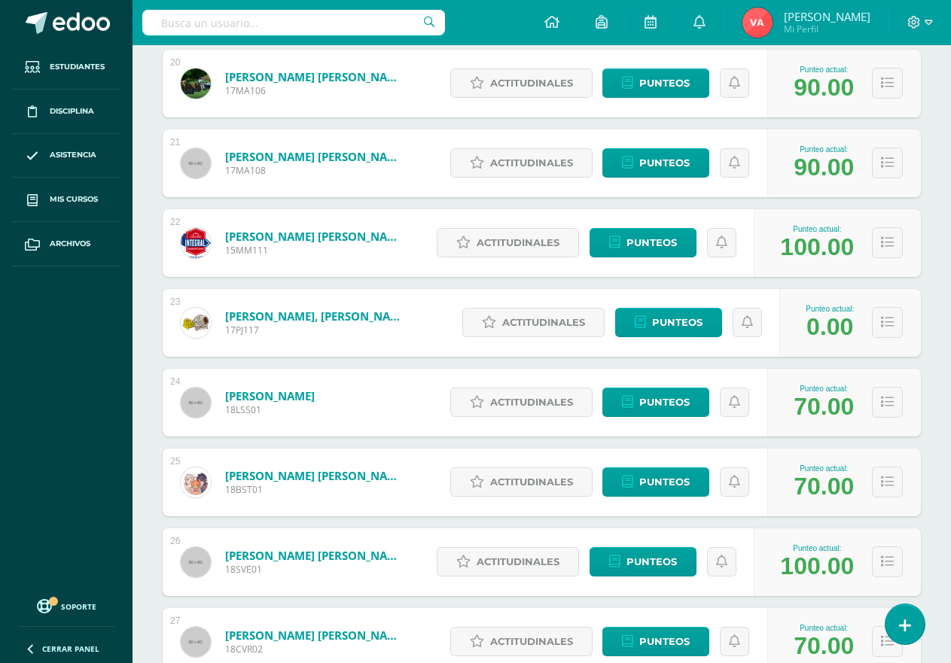
scroll to position [1795, 0]
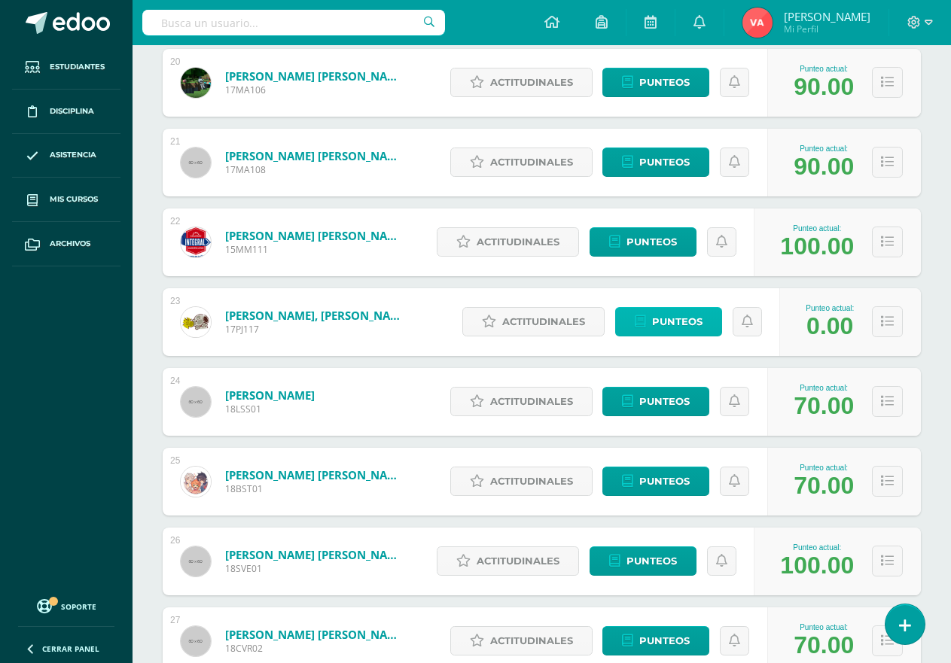
click at [670, 323] on span "Punteos" at bounding box center [677, 322] width 50 height 28
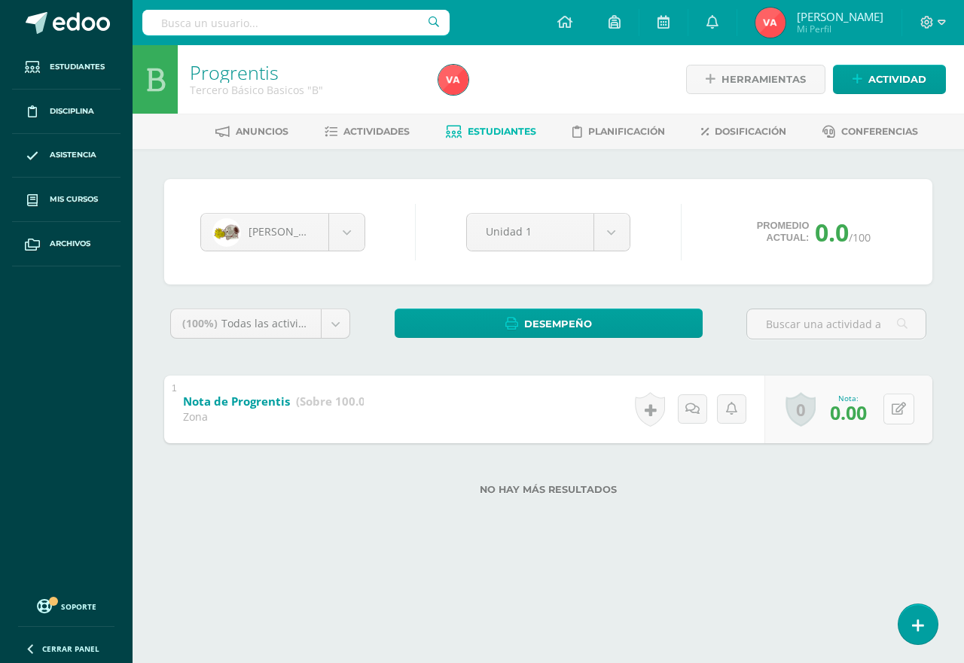
click at [895, 407] on icon at bounding box center [899, 409] width 14 height 13
click at [895, 407] on button at bounding box center [898, 409] width 31 height 31
type input "100"
click at [865, 412] on icon at bounding box center [869, 414] width 14 height 13
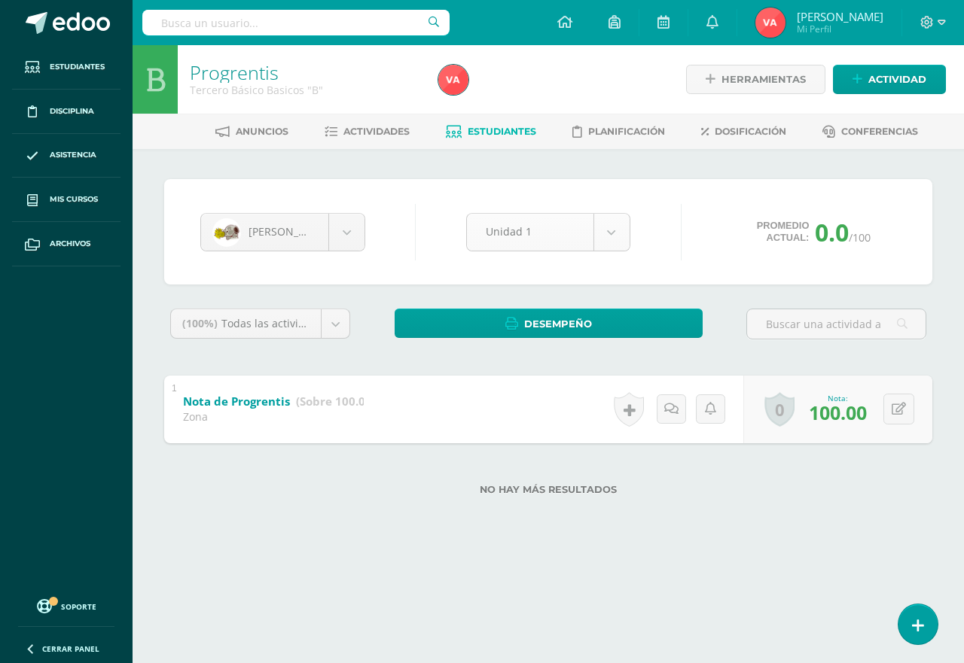
click at [600, 230] on body "Estudiantes Disciplina Asistencia Mis cursos Archivos Soporte Centro de ayuda Ú…" at bounding box center [482, 272] width 964 height 544
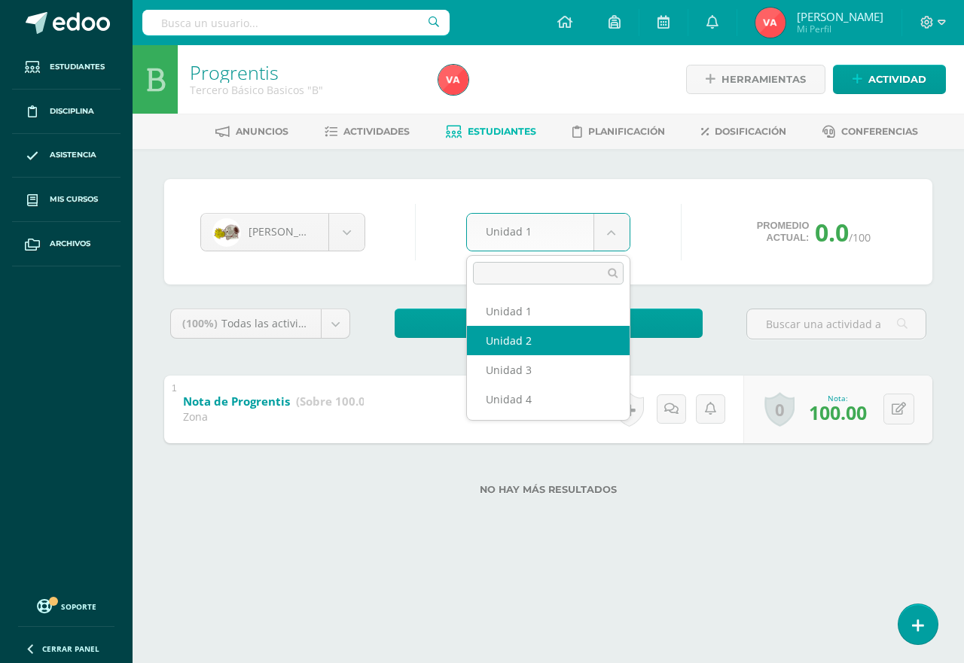
select select "Unidad 2"
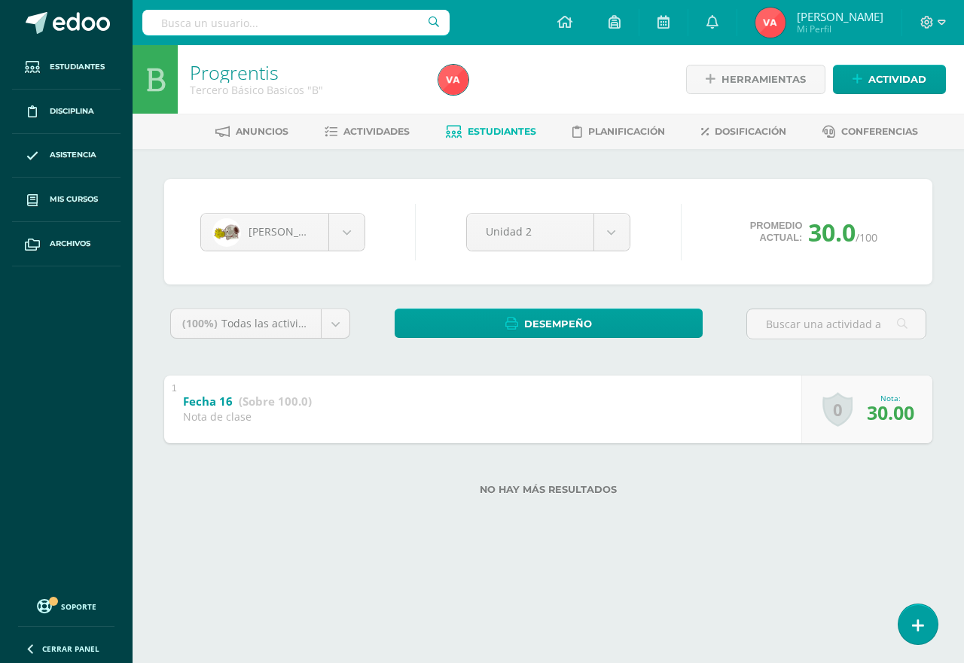
click at [881, 404] on span "30.00" at bounding box center [890, 413] width 47 height 26
click at [883, 409] on span "30.00" at bounding box center [890, 413] width 47 height 26
click at [884, 410] on span "30.00" at bounding box center [890, 413] width 47 height 26
click at [885, 410] on span "30.00" at bounding box center [890, 413] width 47 height 26
click at [886, 412] on span "30.00" at bounding box center [890, 413] width 47 height 26
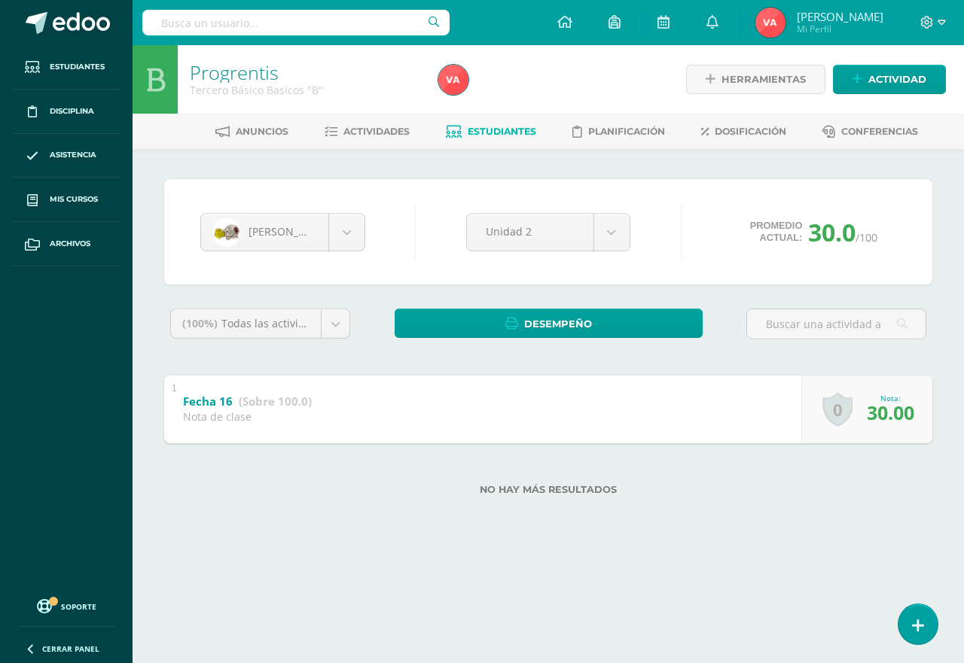
click at [885, 413] on span "30.00" at bounding box center [890, 413] width 47 height 26
click at [886, 416] on span "30.00" at bounding box center [890, 413] width 47 height 26
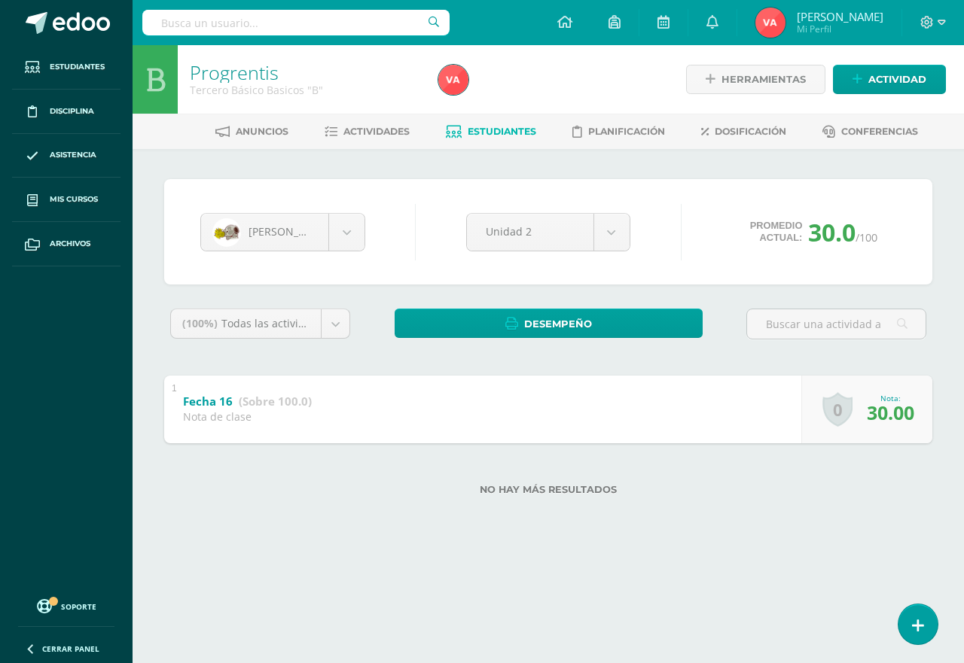
click at [886, 416] on span "30.00" at bounding box center [890, 413] width 47 height 26
click at [889, 415] on span "30.00" at bounding box center [890, 413] width 47 height 26
click at [341, 224] on body "Estudiantes Disciplina Asistencia Mis cursos Archivos Soporte Centro de ayuda Ú…" at bounding box center [482, 272] width 964 height 544
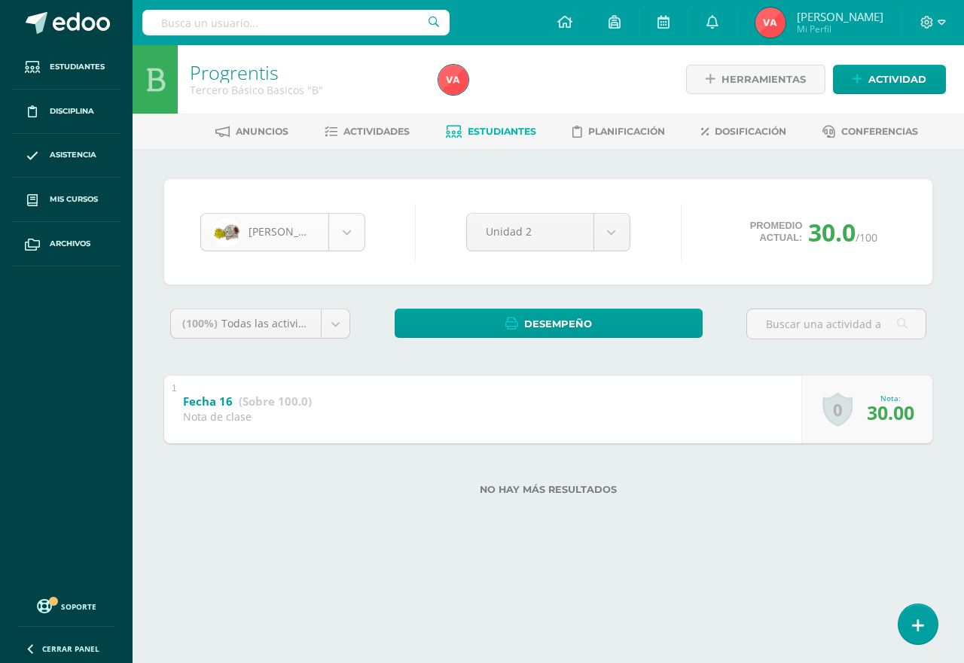
click at [352, 231] on body "Estudiantes Disciplina Asistencia Mis cursos Archivos Soporte Centro de ayuda Ú…" at bounding box center [482, 272] width 964 height 544
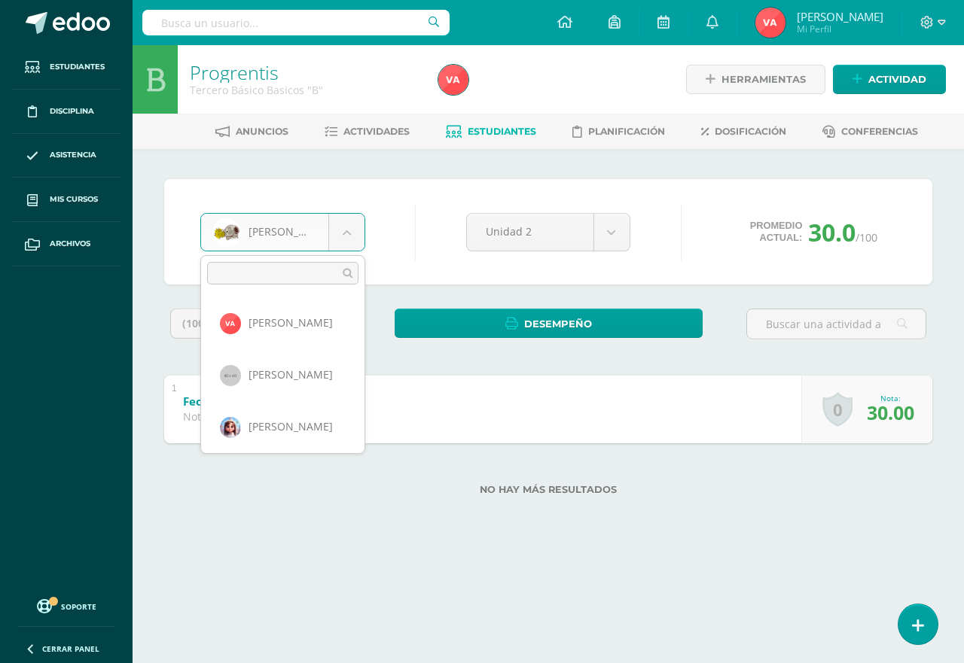
click at [349, 231] on body "Estudiantes Disciplina Asistencia Mis cursos Archivos Soporte Centro de ayuda Ú…" at bounding box center [482, 272] width 964 height 544
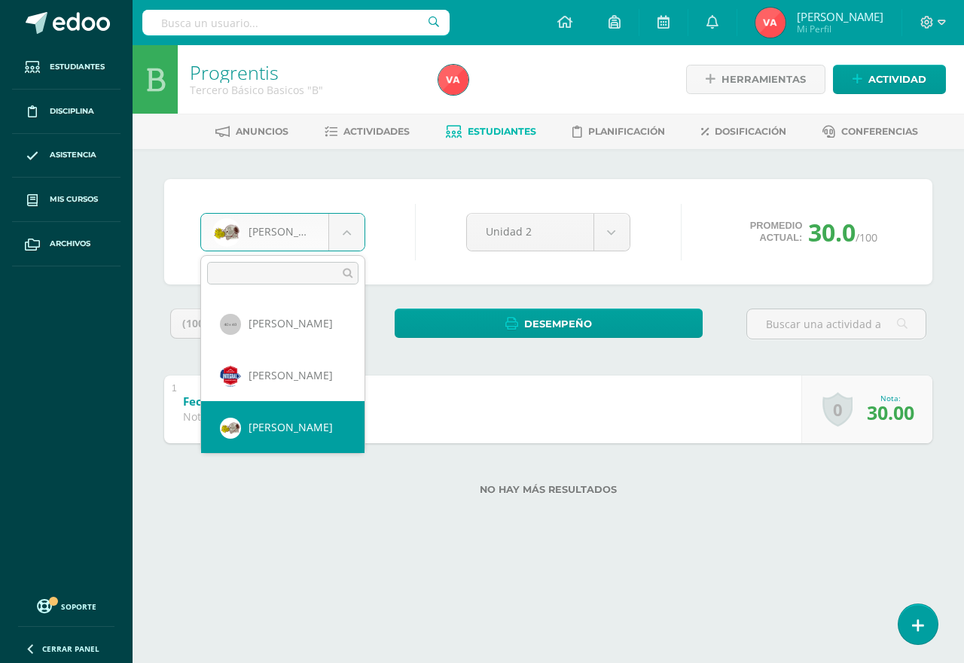
click at [816, 426] on body "Estudiantes Disciplina Asistencia Mis cursos Archivos Soporte Centro de ayuda Ú…" at bounding box center [482, 272] width 964 height 544
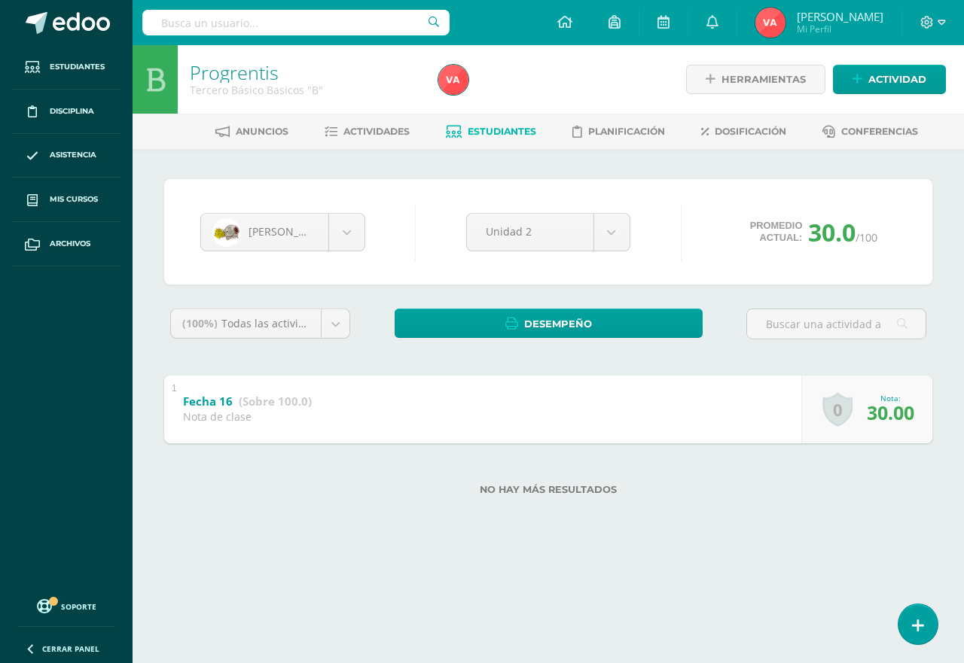
click at [883, 416] on span "30.00" at bounding box center [890, 413] width 47 height 26
click at [889, 410] on span "30.00" at bounding box center [890, 413] width 47 height 26
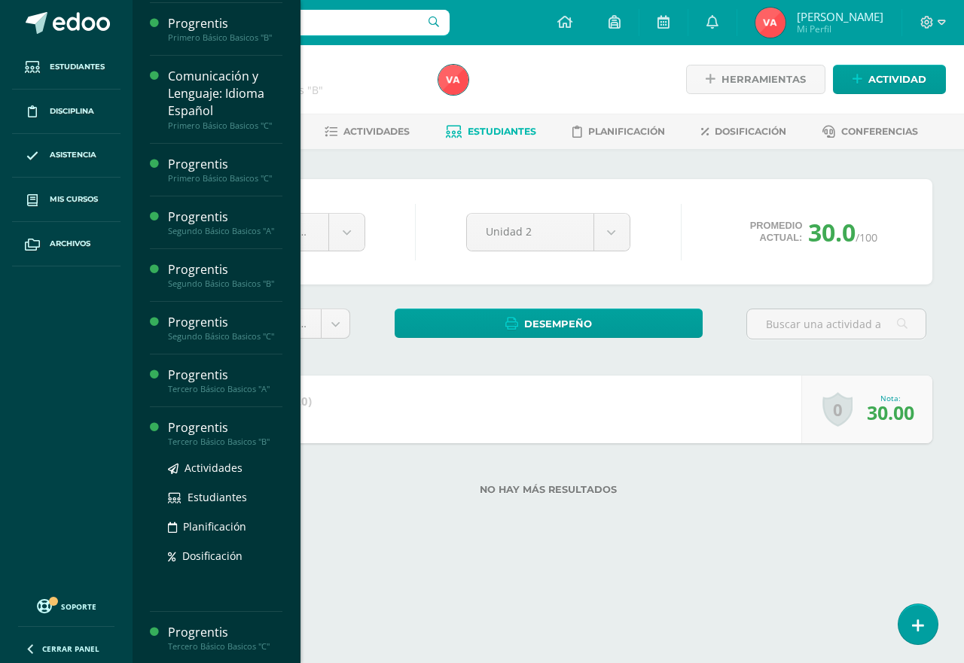
scroll to position [860, 0]
click at [244, 439] on div "Tercero Básico Basicos "B"" at bounding box center [225, 440] width 114 height 11
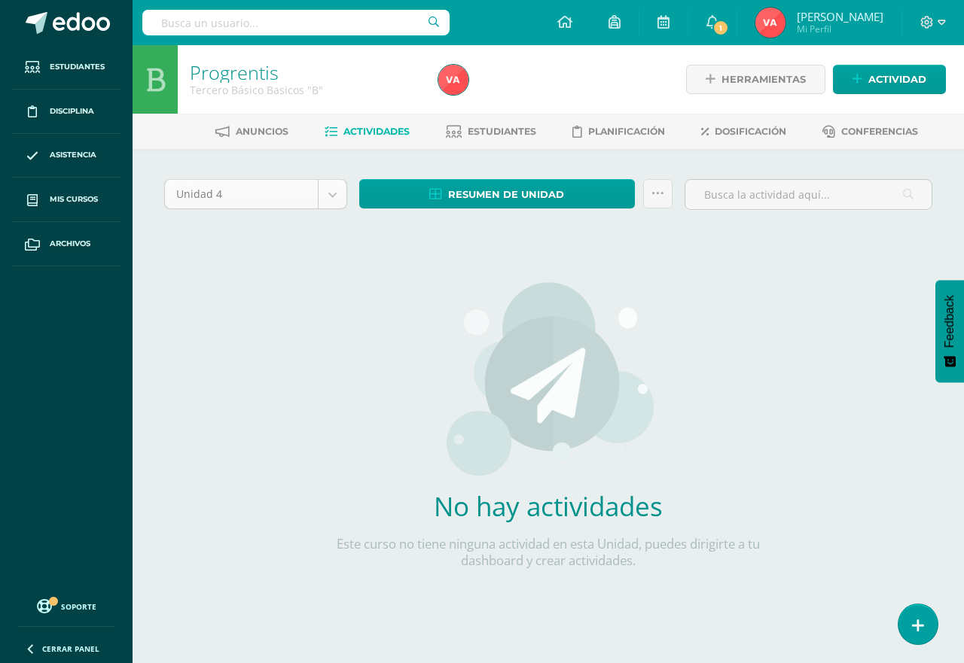
click at [326, 193] on body "Estudiantes Disciplina Asistencia Mis cursos Archivos Soporte Centro de ayuda Ú…" at bounding box center [482, 323] width 964 height 647
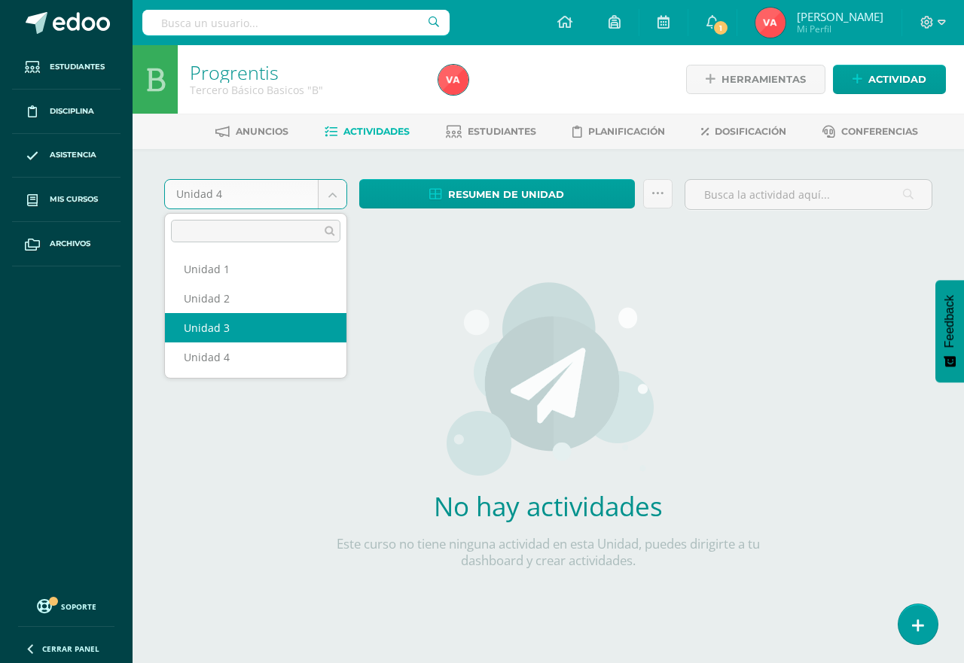
select select "Unidad 3"
click at [293, 325] on div "Unidad 4 Unidad 1 Unidad 2 Unidad 3 Unidad 4 Resumen de unidad Descargar como H…" at bounding box center [548, 398] width 780 height 438
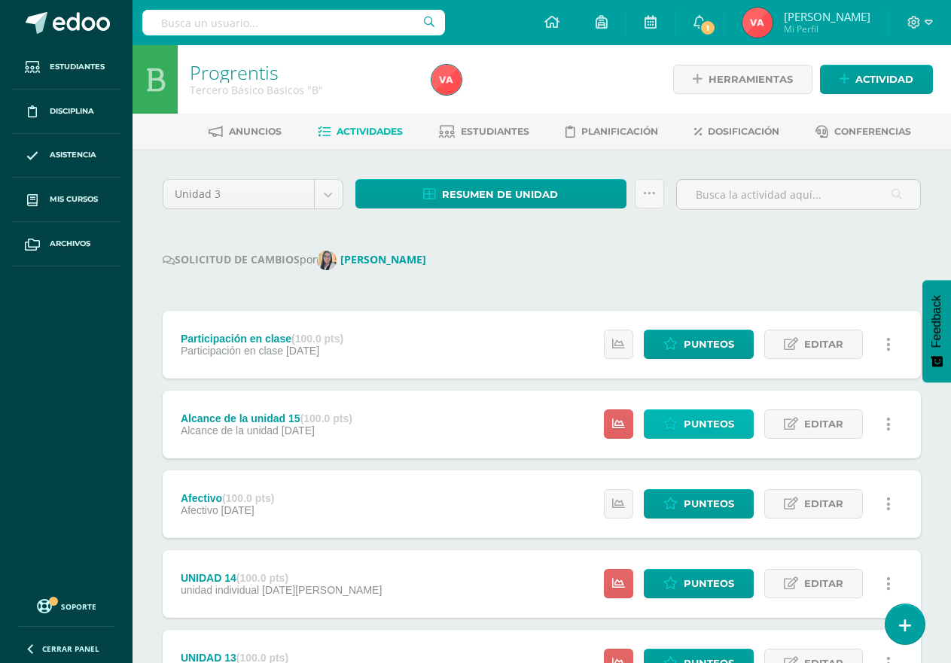
click at [709, 425] on span "Punteos" at bounding box center [709, 424] width 50 height 28
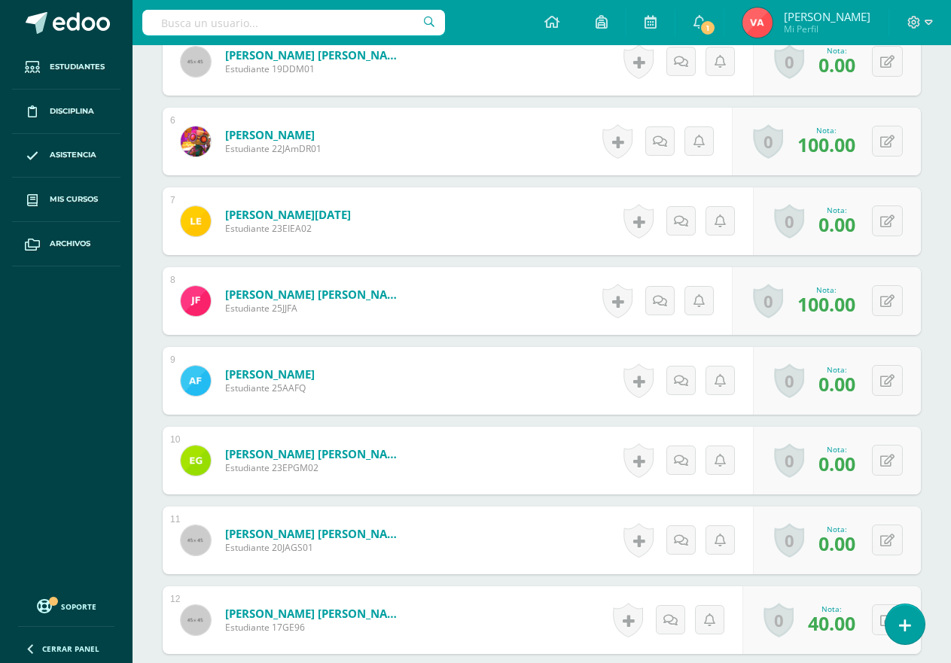
scroll to position [980, 0]
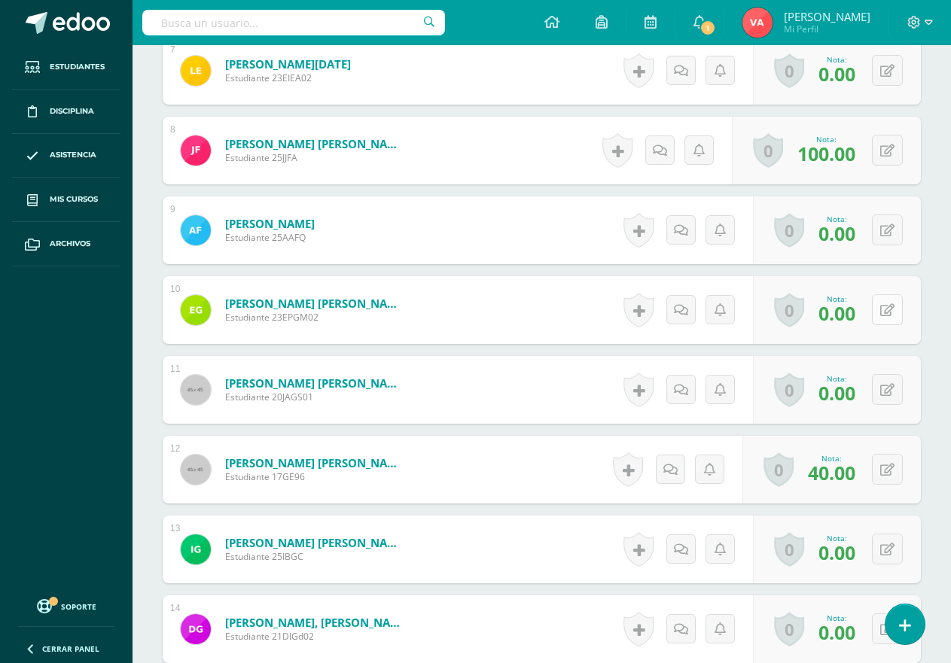
click at [885, 310] on icon at bounding box center [887, 310] width 14 height 13
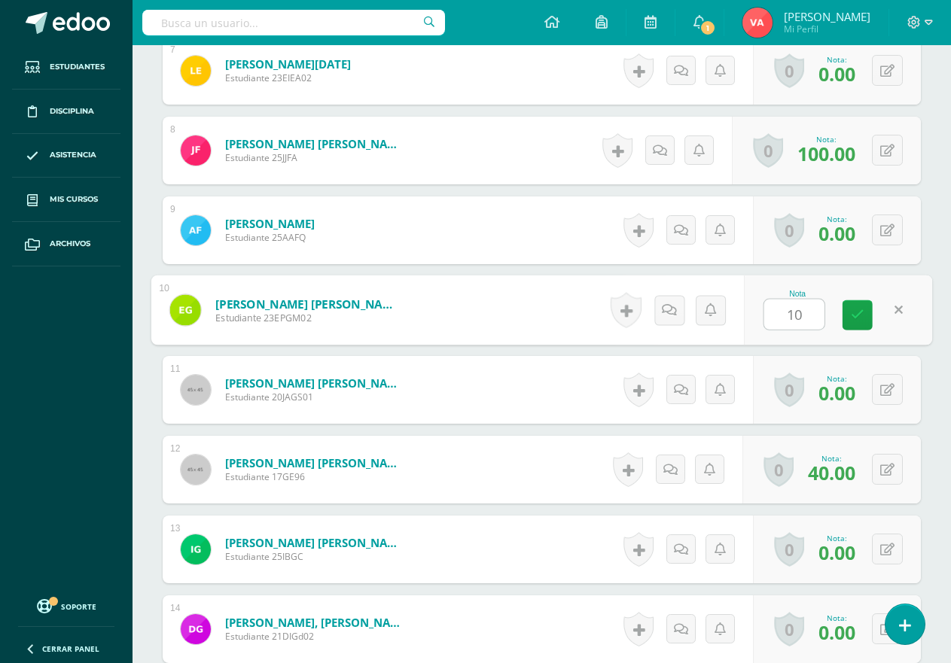
type input "100"
click at [856, 316] on icon at bounding box center [858, 315] width 14 height 13
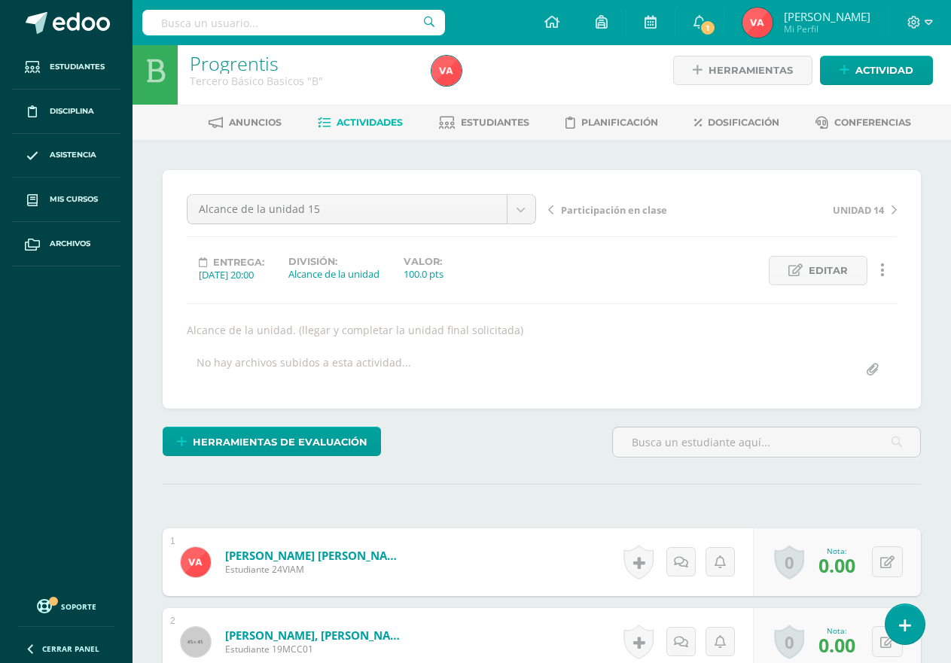
scroll to position [0, 0]
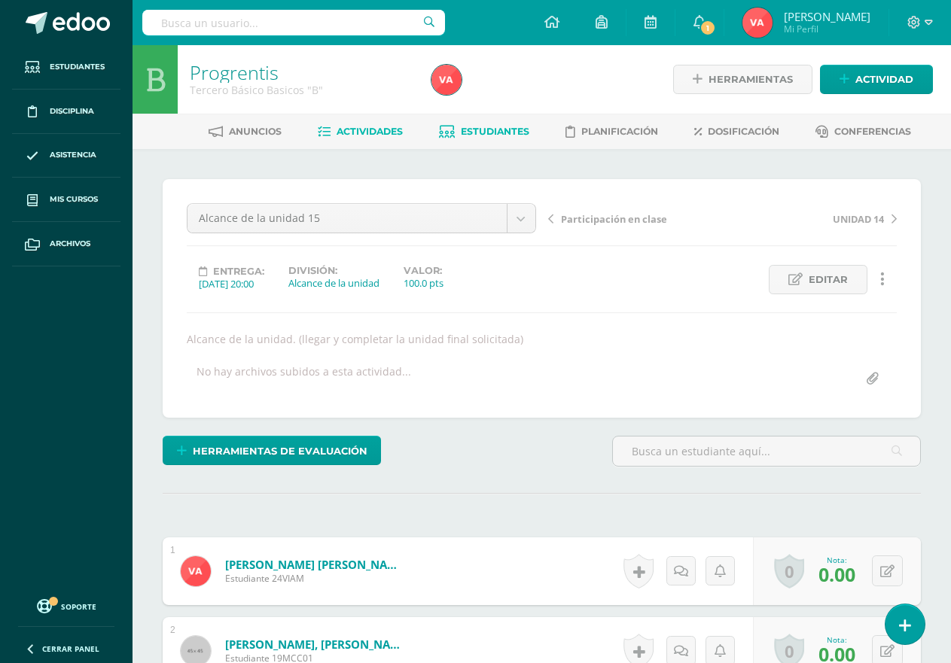
click at [498, 132] on span "Estudiantes" at bounding box center [495, 131] width 69 height 11
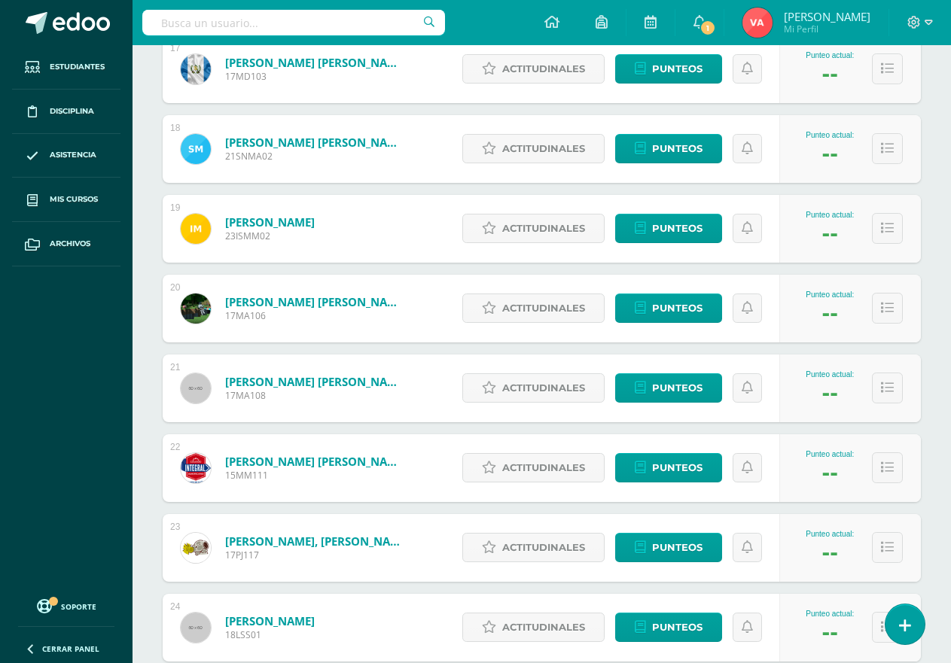
scroll to position [1645, 0]
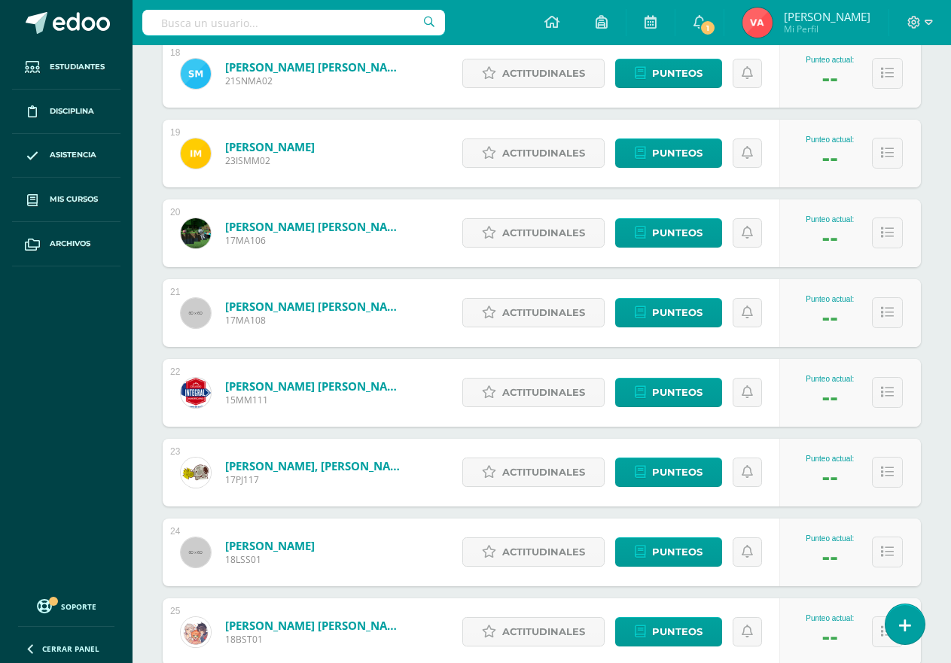
click at [325, 465] on link "[PERSON_NAME], [PERSON_NAME]" at bounding box center [315, 466] width 181 height 15
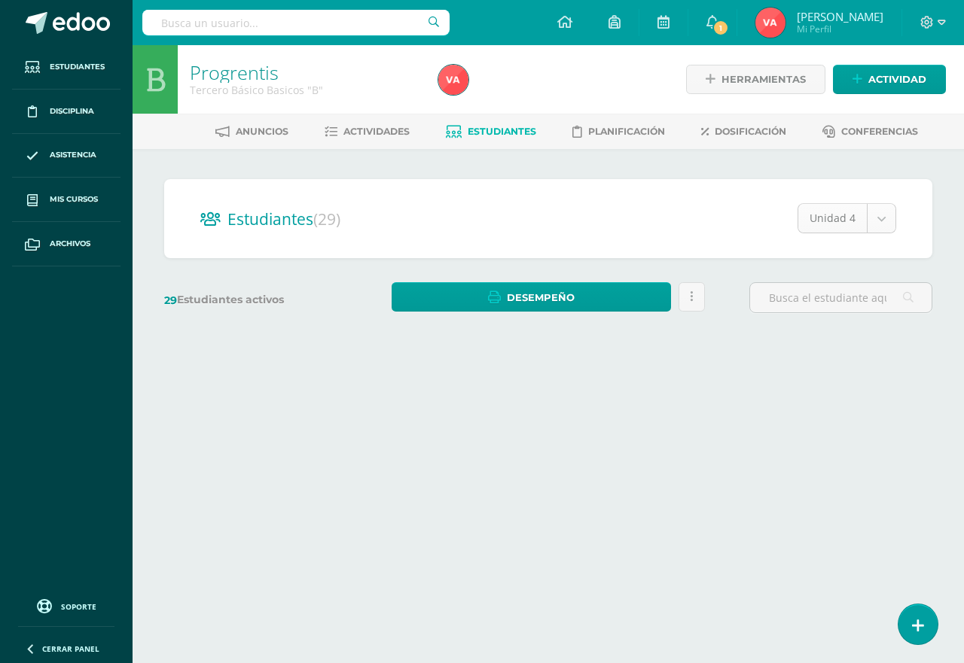
click at [886, 222] on body "Estudiantes Disciplina Asistencia Mis cursos Archivos Soporte Centro de ayuda Ú…" at bounding box center [482, 179] width 964 height 358
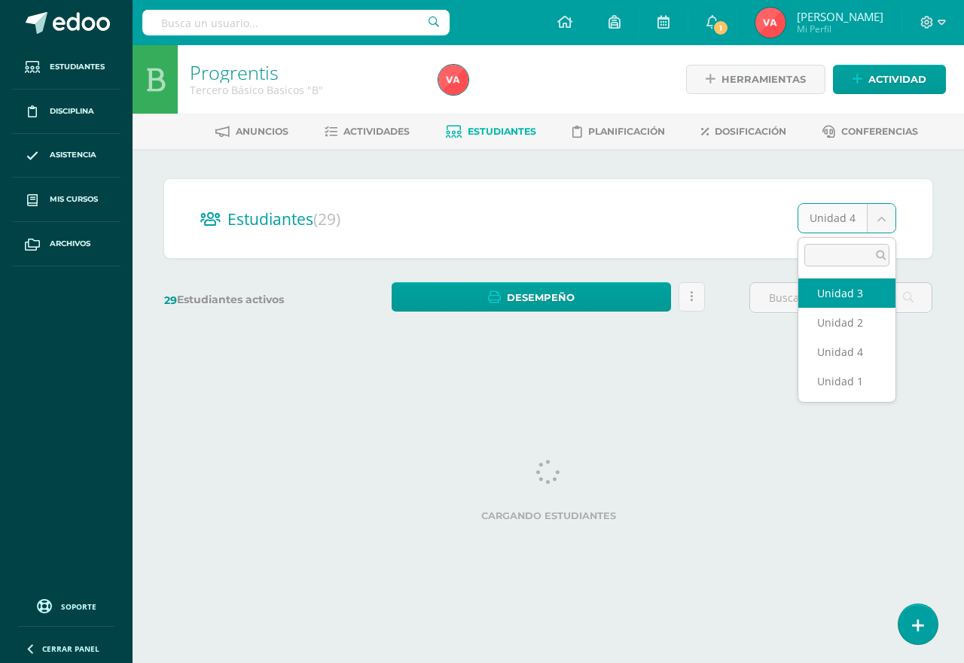
select select "/dashboard/teacher/section/4924/students/?unit=174696"
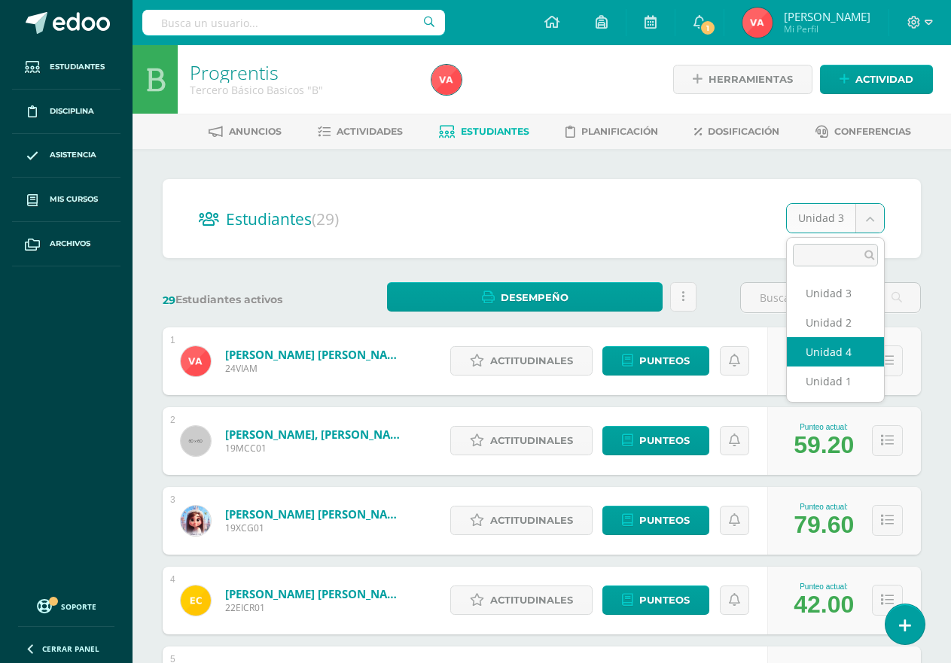
select select "/dashboard/teacher/section/4924/students/?unit=174697"
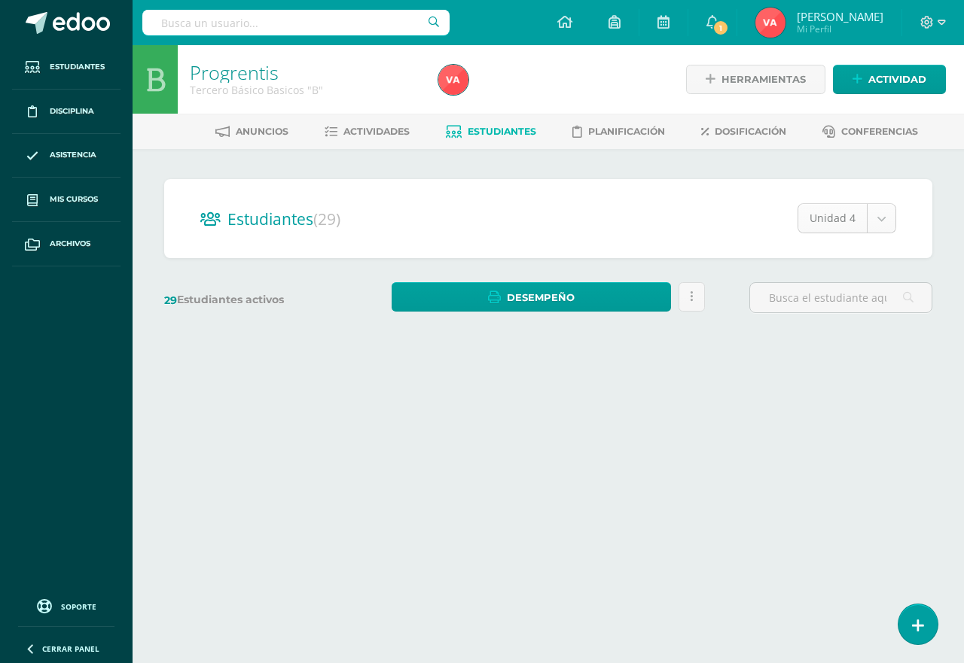
click at [877, 212] on body "Estudiantes Disciplina Asistencia Mis cursos Archivos Soporte Centro de ayuda Ú…" at bounding box center [482, 179] width 964 height 358
select select "/dashboard/teacher/section/4924/students/?unit=174695"
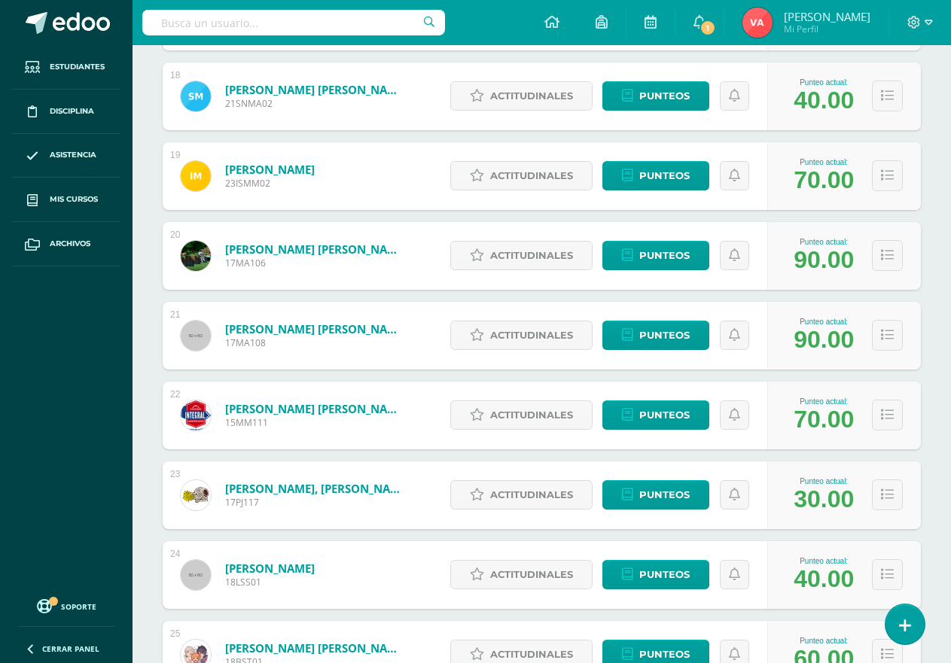
scroll to position [1645, 0]
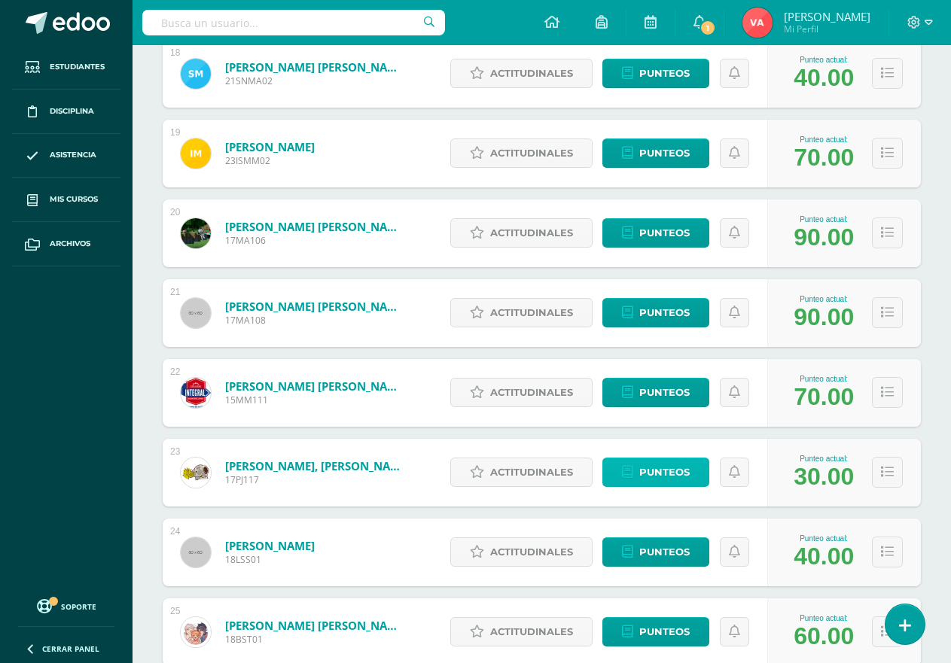
click at [666, 474] on span "Punteos" at bounding box center [664, 473] width 50 height 28
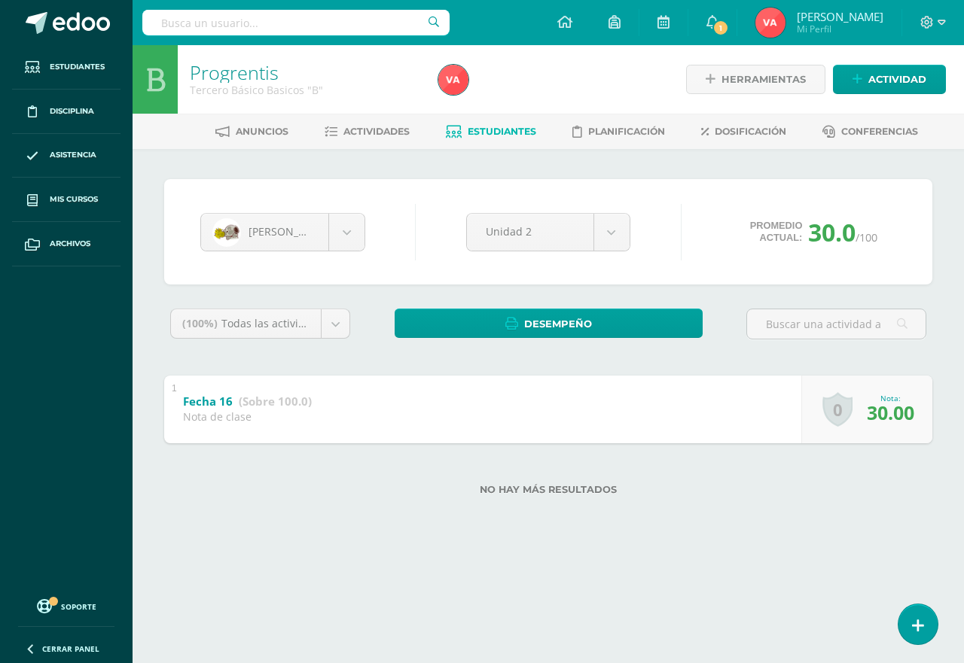
click at [872, 416] on span "30.00" at bounding box center [890, 413] width 47 height 26
click at [611, 236] on body "Estudiantes Disciplina Asistencia Mis cursos Archivos Soporte Centro de ayuda Ú…" at bounding box center [482, 272] width 964 height 544
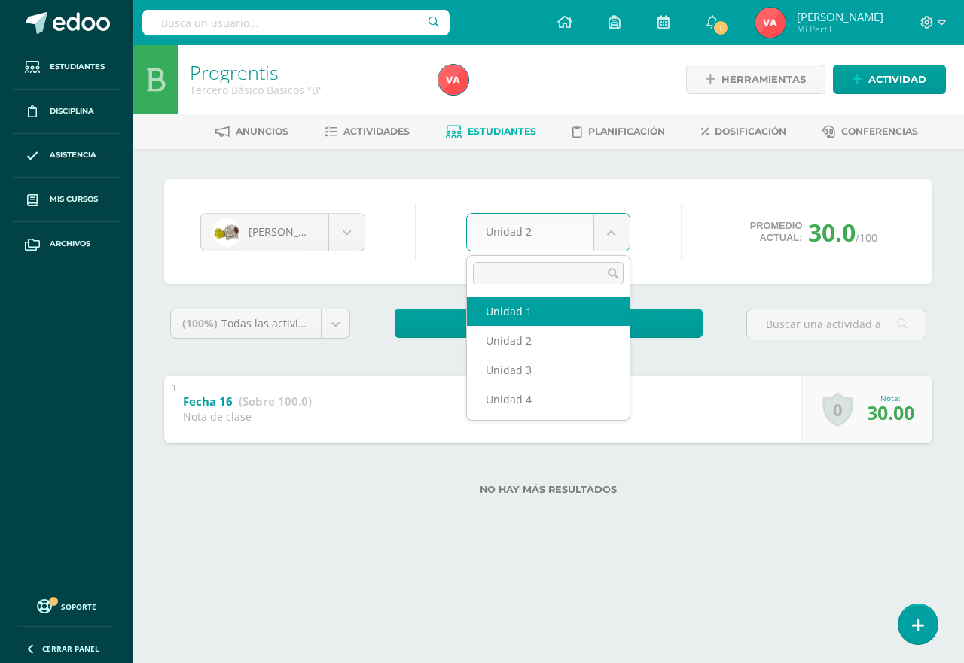
click at [582, 300] on div "Jilmer Perén Valentina Avea Mathias Carrillo Ximena Castellán Ethan Culajay Day…" at bounding box center [548, 346] width 780 height 334
select select "Unidad 1"
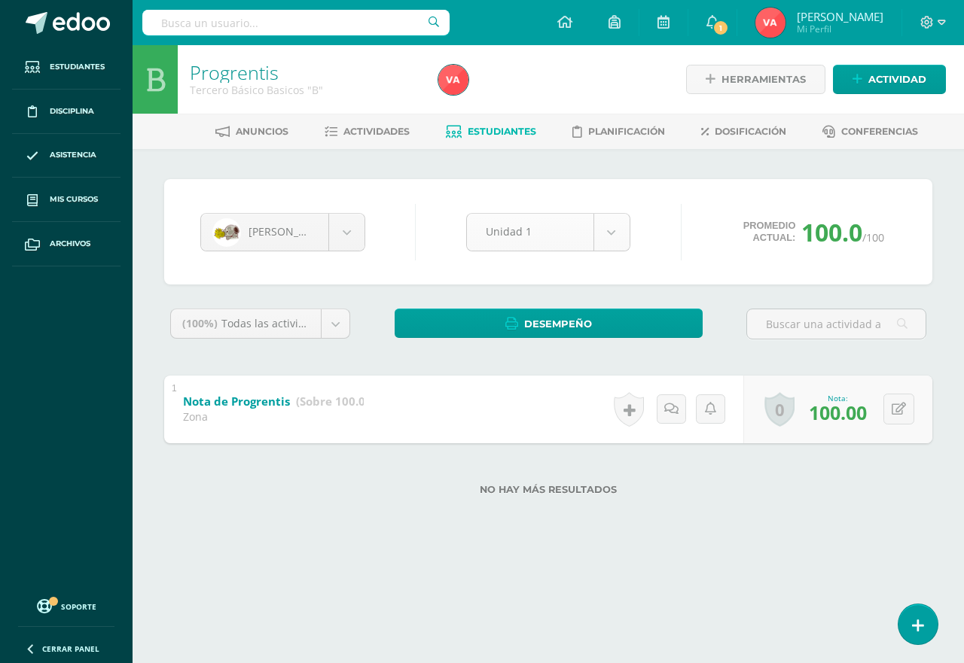
click at [607, 233] on body "Estudiantes Disciplina Asistencia Mis cursos Archivos Soporte Centro de ayuda Ú…" at bounding box center [482, 272] width 964 height 544
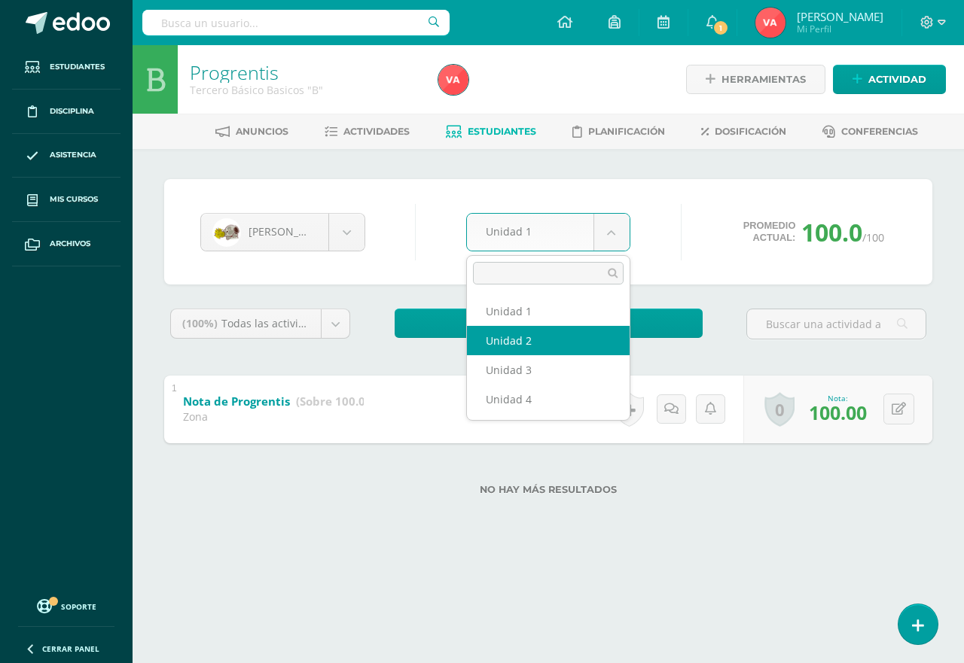
select select "Unidad 2"
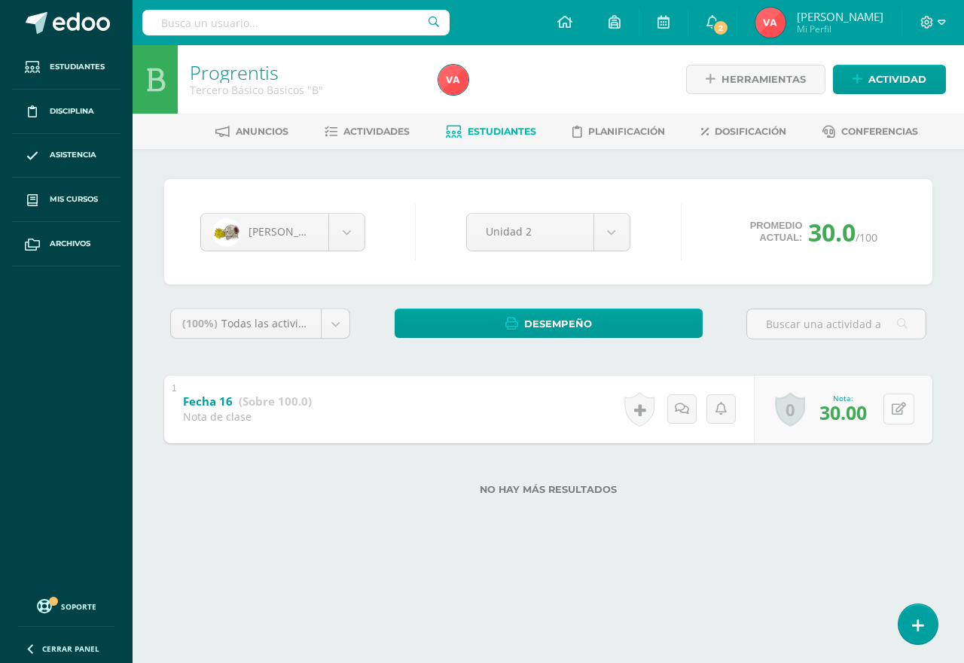
click at [902, 410] on icon at bounding box center [899, 409] width 14 height 13
type input "100"
click at [862, 409] on link at bounding box center [869, 414] width 30 height 30
click at [609, 233] on body "Estudiantes Disciplina Asistencia Mis cursos Archivos Soporte Centro de ayuda Ú…" at bounding box center [482, 272] width 964 height 544
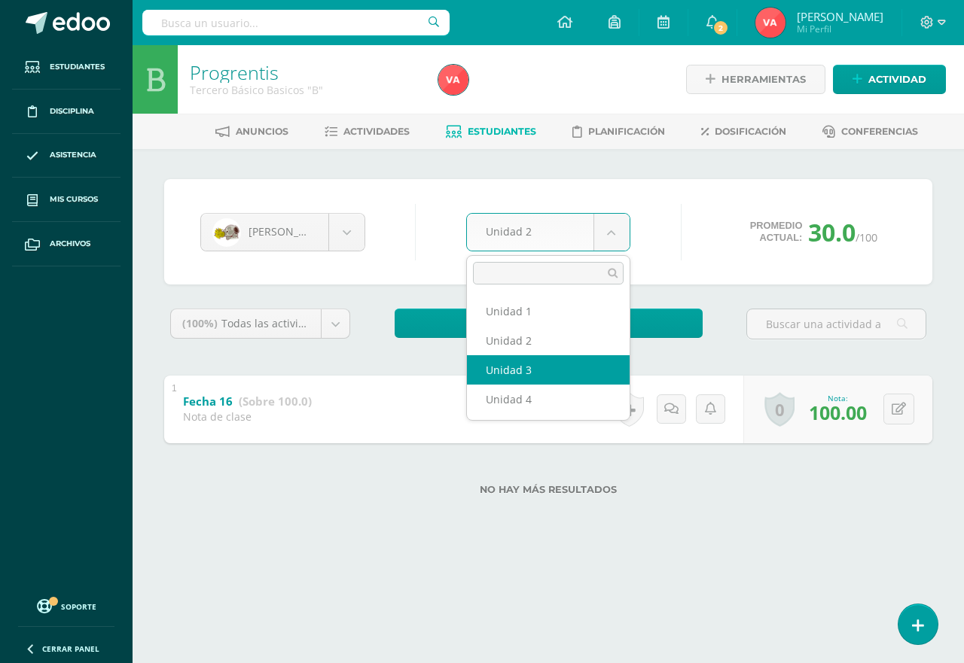
click at [609, 376] on div "Historial de actividad Se ha asignado la nota 30.0 por Vanessa Jun. 3, 2025, 10…" at bounding box center [677, 410] width 136 height 68
select select "Unidad 3"
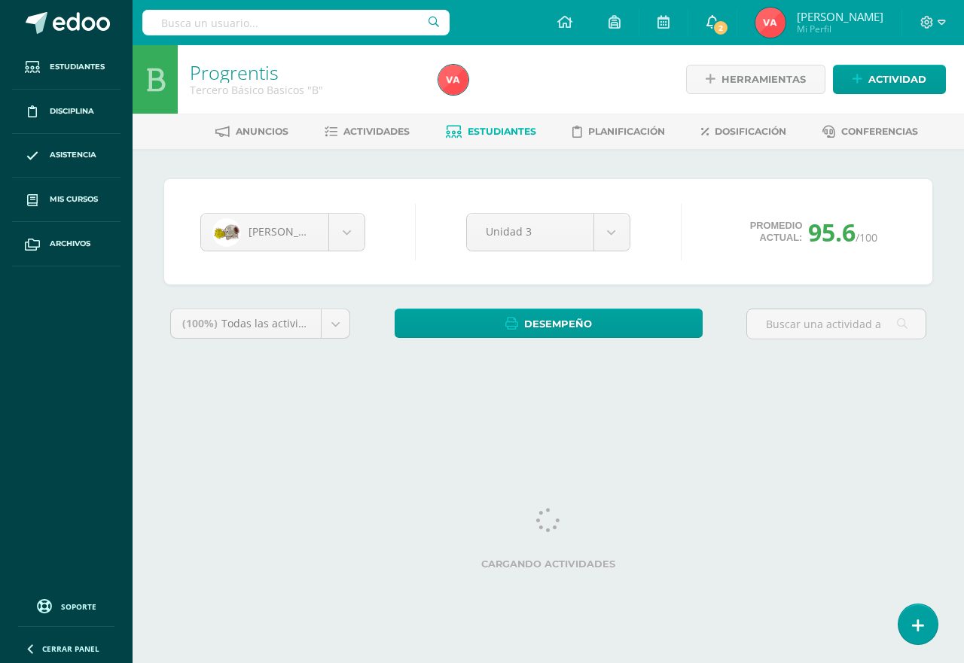
click at [718, 21] on icon at bounding box center [712, 22] width 12 height 14
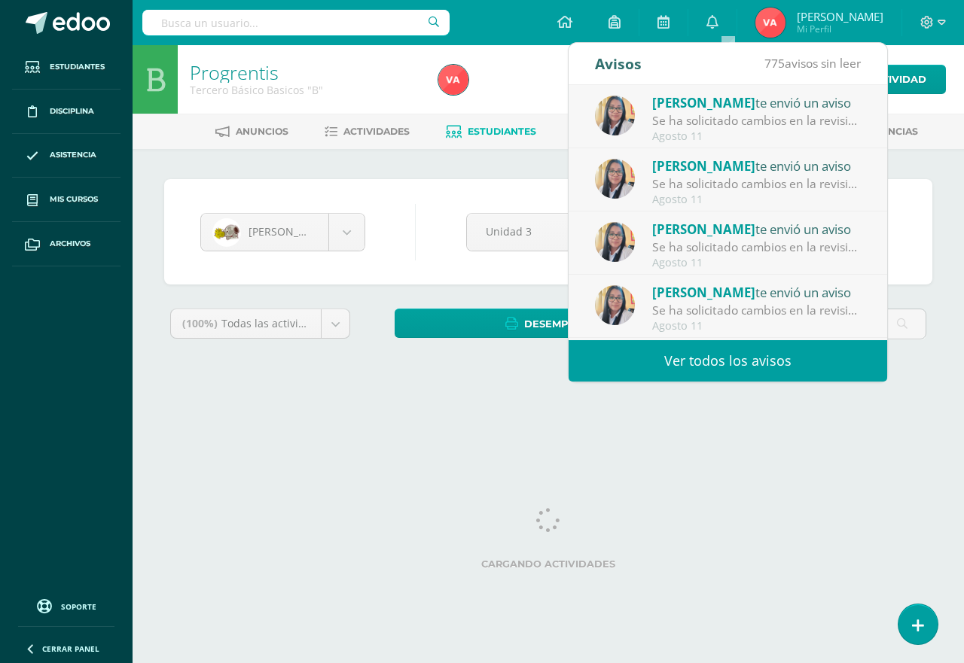
click at [538, 20] on div "Configuración Cerrar sesión Vanessa Pitán Mi Perfil 2 0 Mis accesos directos CE…" at bounding box center [548, 22] width 831 height 45
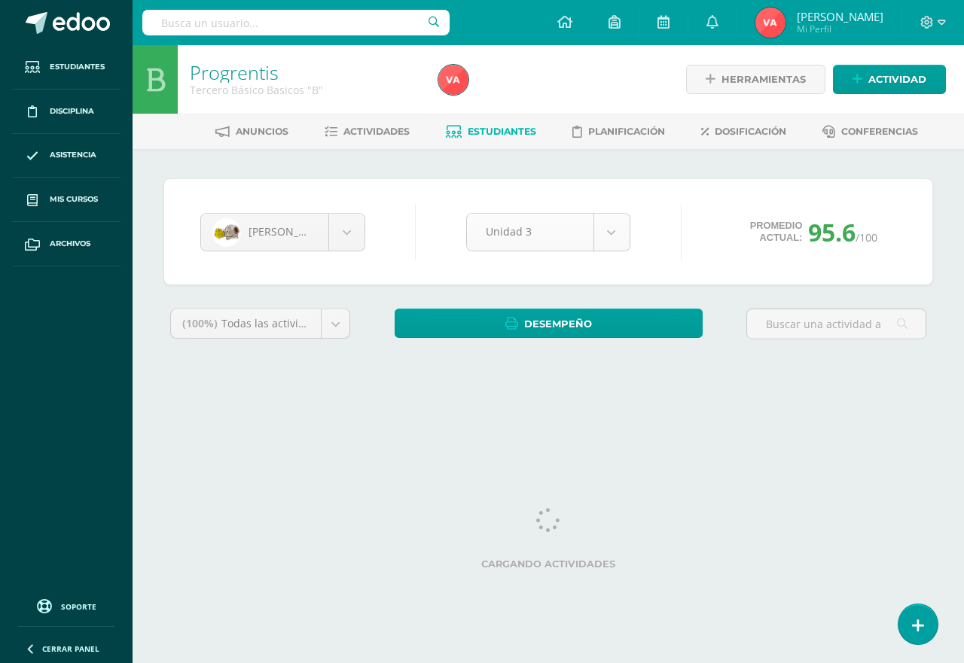
click at [606, 230] on body "Estudiantes Disciplina Asistencia Mis cursos Archivos Soporte Centro de ayuda Ú…" at bounding box center [482, 203] width 964 height 406
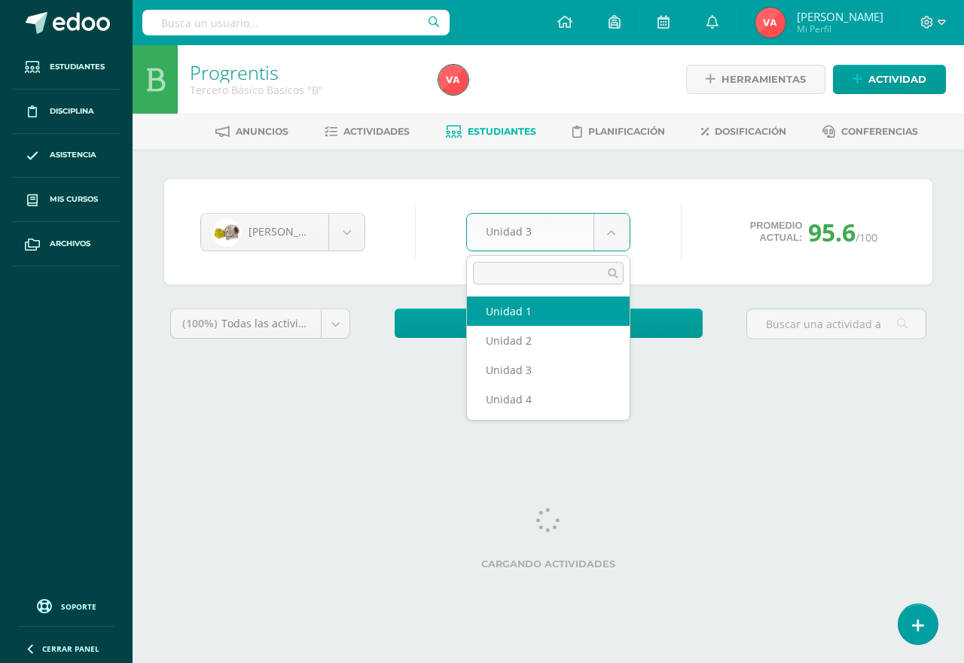
select select "Unidad 1"
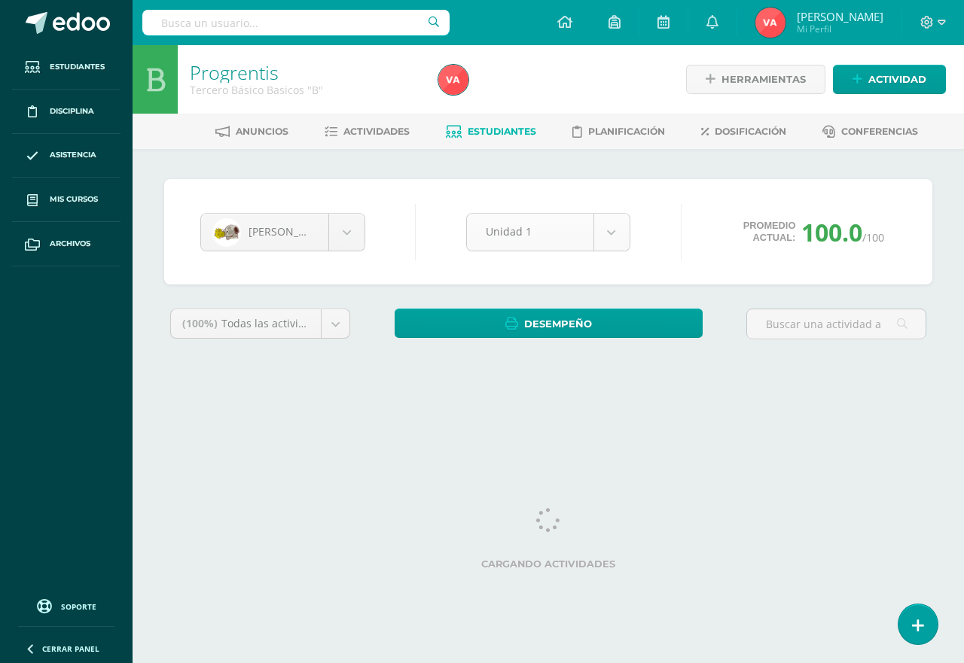
click at [620, 232] on body "Estudiantes Disciplina Asistencia Mis cursos Archivos Soporte Centro de ayuda Ú…" at bounding box center [482, 203] width 964 height 406
select select "Unidad 4"
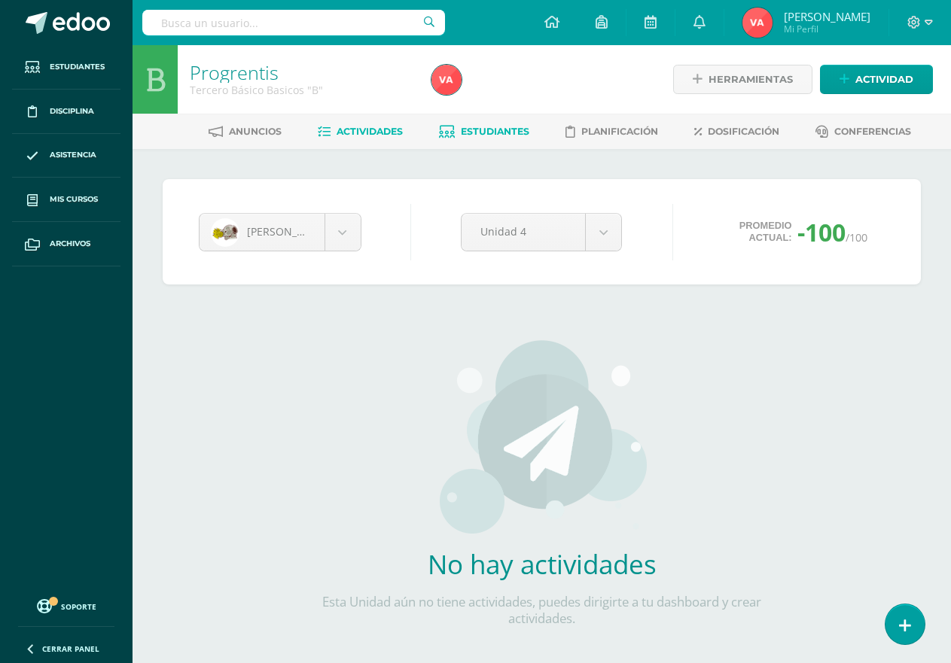
click at [367, 133] on span "Actividades" at bounding box center [370, 131] width 66 height 11
